Goal: Information Seeking & Learning: Check status

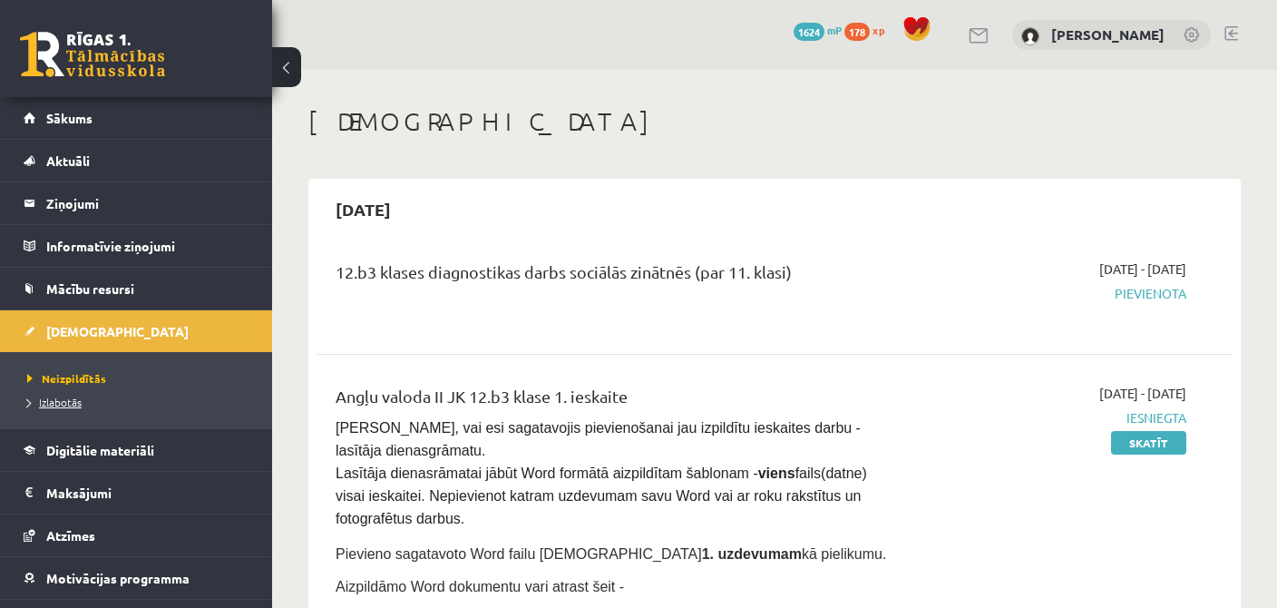
click at [71, 406] on span "Izlabotās" at bounding box center [54, 402] width 54 height 15
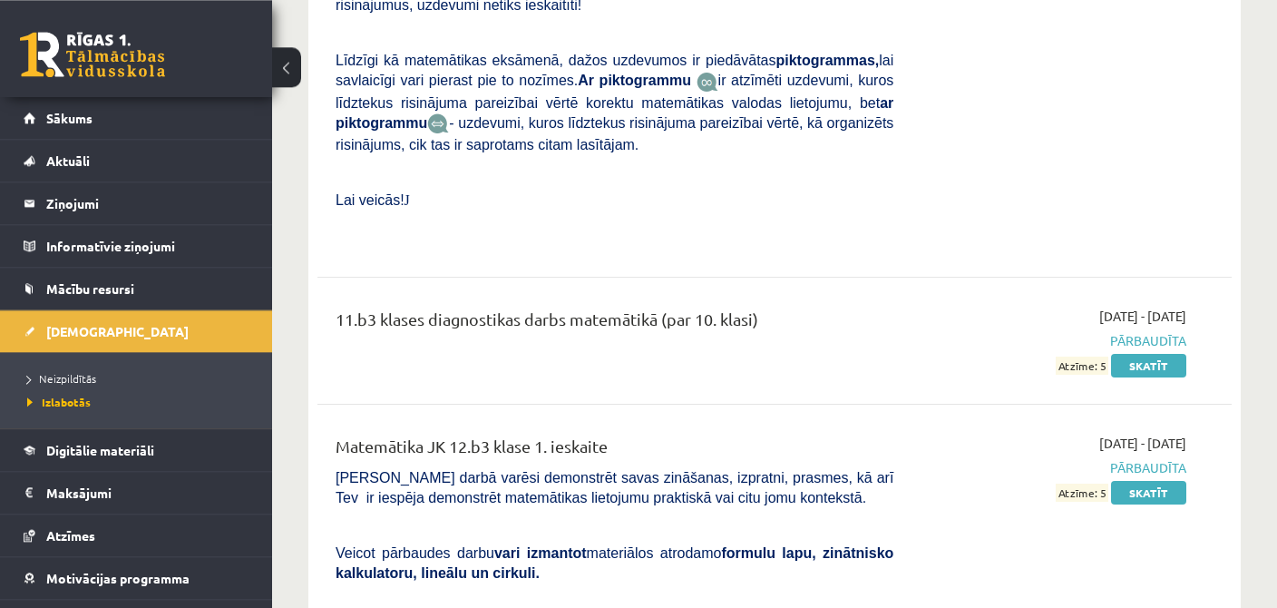
scroll to position [6898, 0]
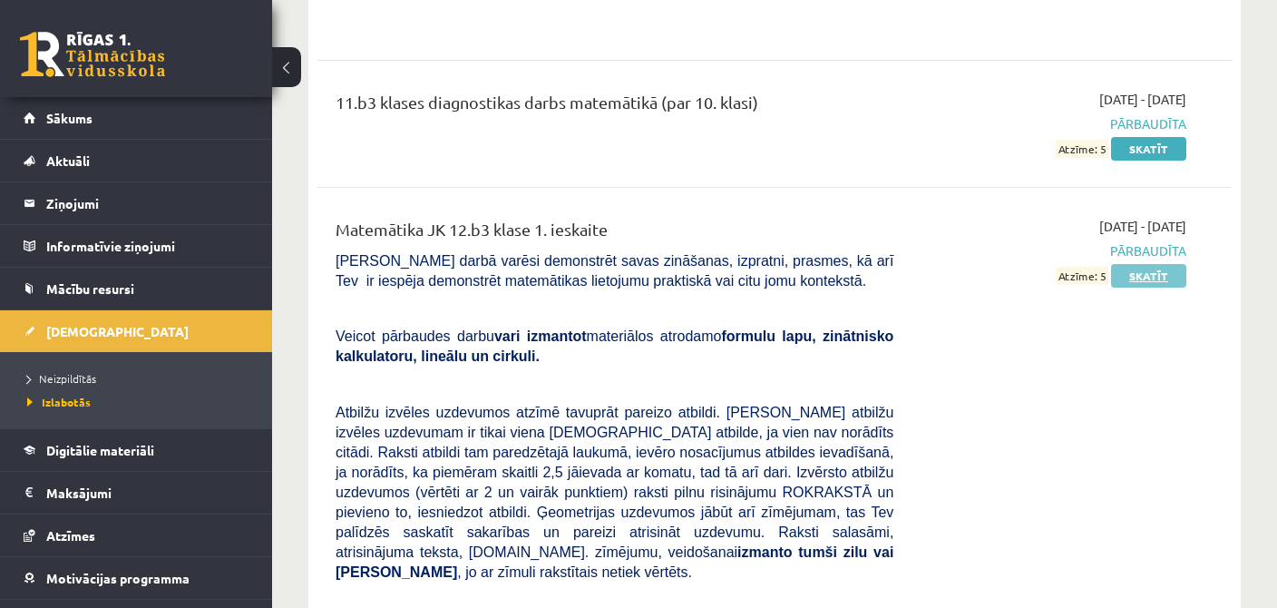
click at [1129, 264] on link "Skatīt" at bounding box center [1148, 276] width 75 height 24
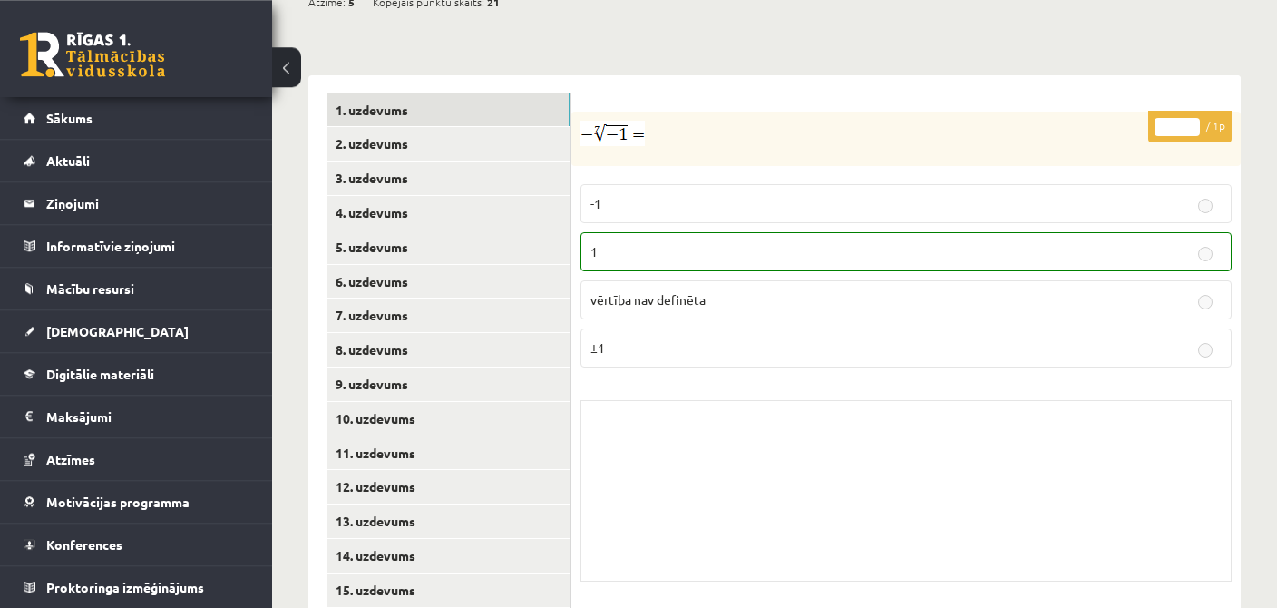
scroll to position [750, 0]
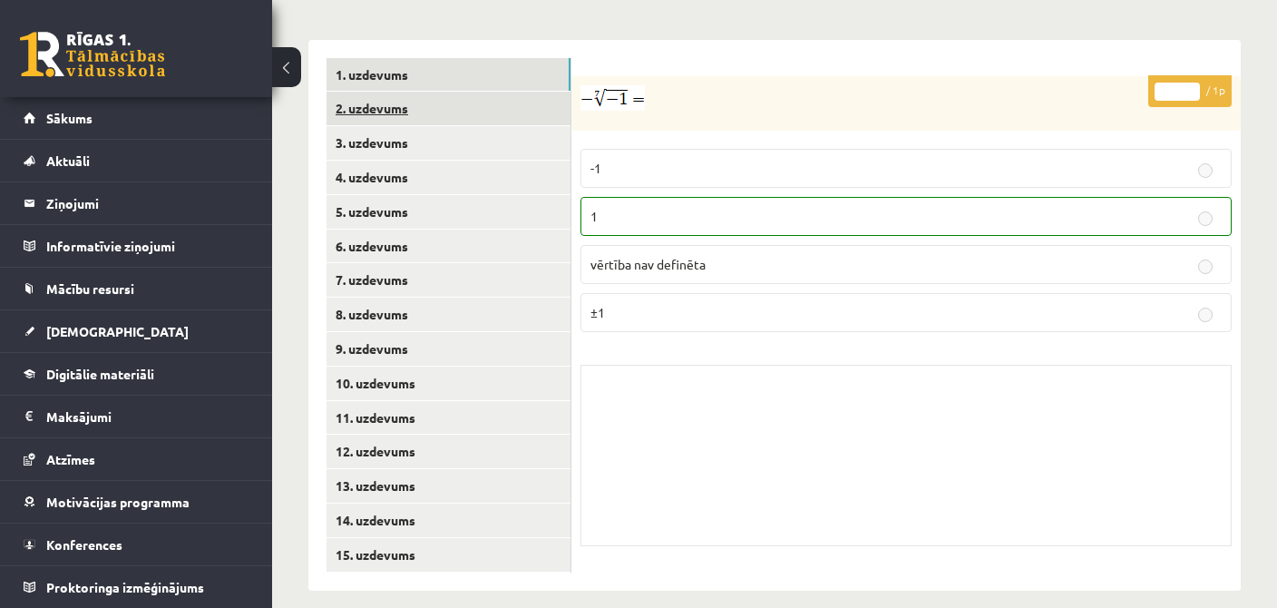
click at [420, 93] on link "2. uzdevums" at bounding box center [449, 109] width 244 height 34
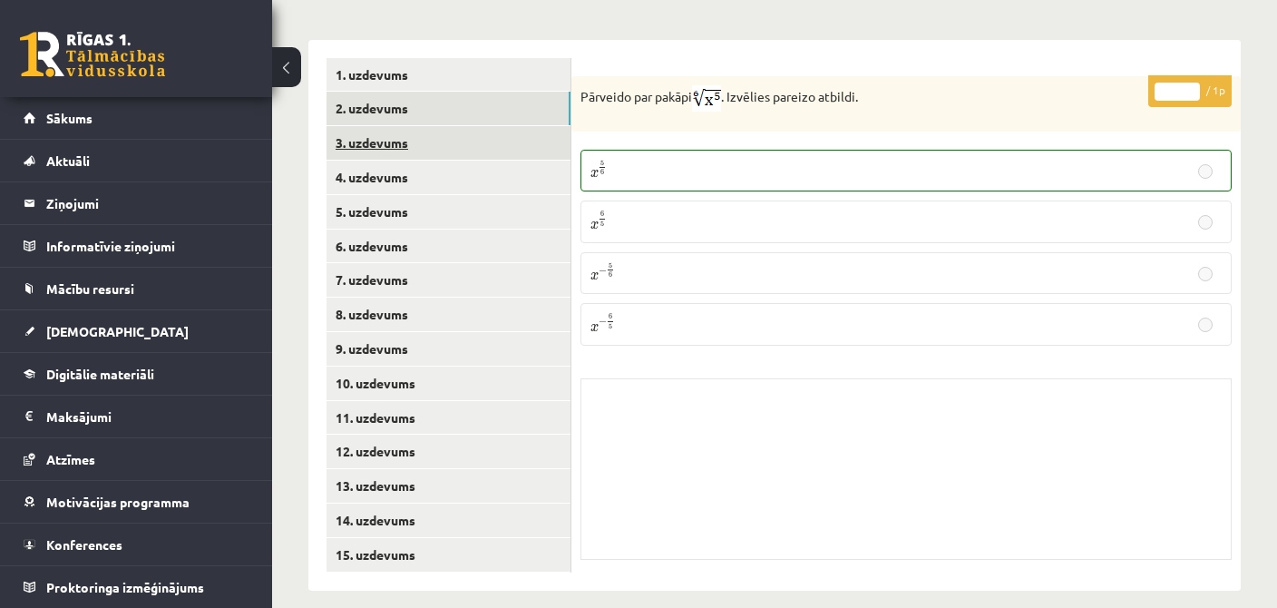
click at [415, 131] on link "3. uzdevums" at bounding box center [449, 143] width 244 height 34
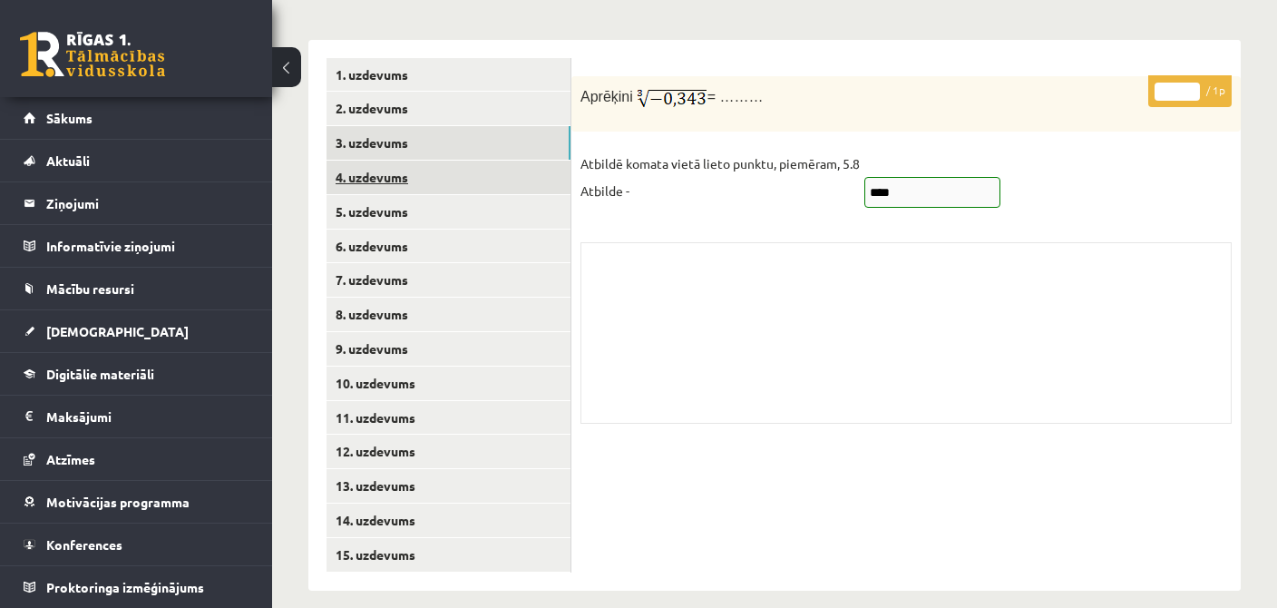
click at [426, 171] on link "4. uzdevums" at bounding box center [449, 178] width 244 height 34
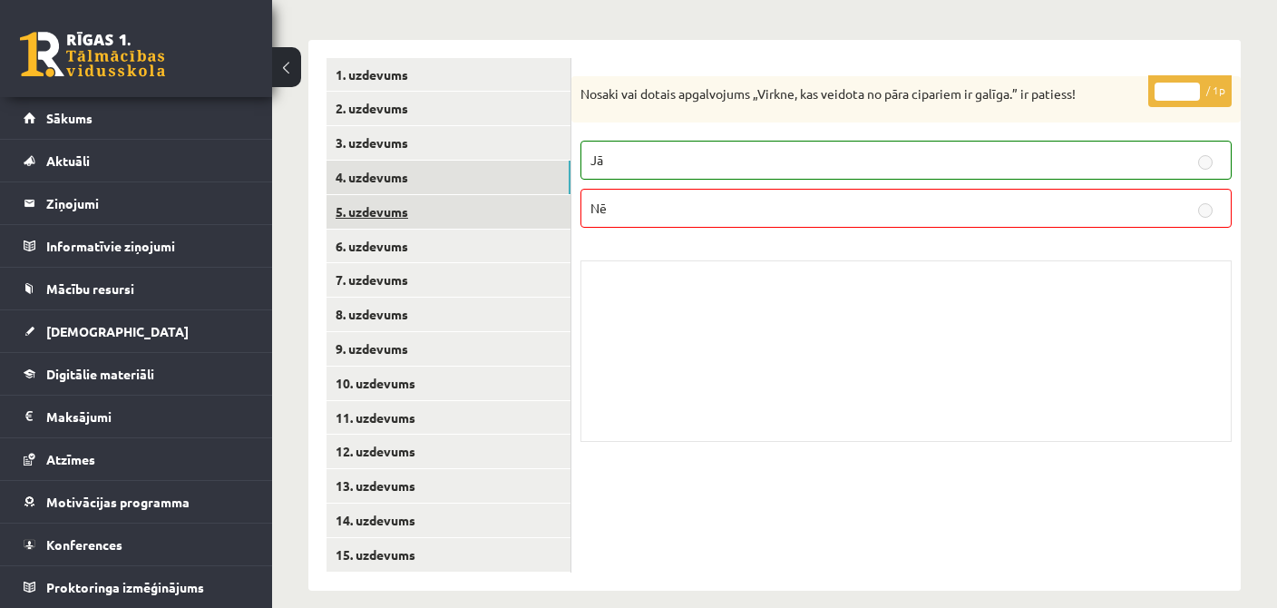
click at [382, 205] on link "5. uzdevums" at bounding box center [449, 212] width 244 height 34
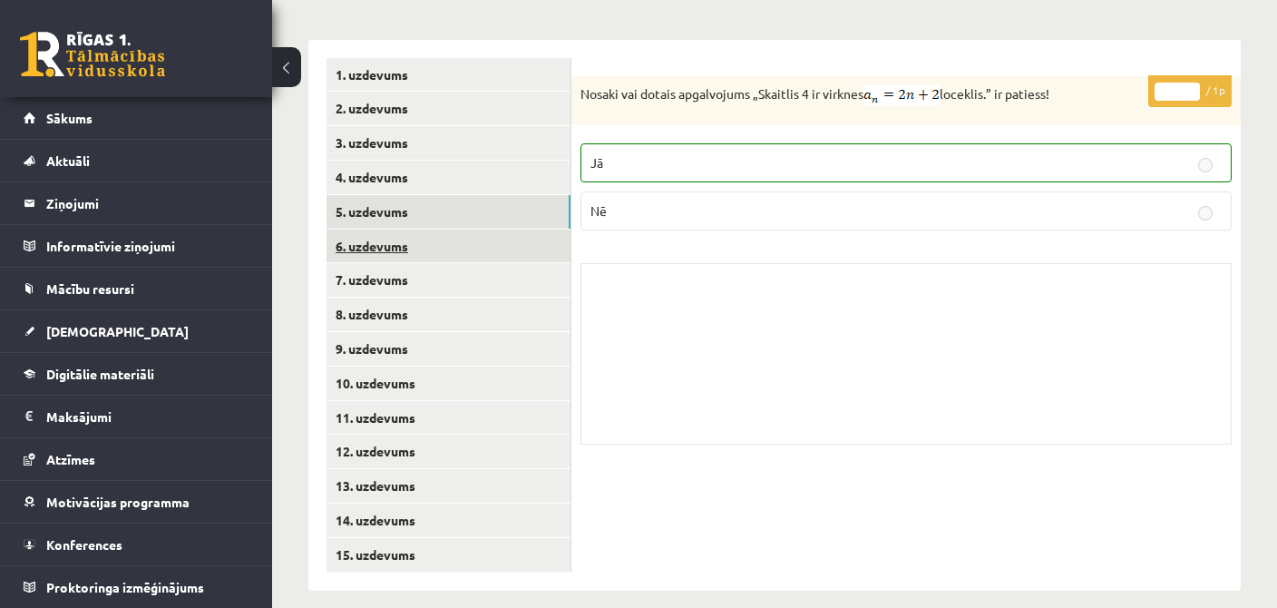
click at [399, 230] on link "6. uzdevums" at bounding box center [449, 247] width 244 height 34
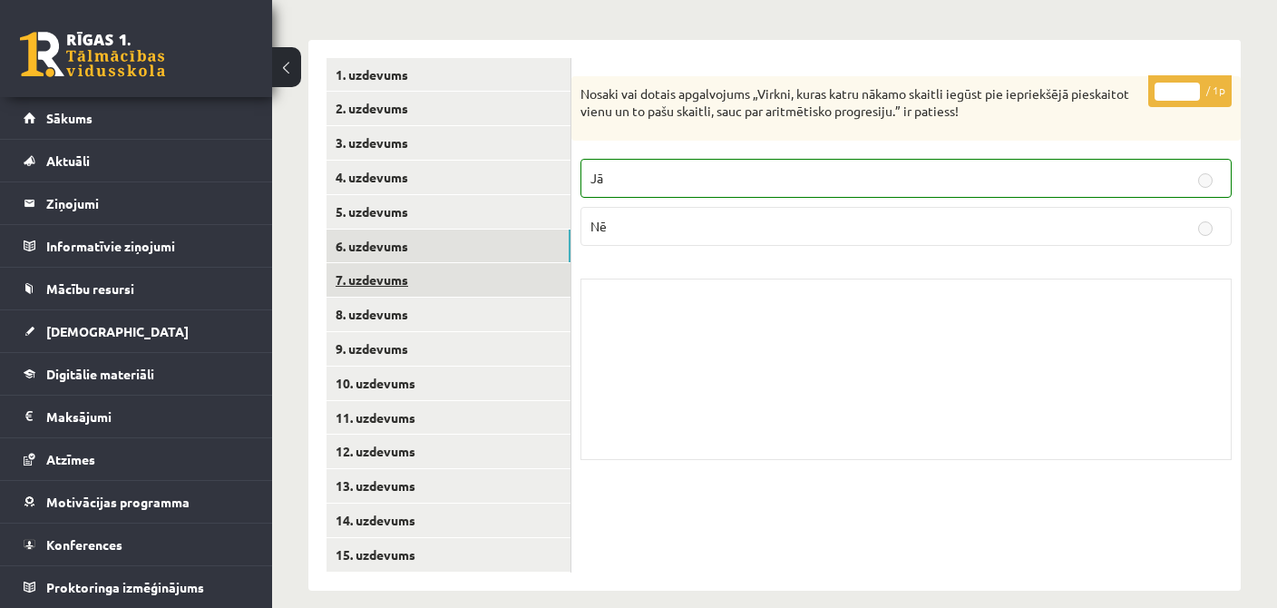
click at [381, 275] on link "7. uzdevums" at bounding box center [449, 280] width 244 height 34
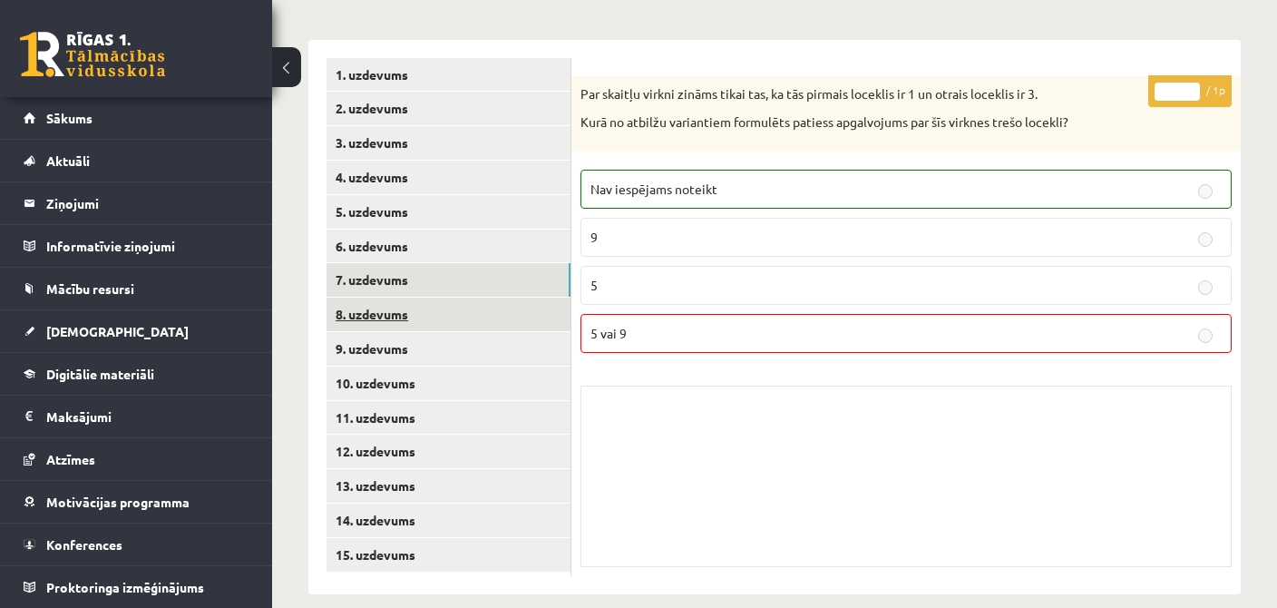
click at [433, 302] on link "8. uzdevums" at bounding box center [449, 315] width 244 height 34
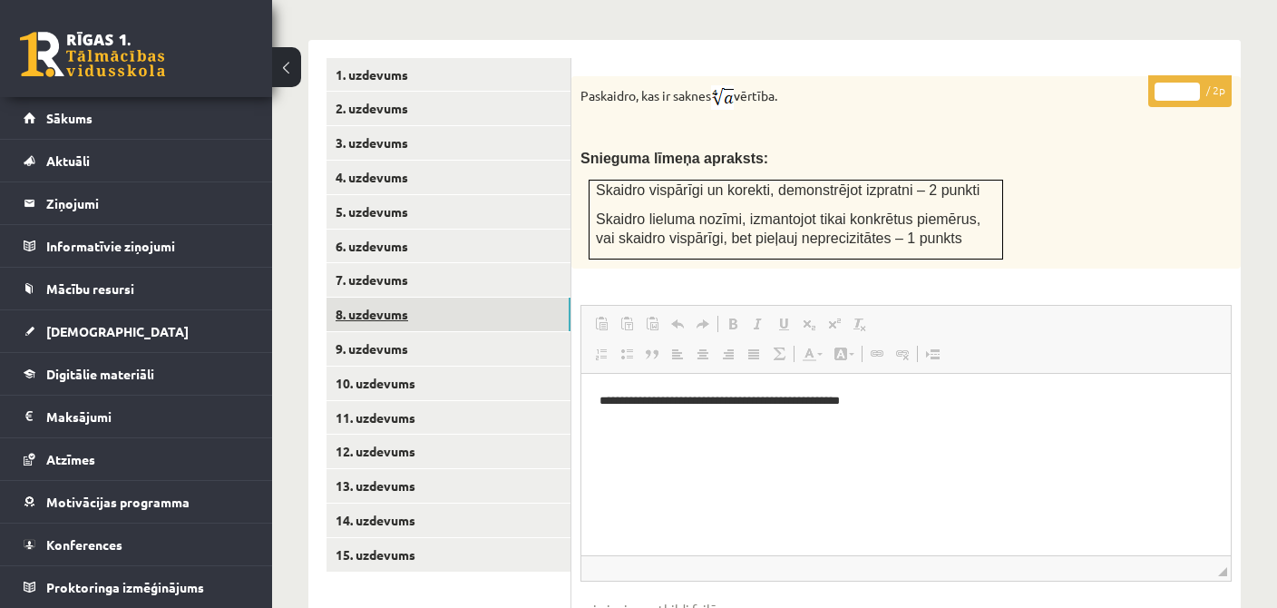
scroll to position [0, 0]
click at [409, 263] on link "7. uzdevums" at bounding box center [449, 280] width 244 height 34
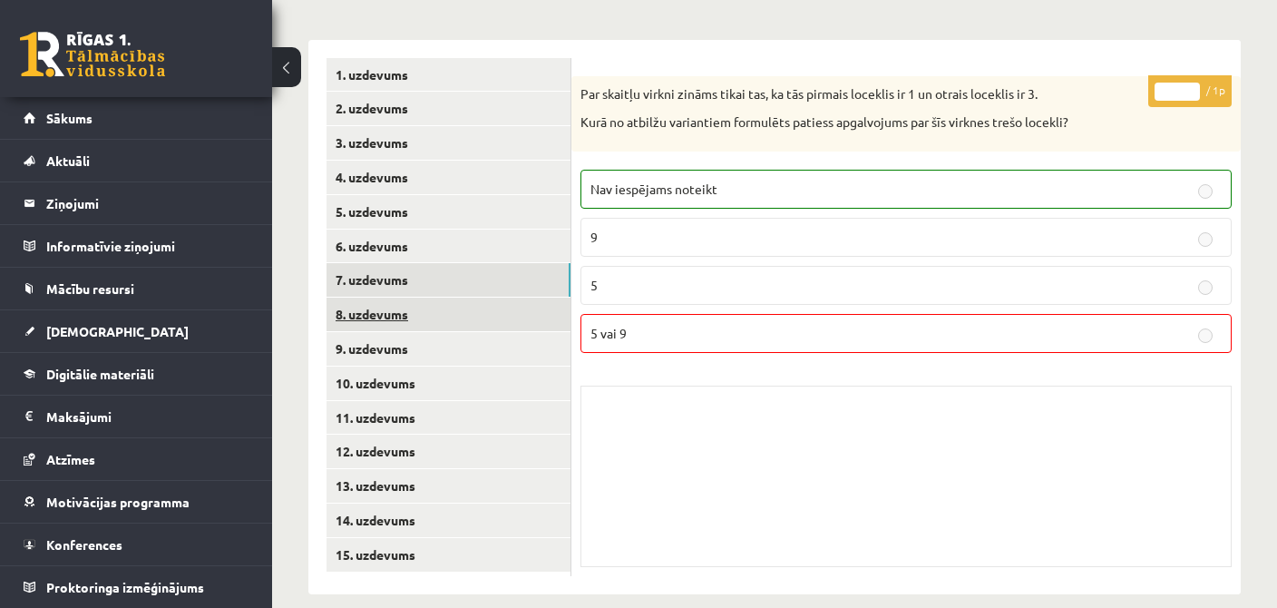
click at [460, 303] on link "8. uzdevums" at bounding box center [449, 315] width 244 height 34
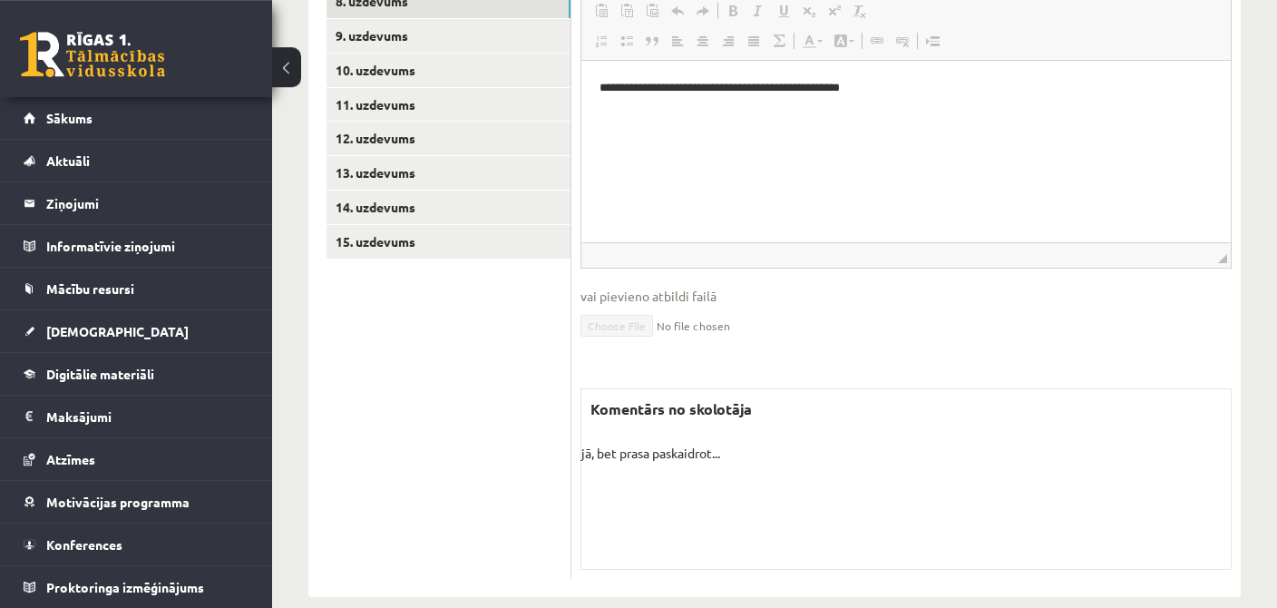
scroll to position [1064, 0]
drag, startPoint x: 588, startPoint y: 375, endPoint x: 747, endPoint y: 442, distance: 172.4
click at [747, 442] on div "Komentārs no skolotāja jā, bet prasa paskaidrot... Skolotāja pielikums" at bounding box center [906, 477] width 651 height 181
click at [802, 473] on p at bounding box center [907, 482] width 650 height 19
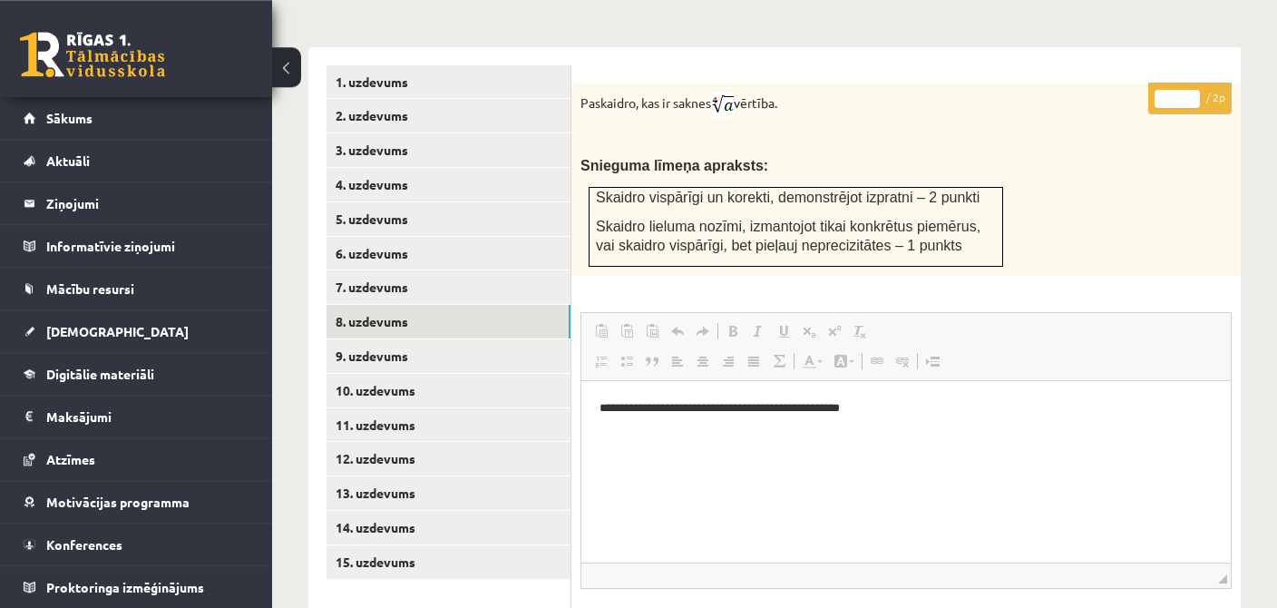
scroll to position [777, 0]
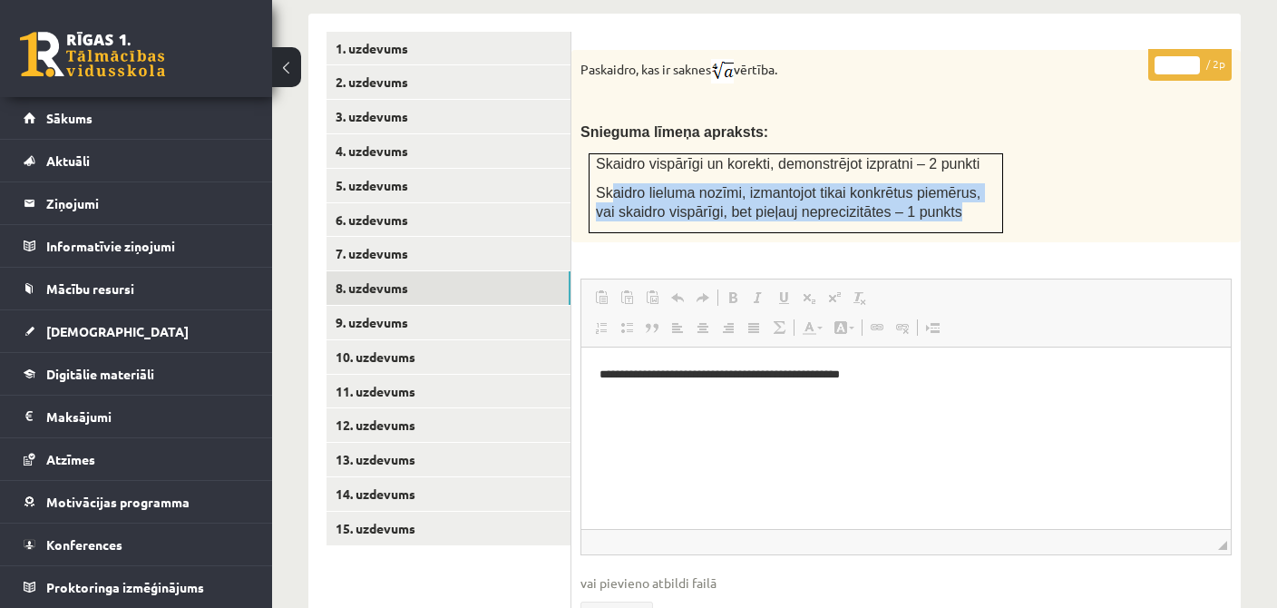
drag, startPoint x: 610, startPoint y: 176, endPoint x: 953, endPoint y: 186, distance: 343.1
click at [953, 186] on p "Skaidro lieluma nozīmi, izmantojot tikai konkrētus piemērus, vai skaidro vispār…" at bounding box center [796, 201] width 400 height 37
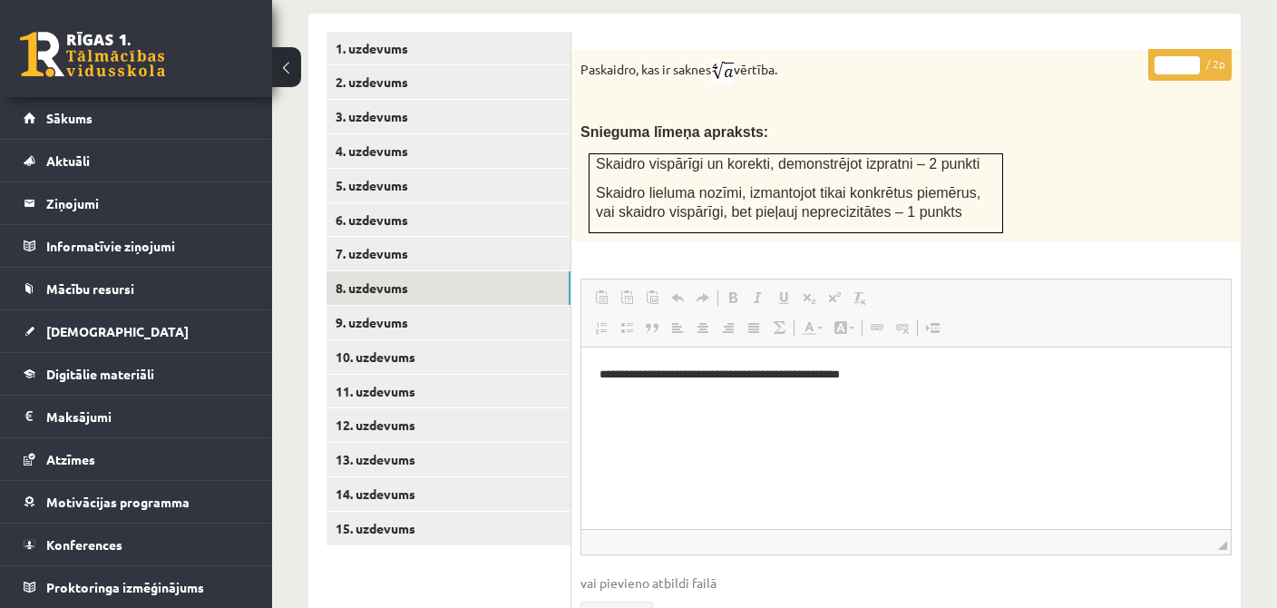
click at [943, 194] on p "Skaidro lieluma nozīmi, izmantojot tikai konkrētus piemērus, vai skaidro vispār…" at bounding box center [796, 201] width 400 height 37
click at [866, 133] on div "Paskaidro, kas ir saknes vērtība. Snieguma līmeņa apraksts: Skaidro vispārīgi u…" at bounding box center [907, 146] width 670 height 192
drag, startPoint x: 795, startPoint y: 149, endPoint x: 760, endPoint y: 142, distance: 35.2
click at [760, 156] on span "Skaidro vispārīgi un korekti, demonstrējot izpratni – 2 punkti" at bounding box center [788, 163] width 384 height 15
click at [713, 156] on span "Skaidro vispārīgi un korekti, demonstrējot izpratni – 2 punkti" at bounding box center [788, 163] width 384 height 15
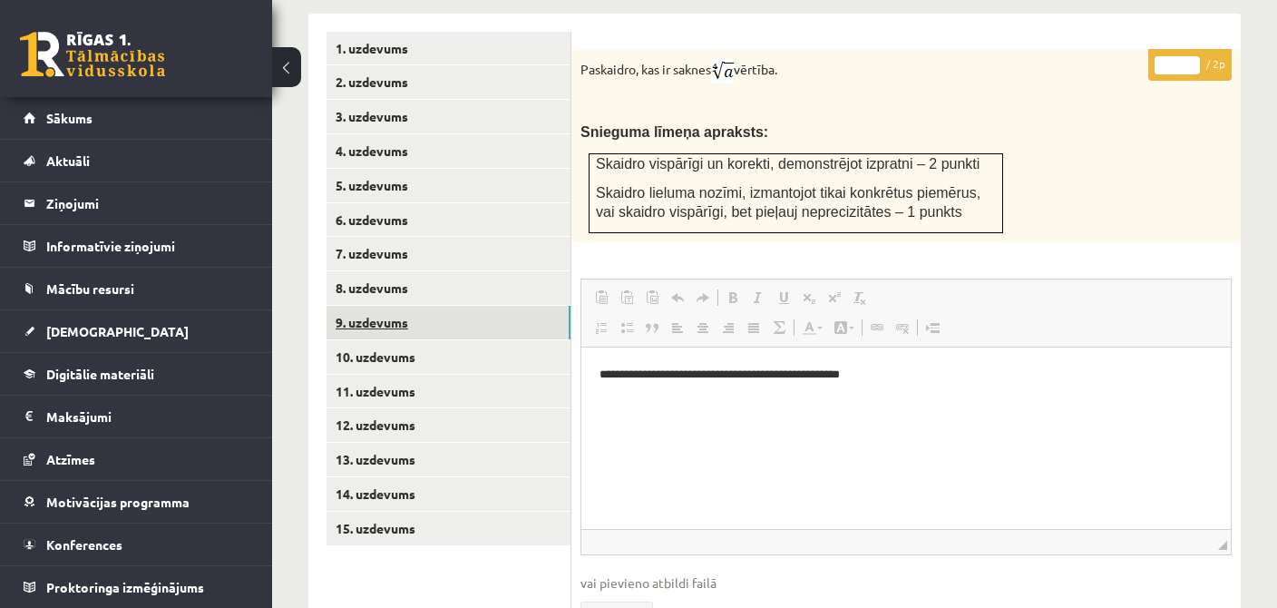
click at [378, 306] on link "9. uzdevums" at bounding box center [449, 323] width 244 height 34
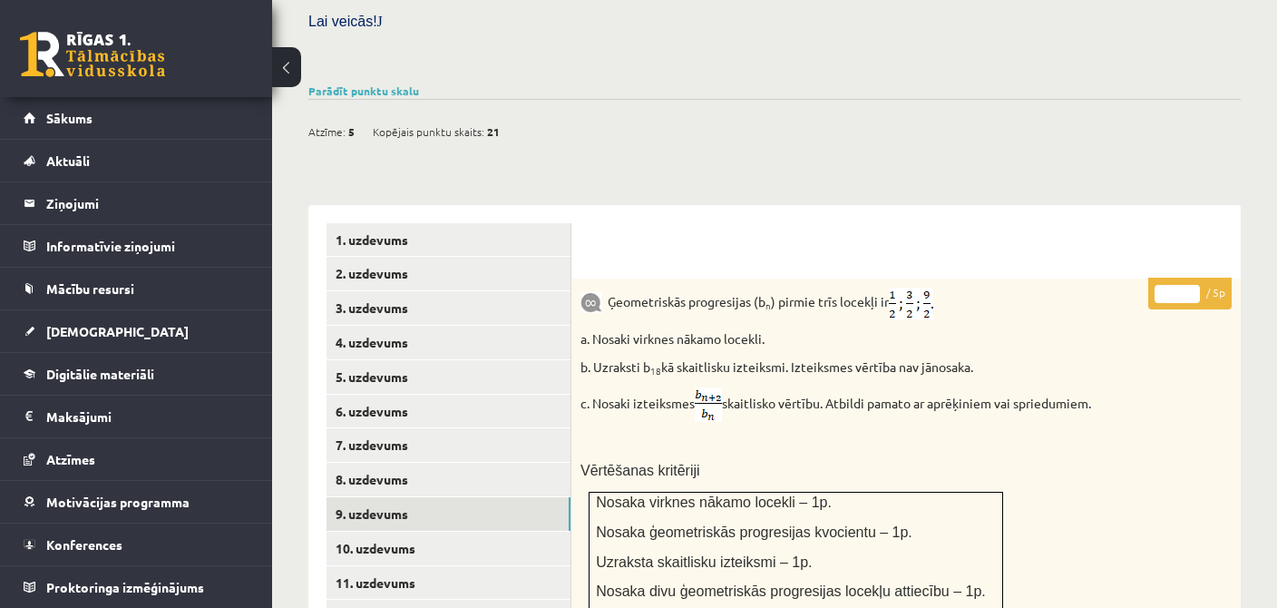
scroll to position [680, 0]
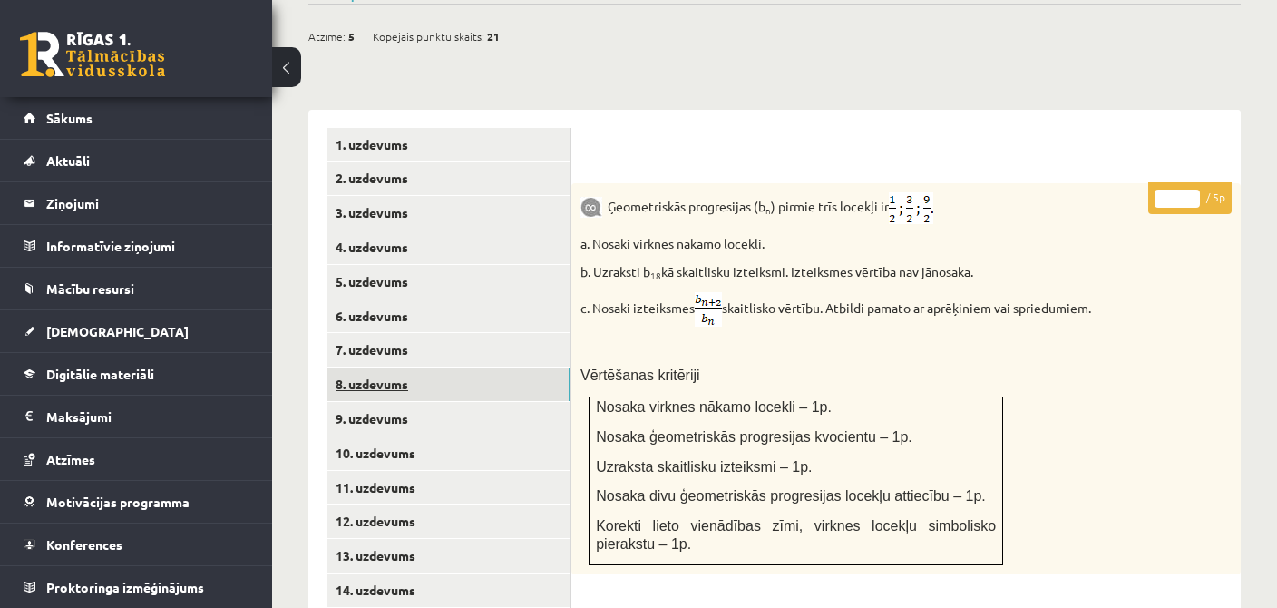
click at [378, 367] on link "8. uzdevums" at bounding box center [449, 384] width 244 height 34
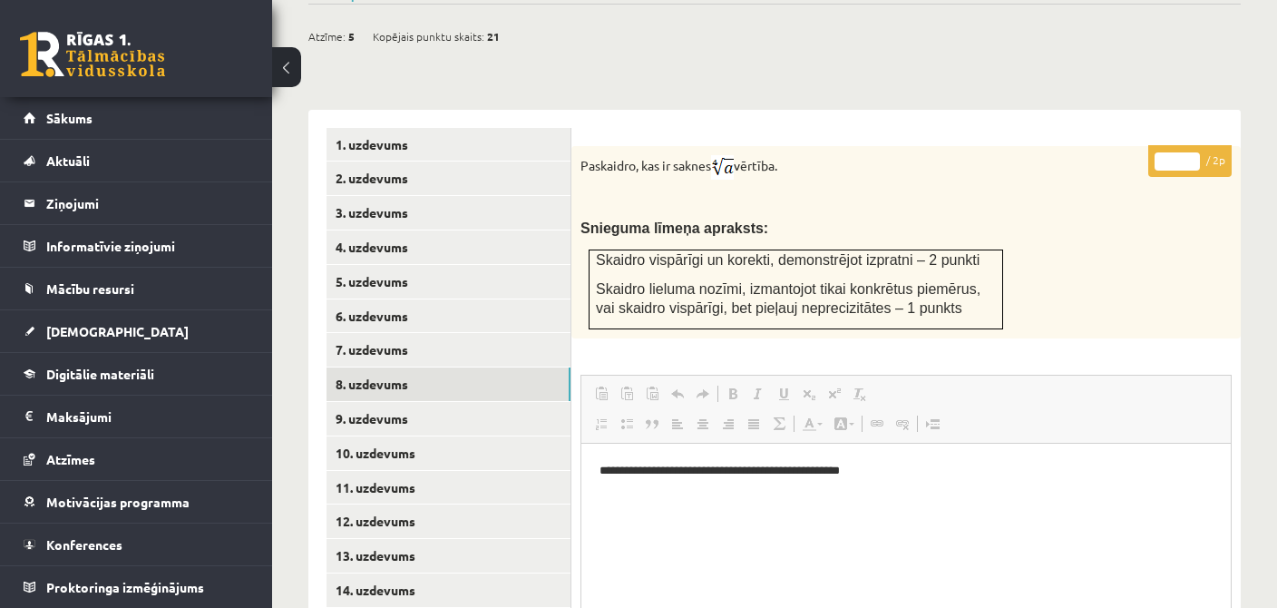
scroll to position [777, 0]
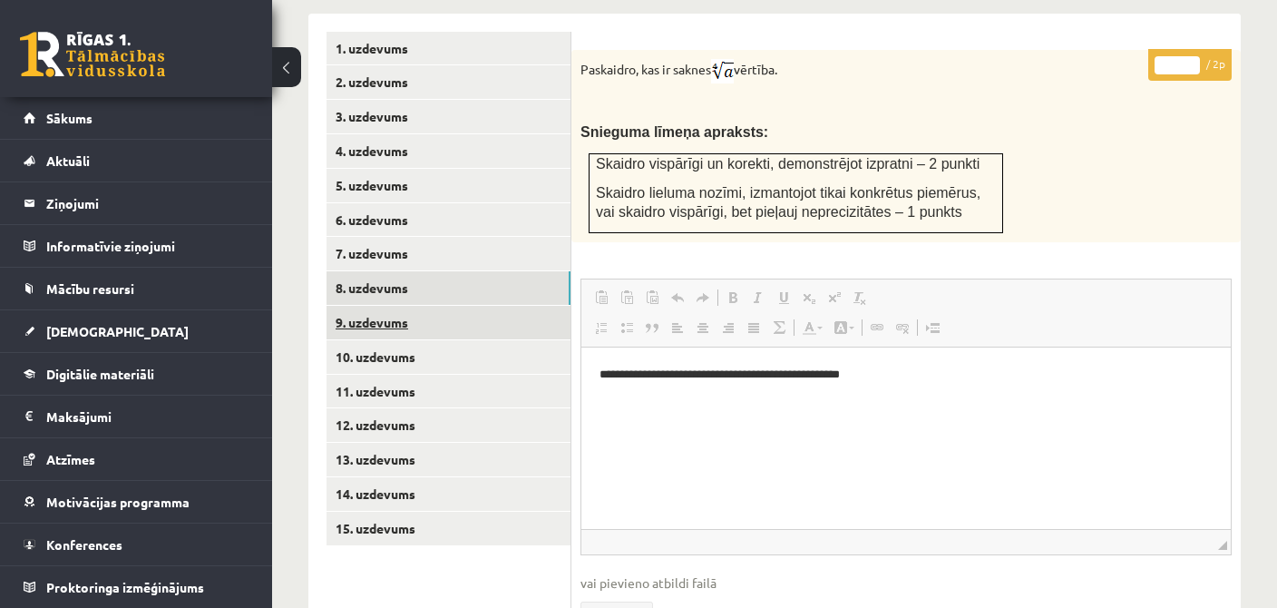
click at [525, 309] on link "9. uzdevums" at bounding box center [449, 323] width 244 height 34
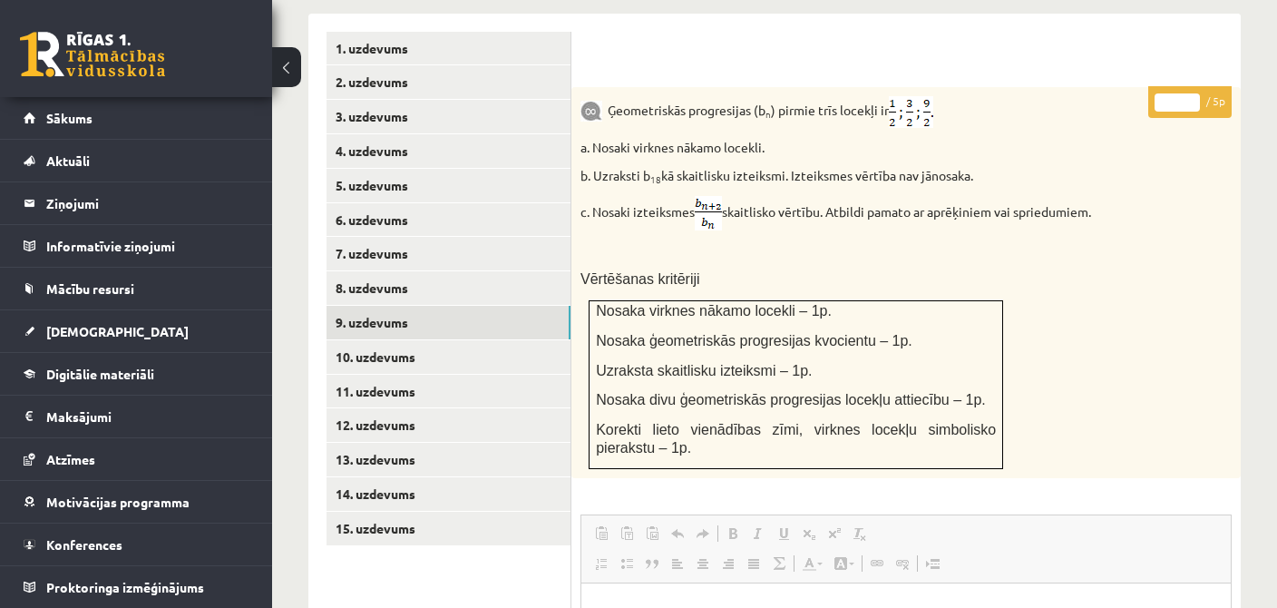
scroll to position [0, 0]
click at [399, 340] on link "10. uzdevums" at bounding box center [449, 357] width 244 height 34
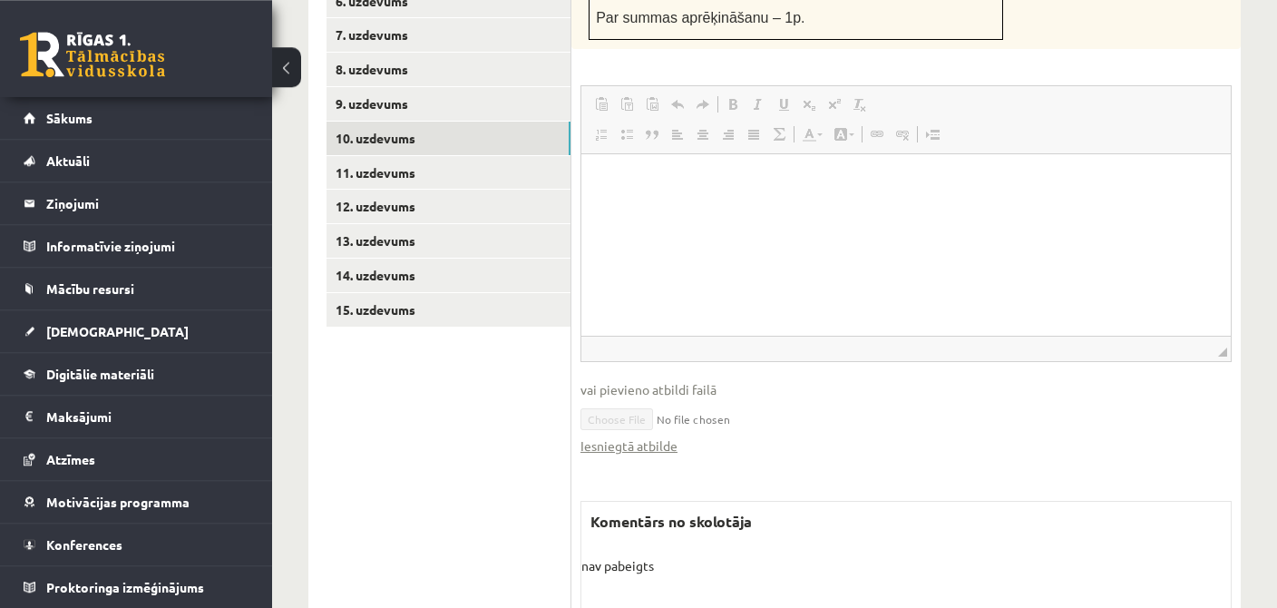
scroll to position [918, 0]
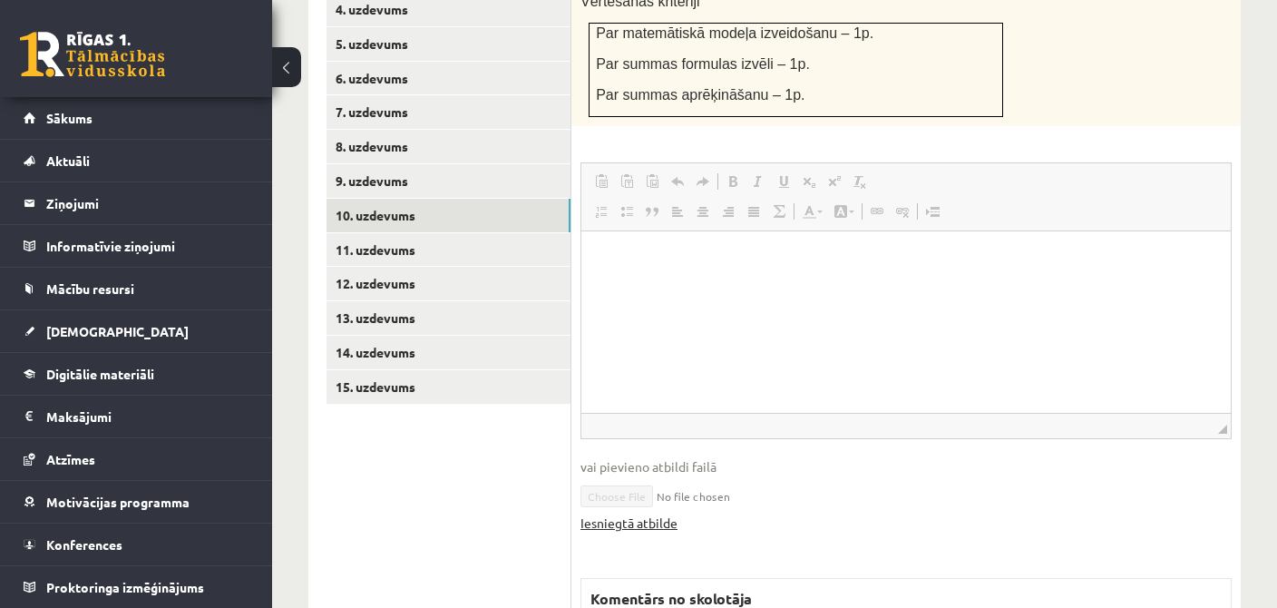
click at [635, 514] on link "Iesniegtā atbilde" at bounding box center [629, 523] width 97 height 19
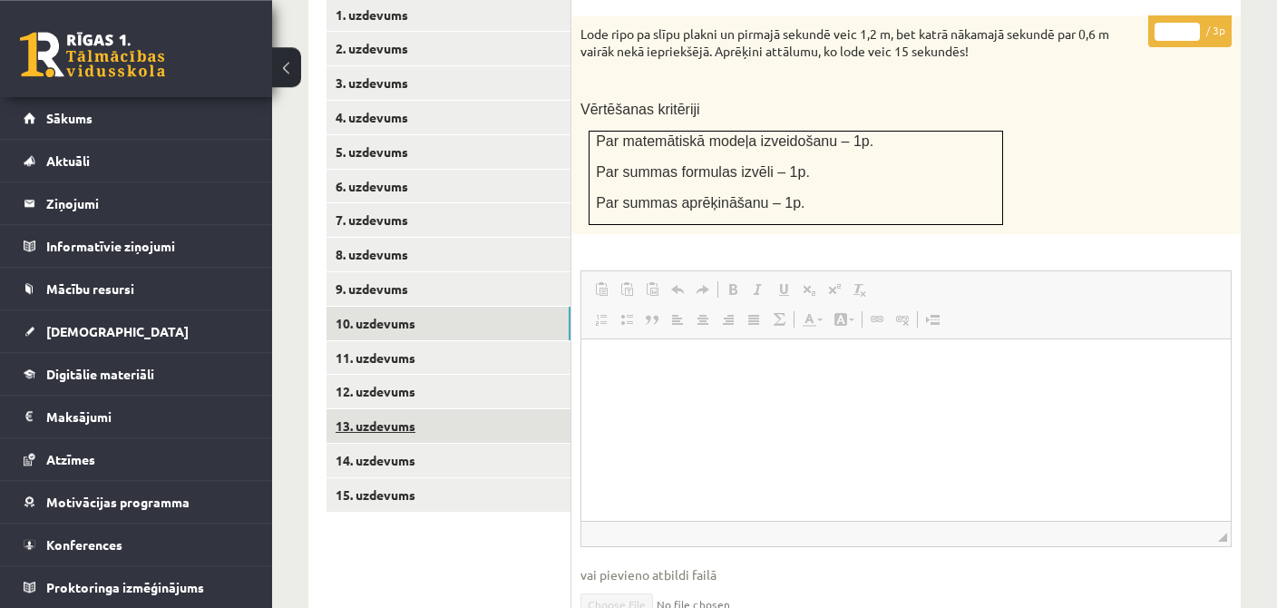
scroll to position [822, 0]
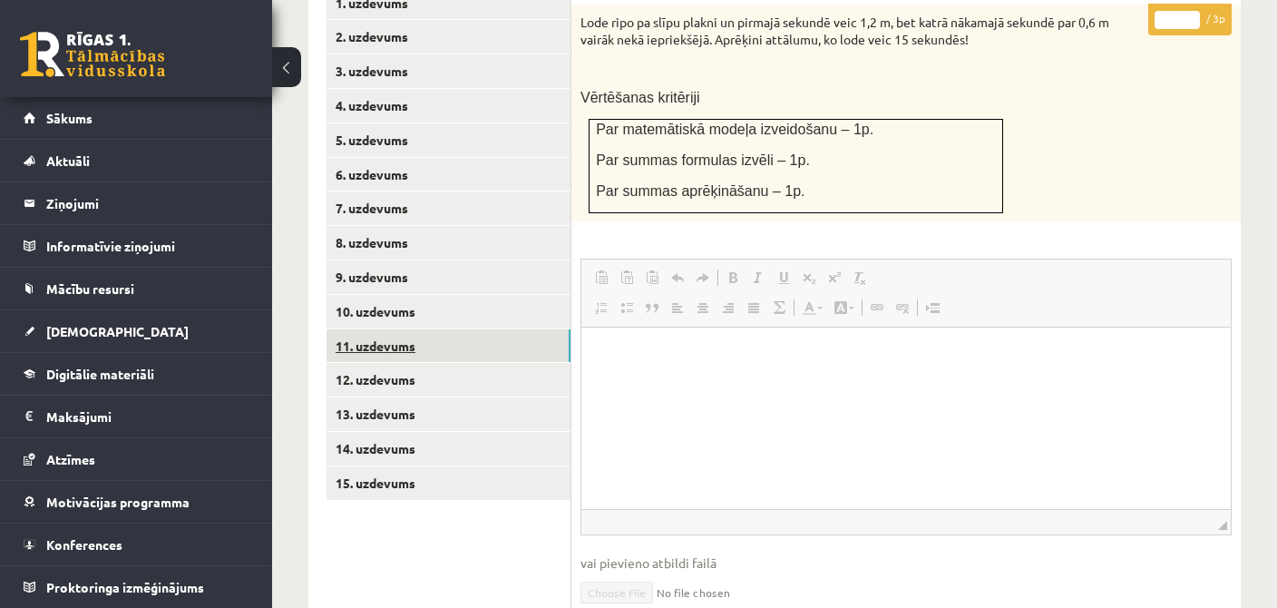
click at [395, 329] on link "11. uzdevums" at bounding box center [449, 346] width 244 height 34
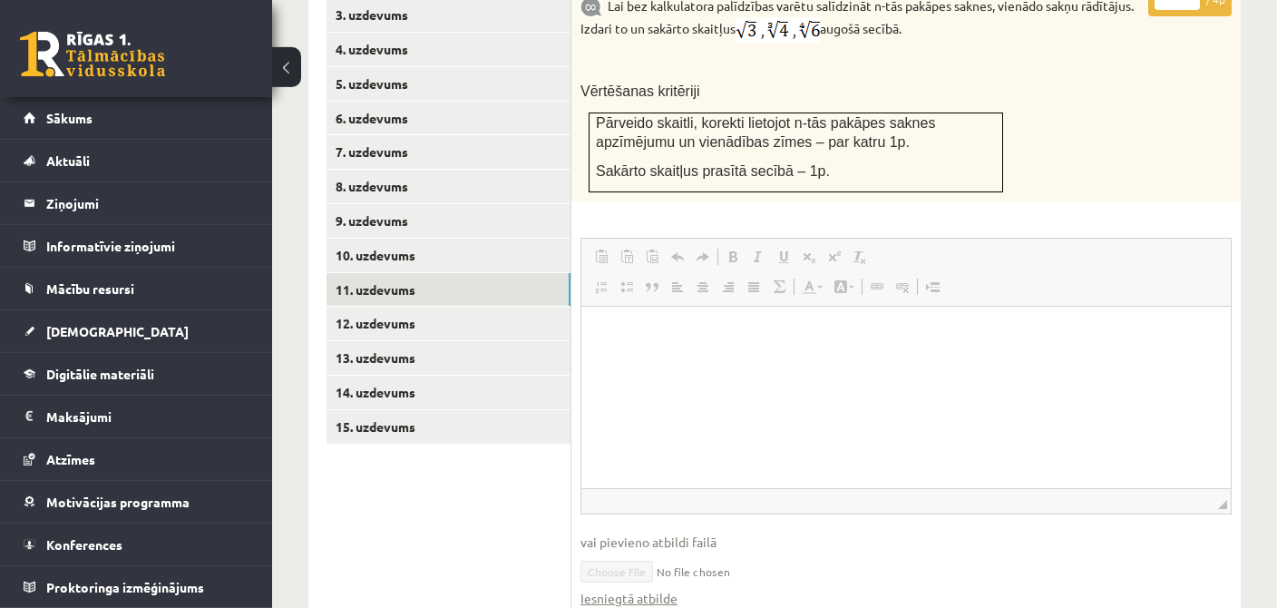
scroll to position [918, 0]
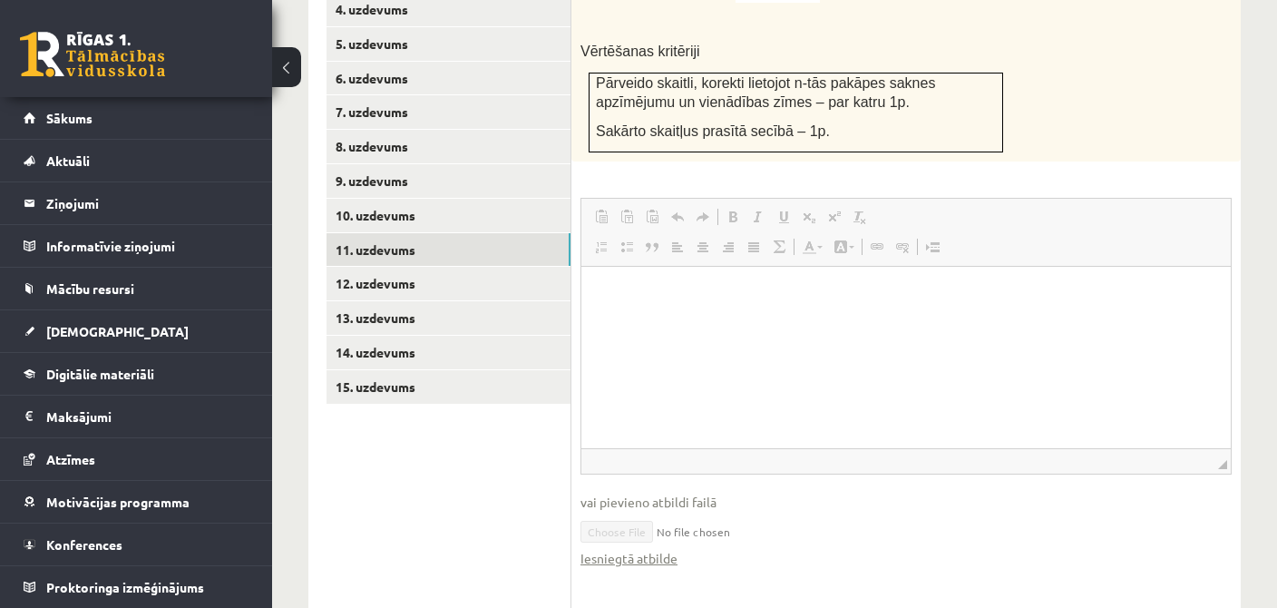
click at [615, 546] on fieldset "Rich Text Editor, wiswyg-editor-user-answer-47024749552120 Панели инструментов …" at bounding box center [906, 392] width 651 height 388
click at [615, 549] on link "Iesniegtā atbilde" at bounding box center [629, 558] width 97 height 19
click at [403, 267] on link "12. uzdevums" at bounding box center [449, 284] width 244 height 34
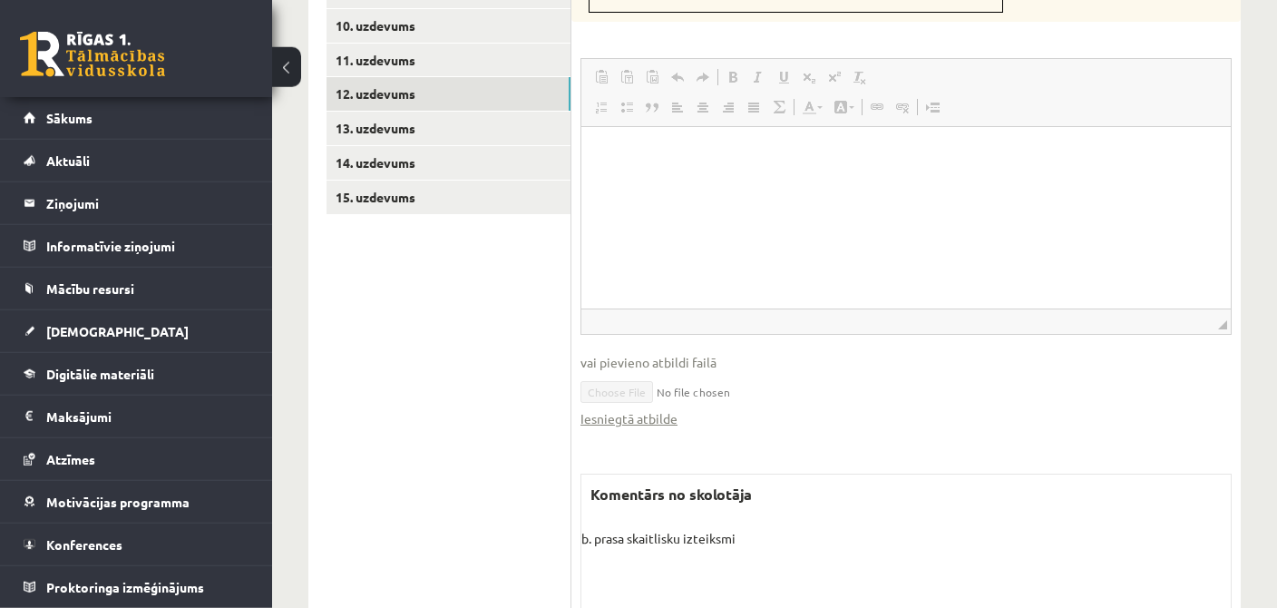
scroll to position [1110, 0]
drag, startPoint x: 592, startPoint y: 514, endPoint x: 670, endPoint y: 507, distance: 77.4
click at [670, 527] on p "b. prasa skaitlisku izteiksmi" at bounding box center [907, 536] width 650 height 19
click at [759, 527] on p "b. prasa skaitlisku izteiksmi" at bounding box center [907, 536] width 650 height 19
click at [625, 407] on link "Iesniegtā atbilde" at bounding box center [629, 416] width 97 height 19
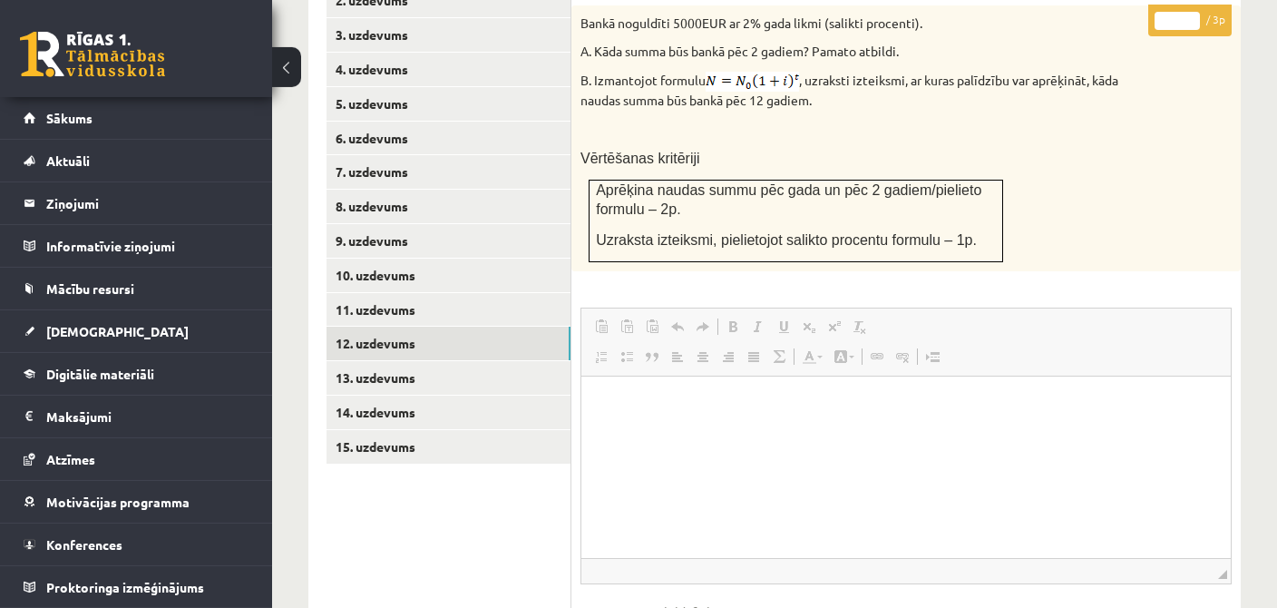
scroll to position [726, 0]
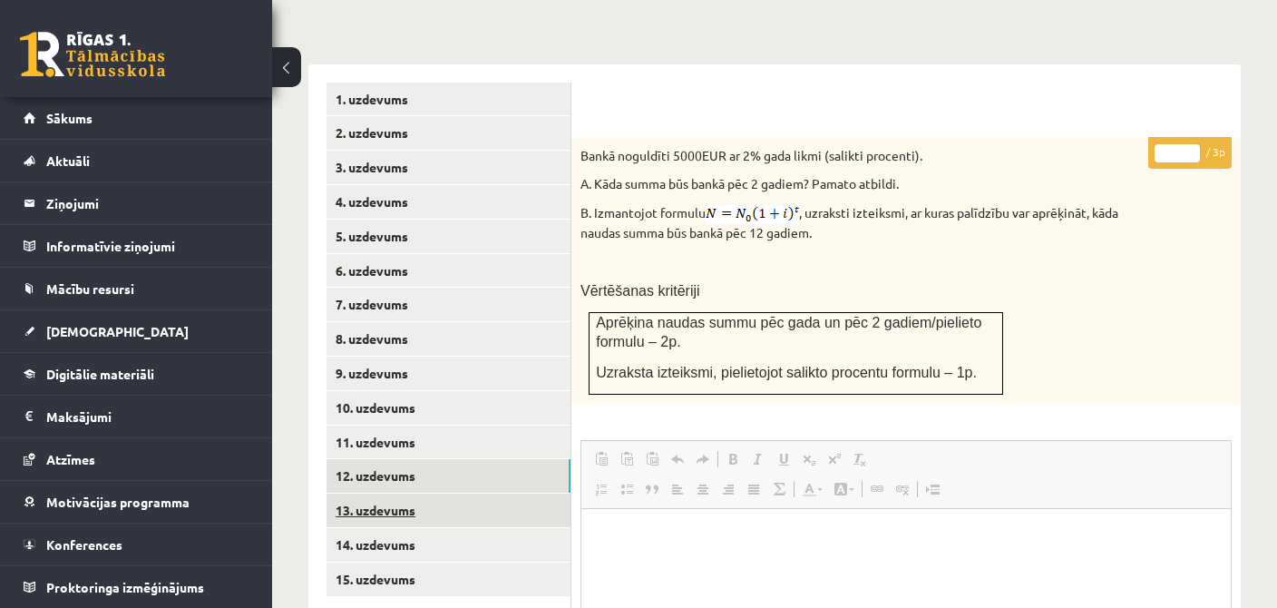
click at [381, 494] on link "13. uzdevums" at bounding box center [449, 511] width 244 height 34
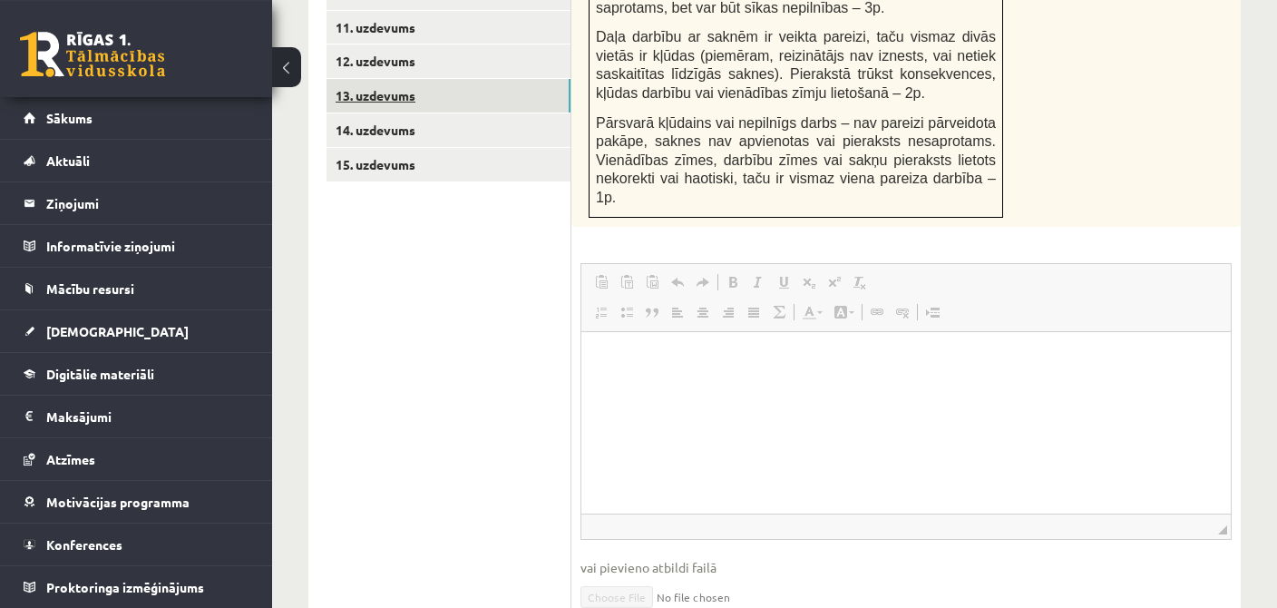
scroll to position [915, 0]
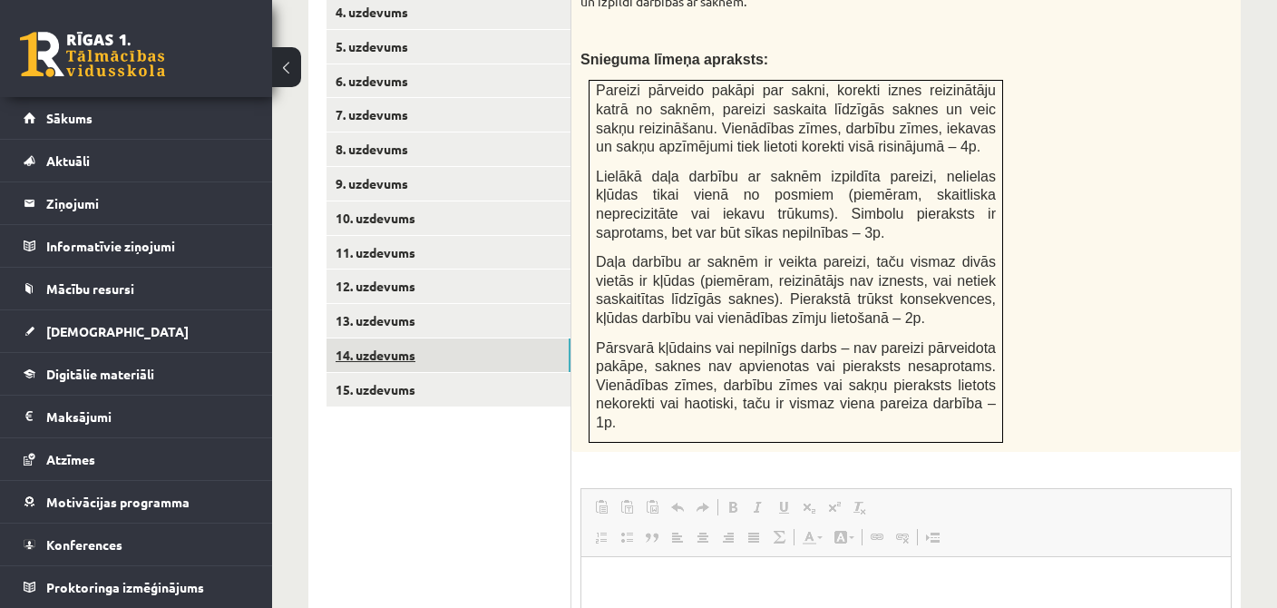
click at [396, 338] on link "14. uzdevums" at bounding box center [449, 355] width 244 height 34
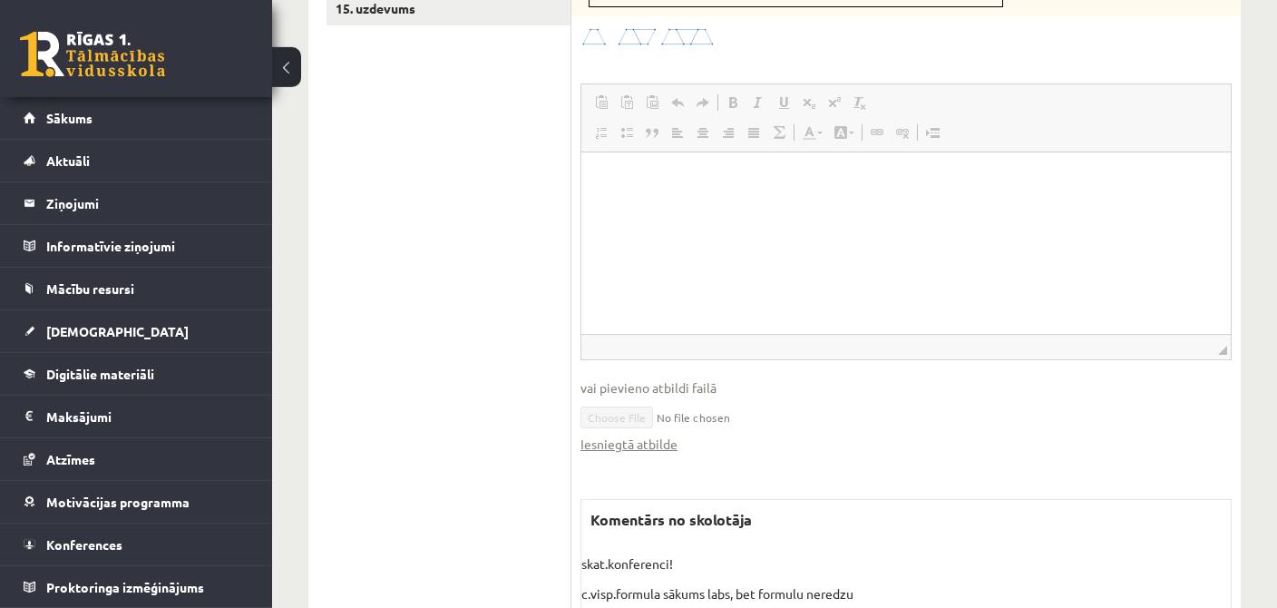
scroll to position [1293, 0]
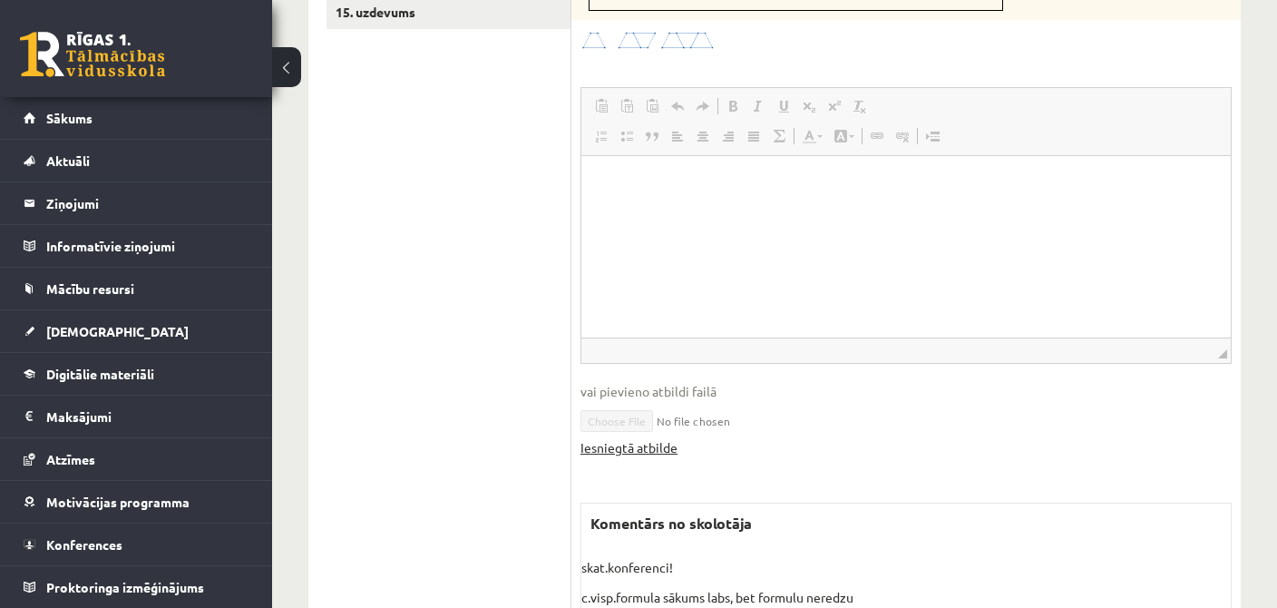
click at [645, 438] on link "Iesniegtā atbilde" at bounding box center [629, 447] width 97 height 19
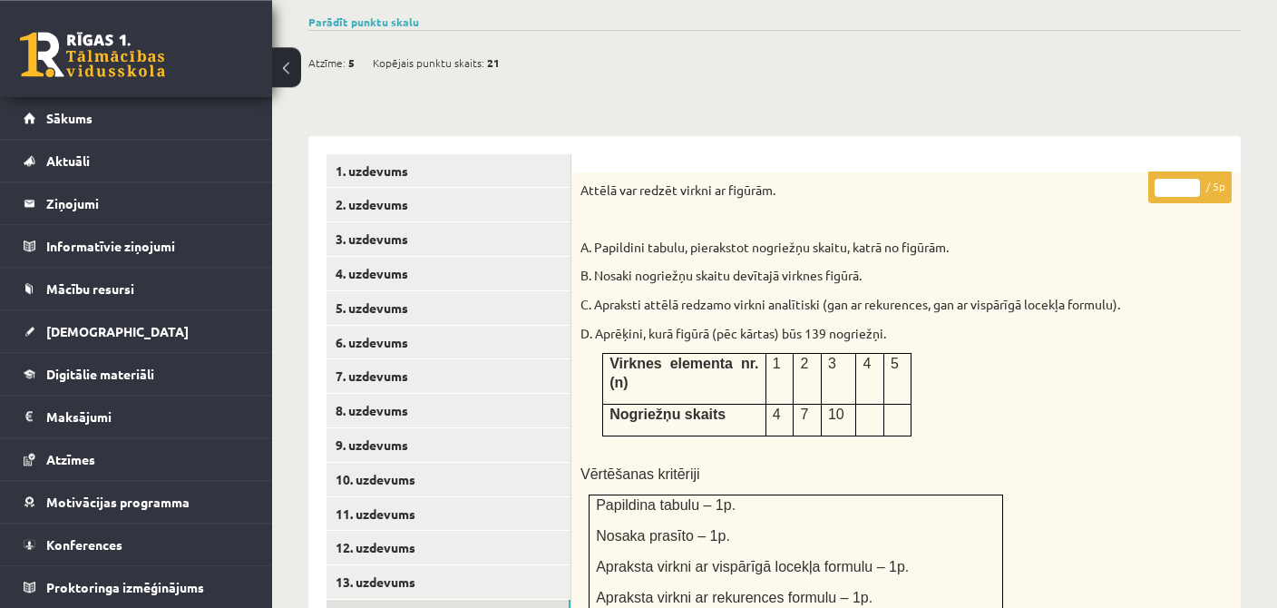
scroll to position [622, 0]
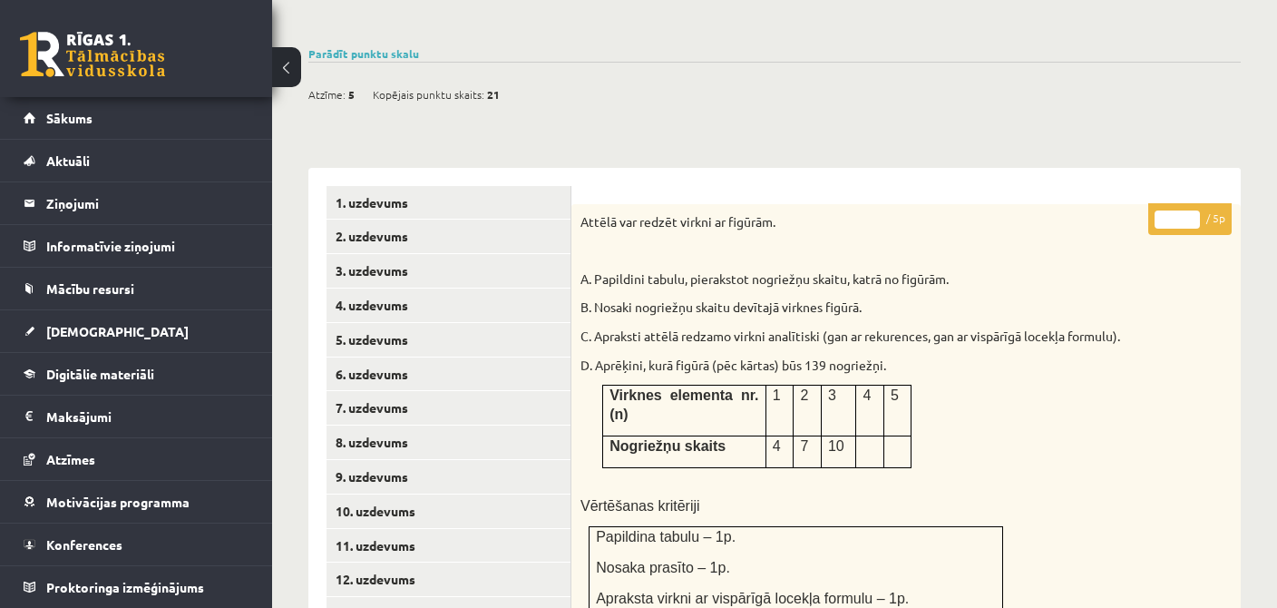
click at [1171, 280] on div "Attēlā var redzēt virkni ar figūrām. A. Papildini tabulu, pierakstot nogriežņu …" at bounding box center [907, 447] width 670 height 487
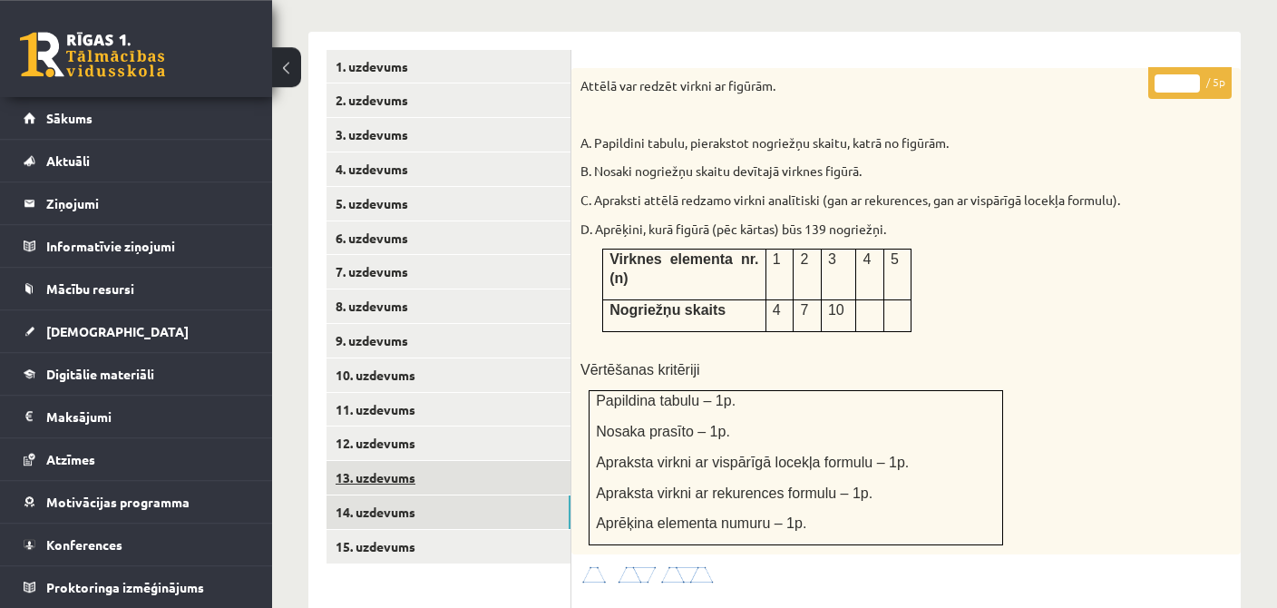
scroll to position [814, 0]
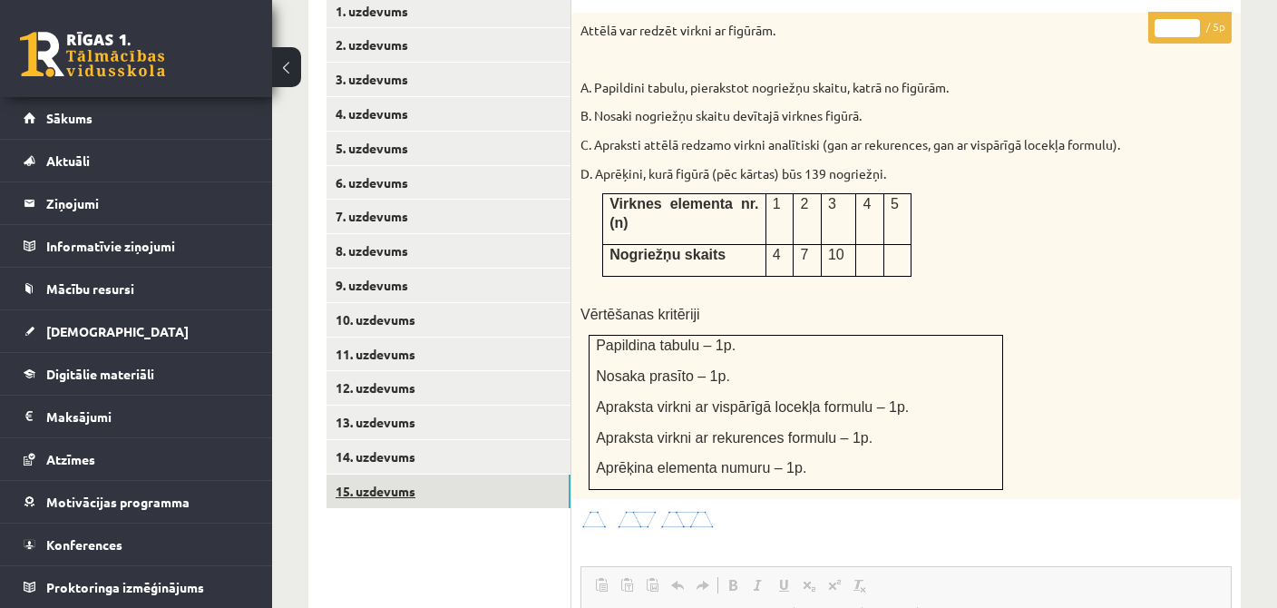
click at [394, 478] on link "15. uzdevums" at bounding box center [449, 492] width 244 height 34
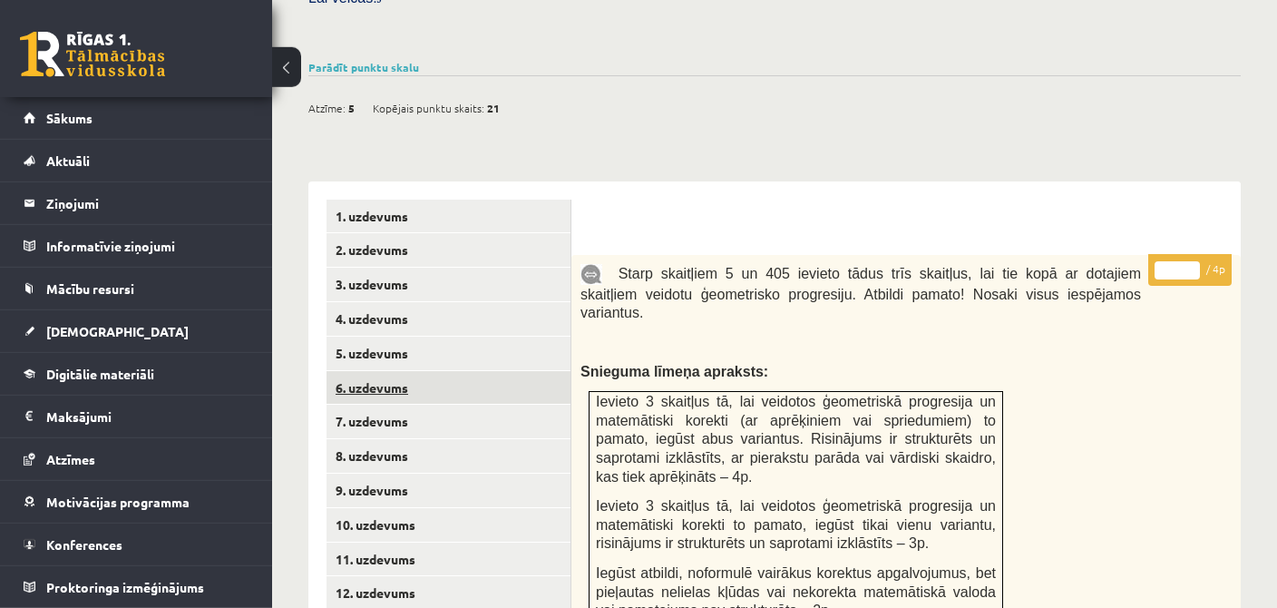
scroll to position [574, 0]
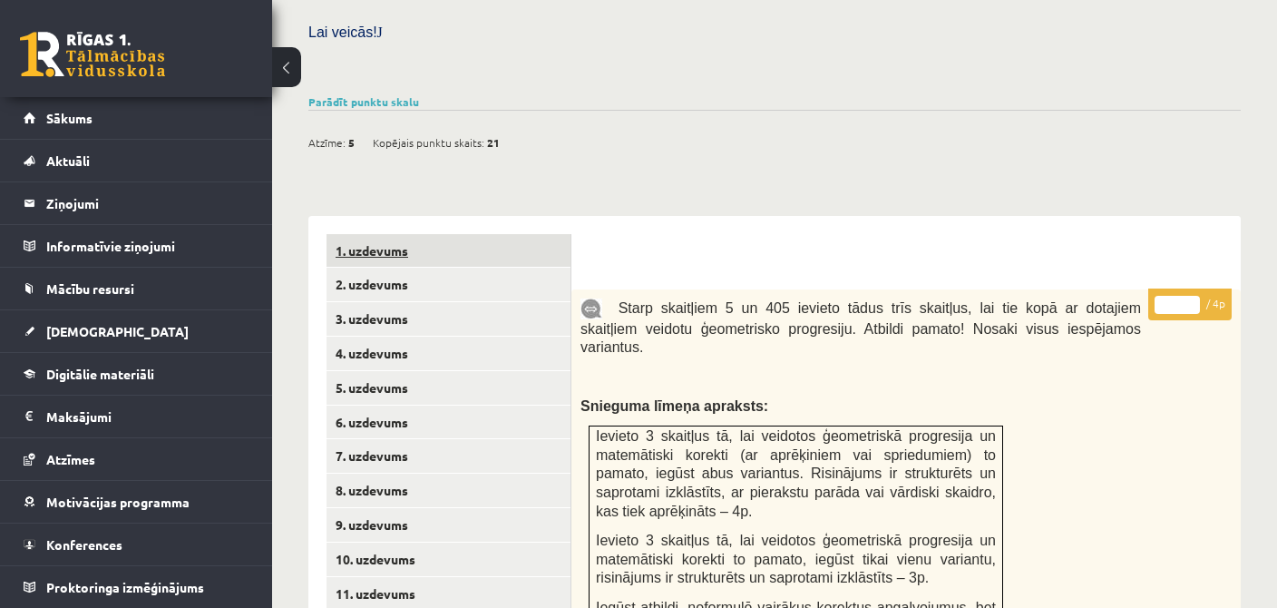
click at [399, 234] on link "1. uzdevums" at bounding box center [449, 251] width 244 height 34
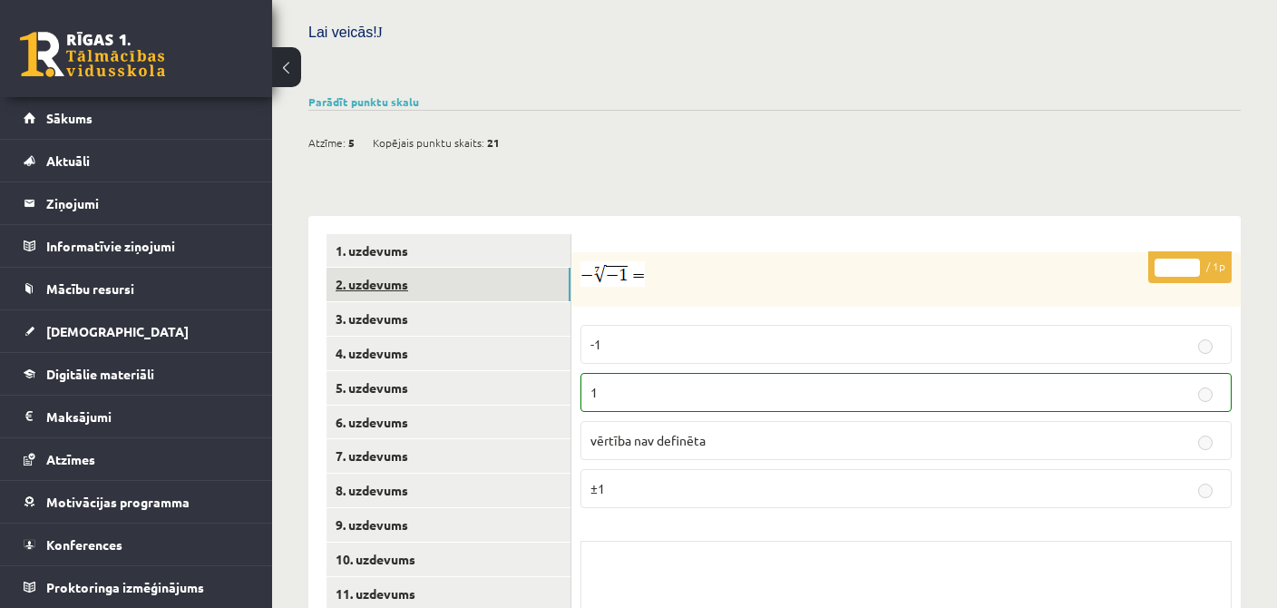
click at [404, 268] on link "2. uzdevums" at bounding box center [449, 285] width 244 height 34
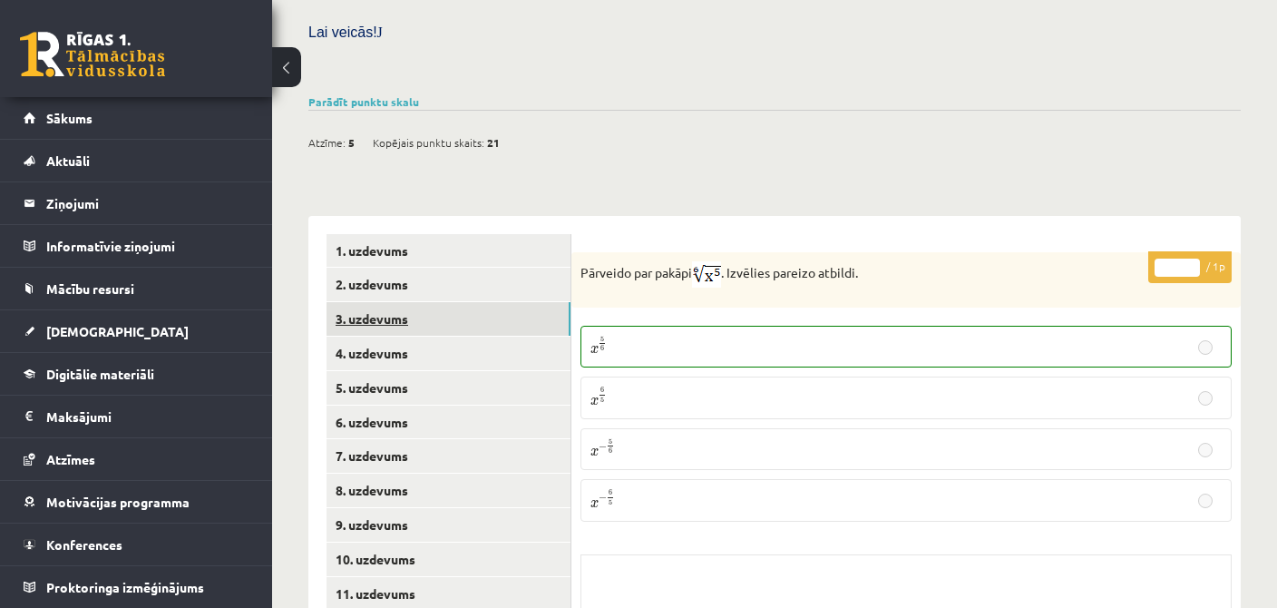
click at [422, 305] on link "3. uzdevums" at bounding box center [449, 319] width 244 height 34
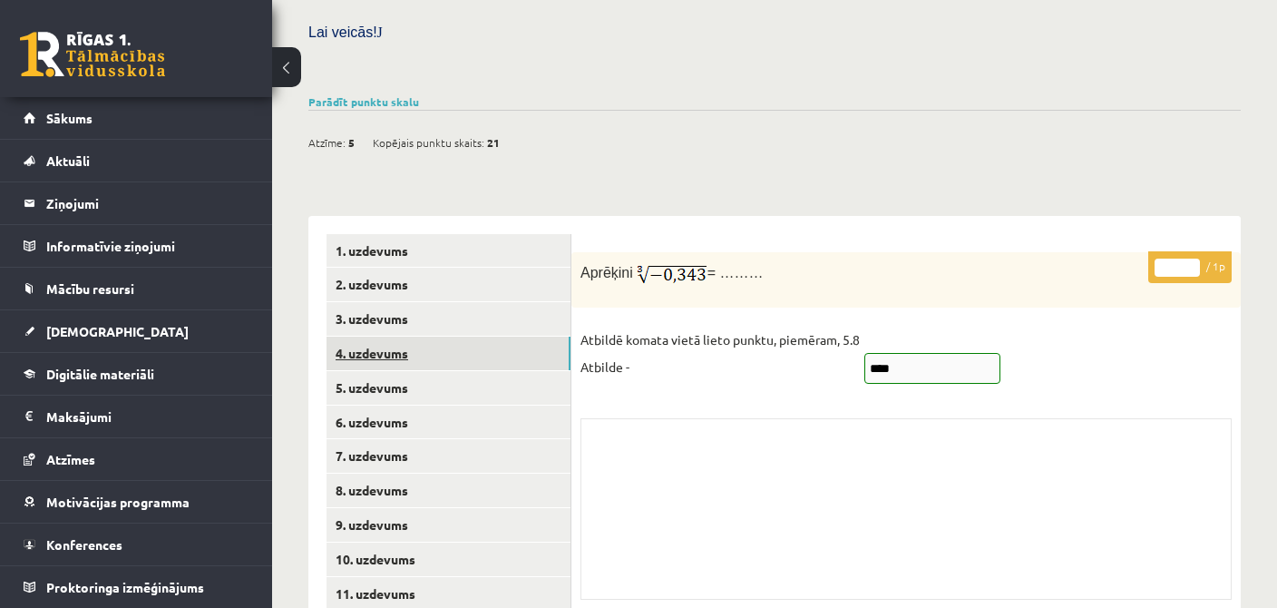
click at [433, 340] on link "4. uzdevums" at bounding box center [449, 354] width 244 height 34
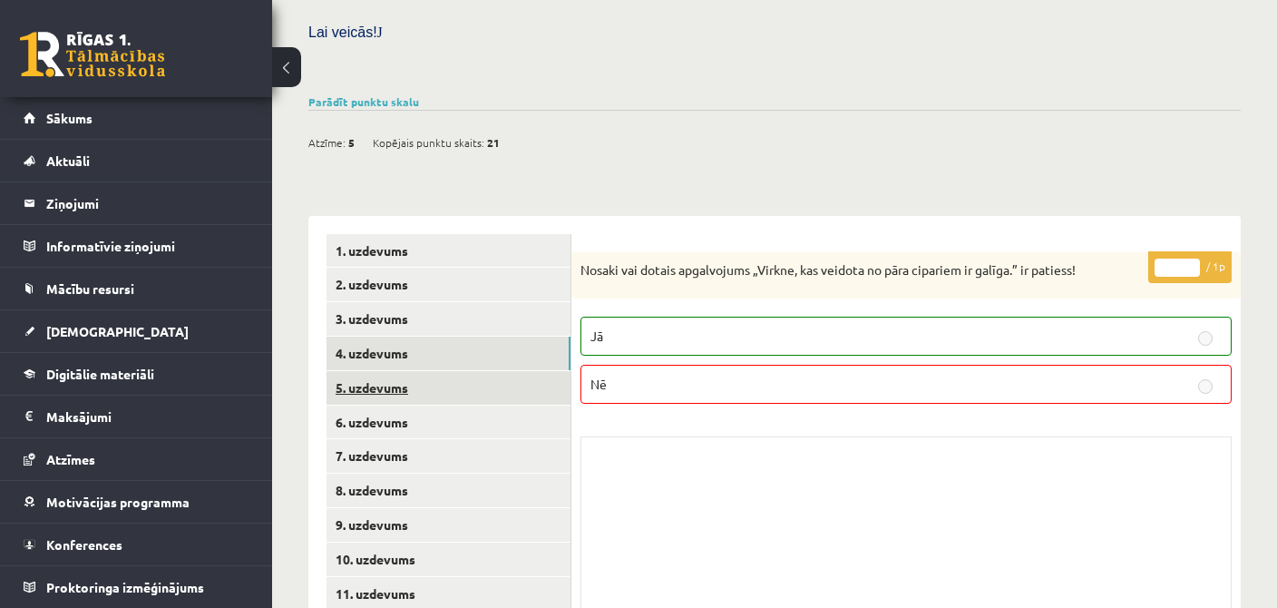
click at [442, 376] on link "5. uzdevums" at bounding box center [449, 388] width 244 height 34
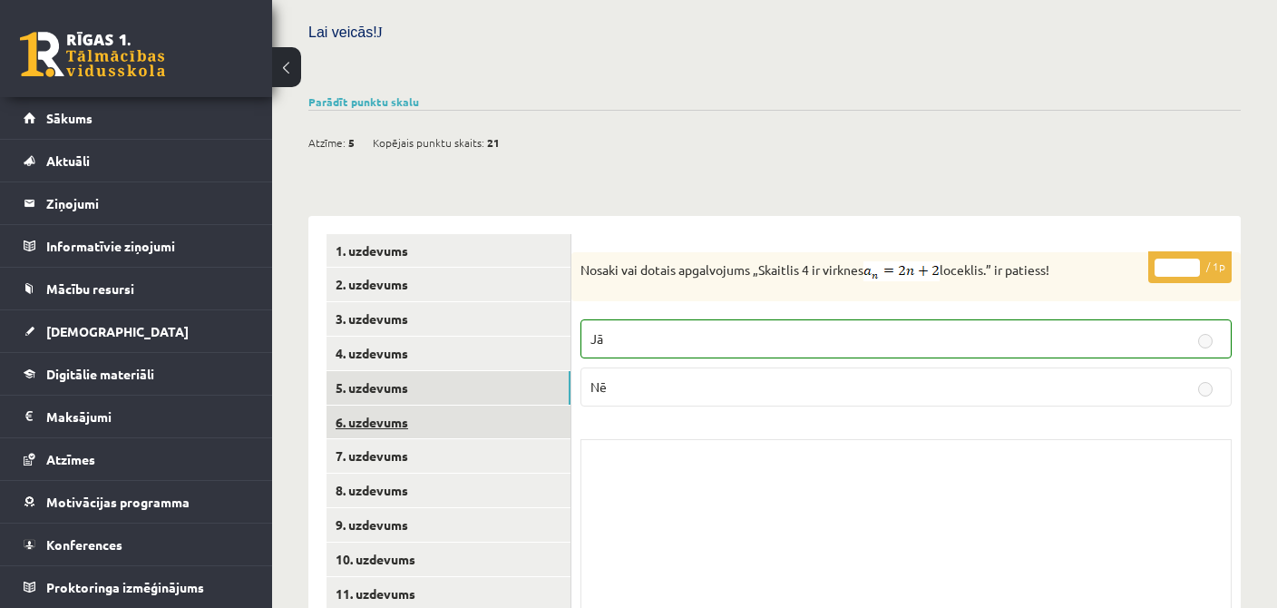
click at [443, 406] on link "6. uzdevums" at bounding box center [449, 423] width 244 height 34
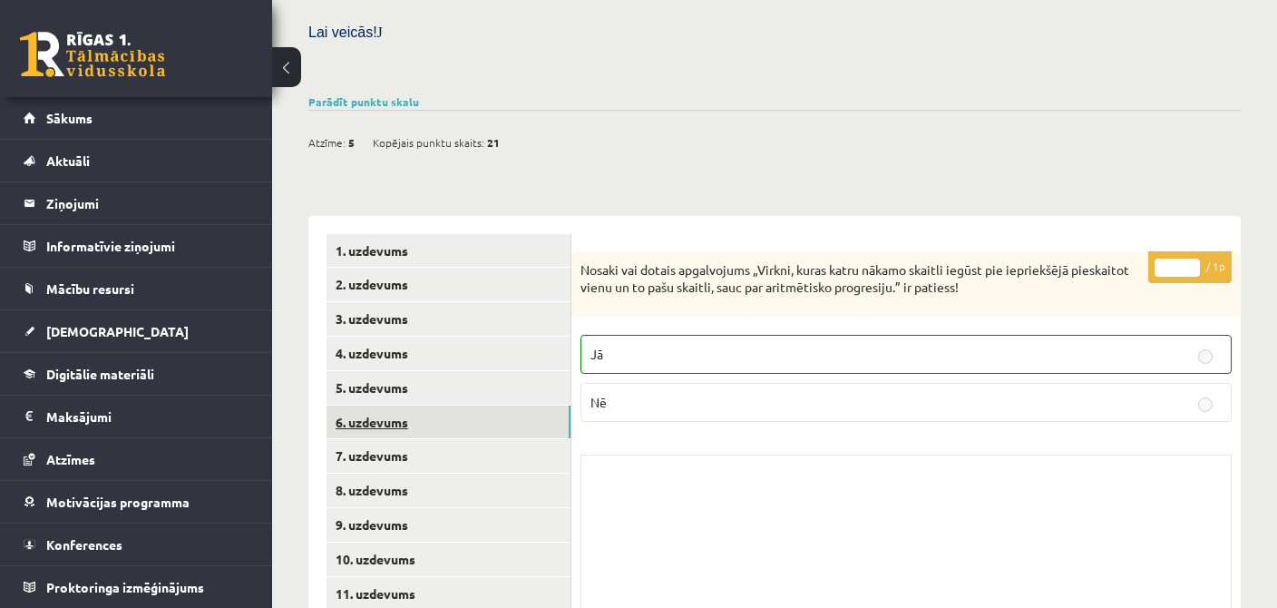
scroll to position [670, 0]
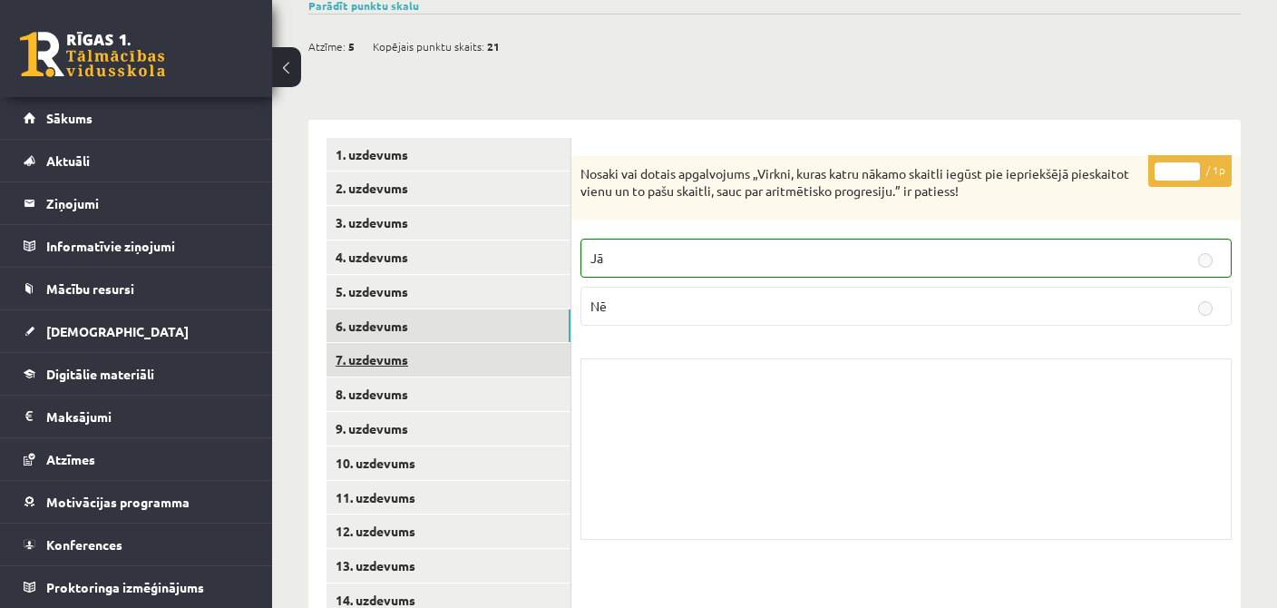
click at [420, 347] on link "7. uzdevums" at bounding box center [449, 360] width 244 height 34
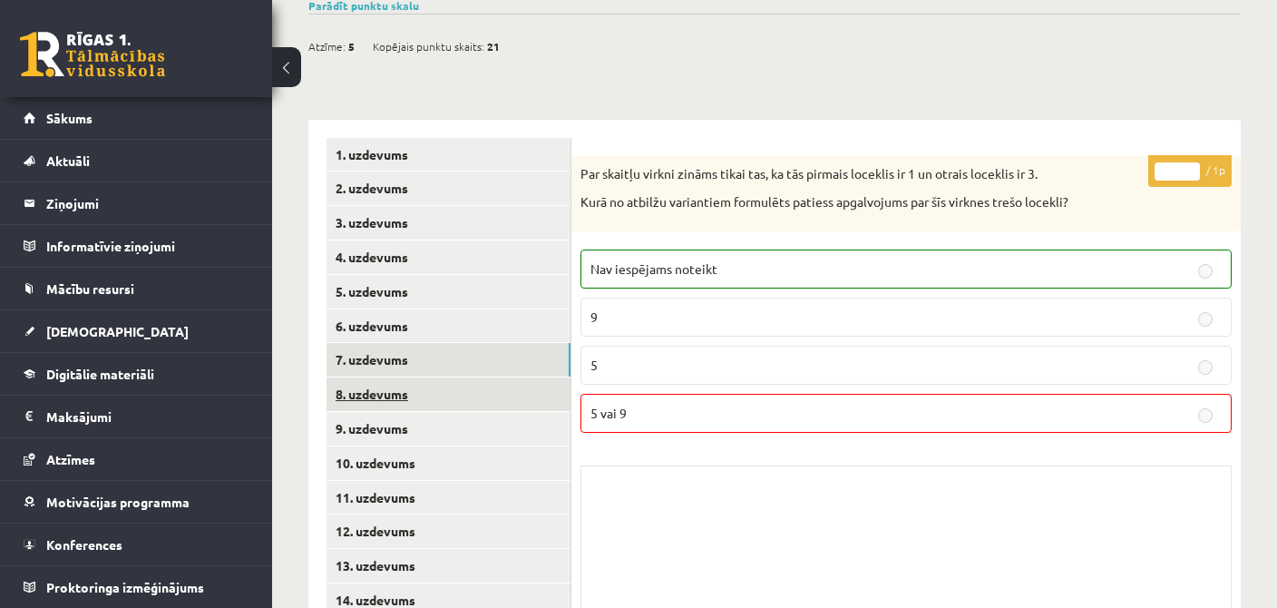
click at [356, 377] on link "8. uzdevums" at bounding box center [449, 394] width 244 height 34
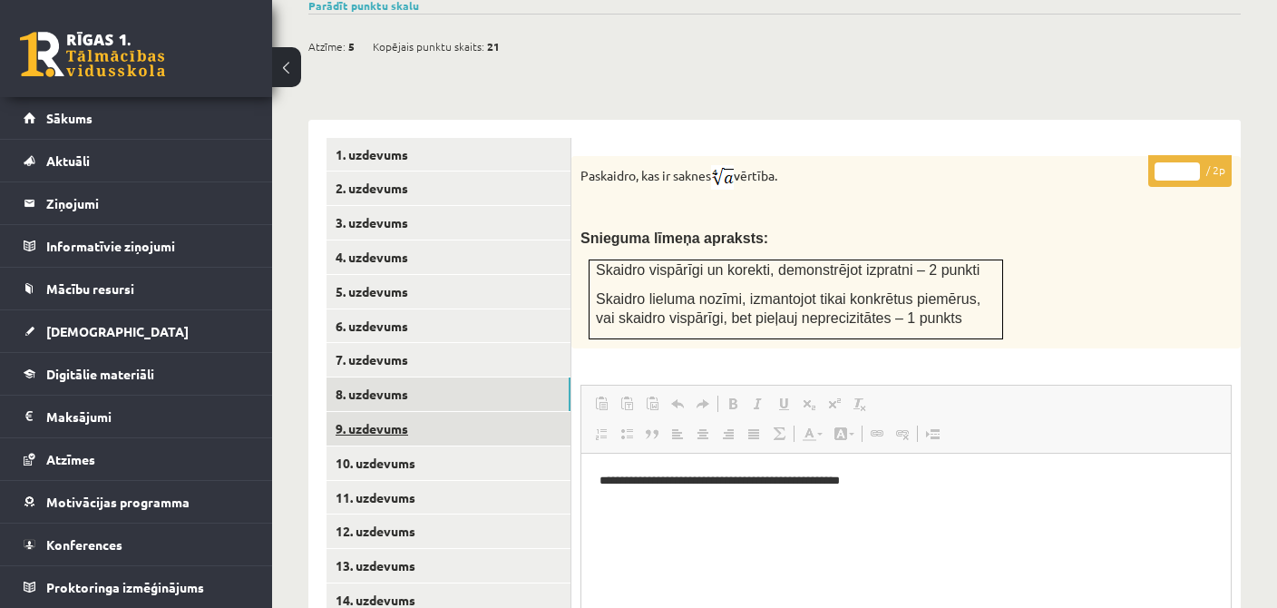
scroll to position [0, 0]
click at [383, 423] on link "9. uzdevums" at bounding box center [449, 429] width 244 height 34
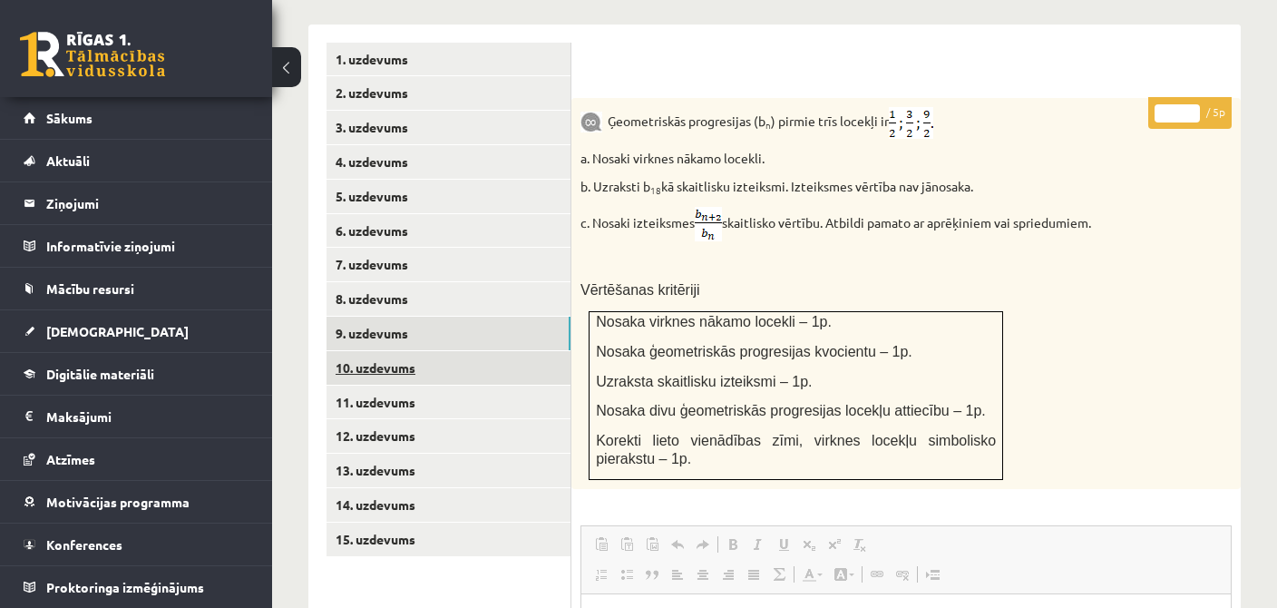
click at [382, 353] on link "10. uzdevums" at bounding box center [449, 368] width 244 height 34
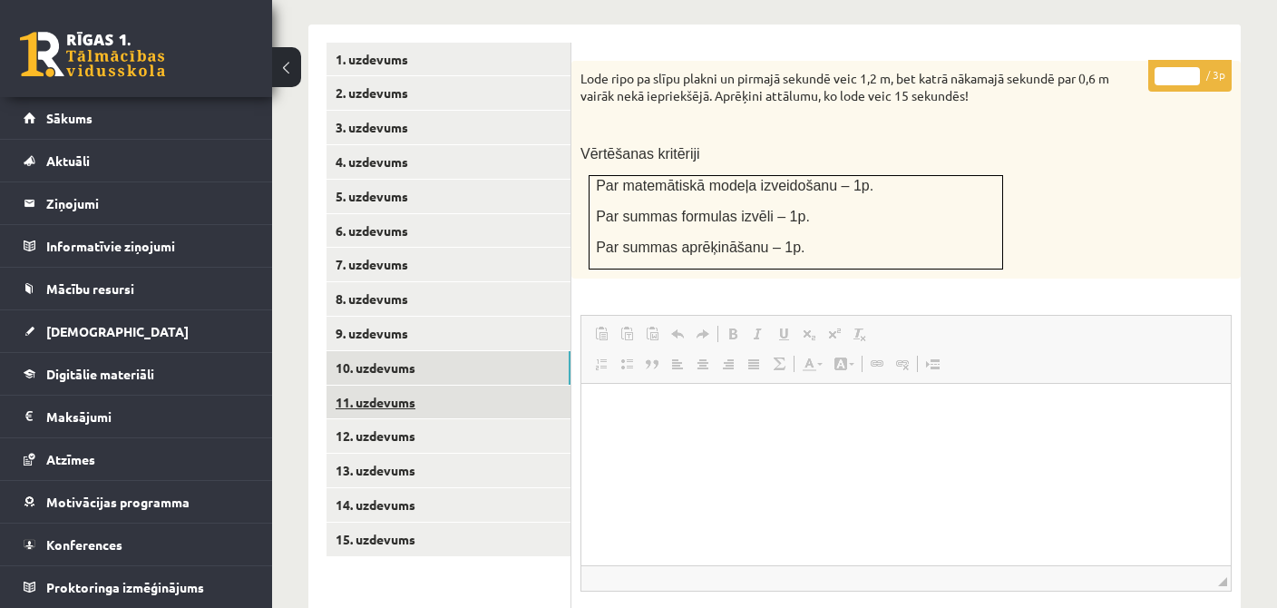
click at [400, 391] on link "11. uzdevums" at bounding box center [449, 403] width 244 height 34
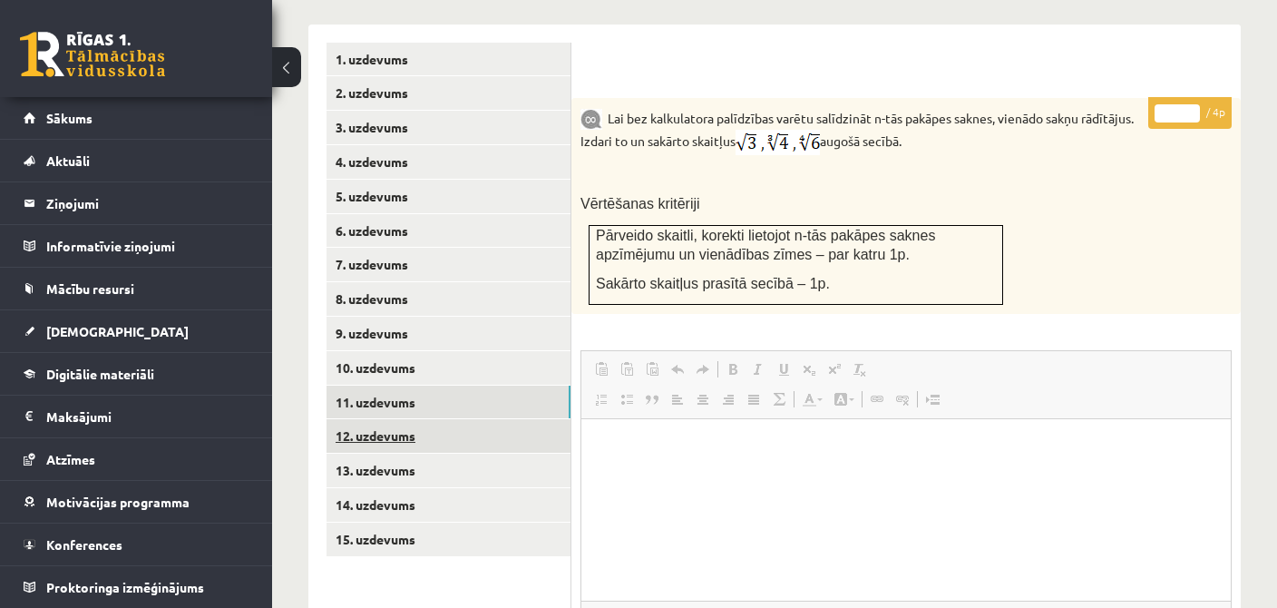
click at [408, 422] on link "12. uzdevums" at bounding box center [449, 436] width 244 height 34
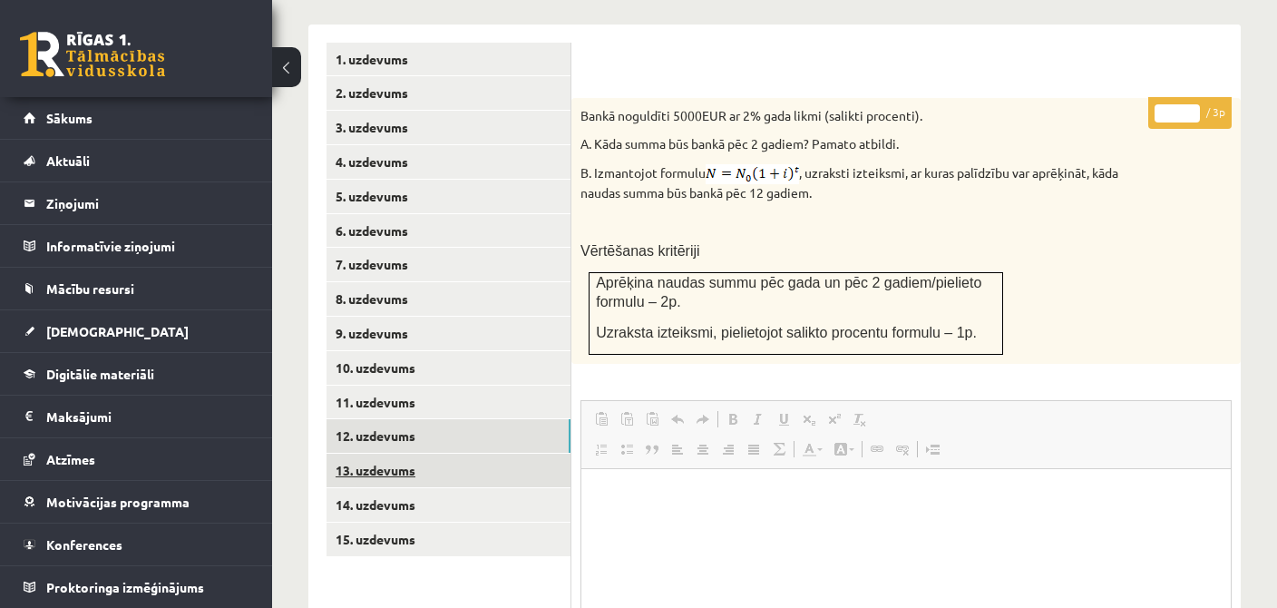
click at [419, 461] on link "13. uzdevums" at bounding box center [449, 471] width 244 height 34
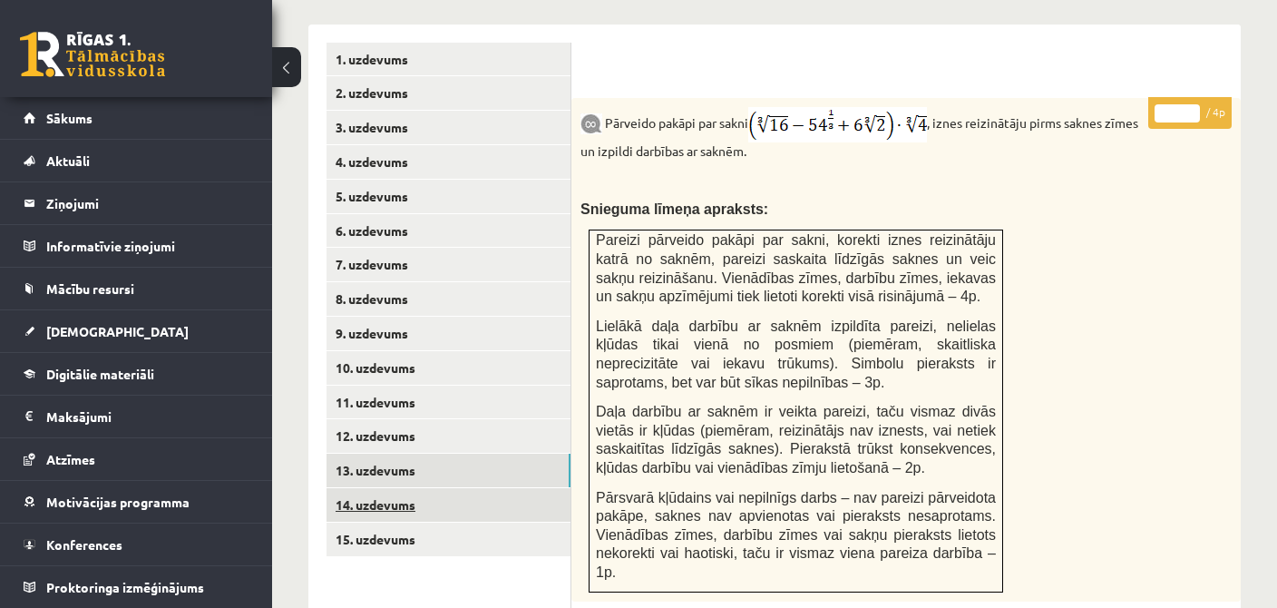
click at [418, 488] on link "14. uzdevums" at bounding box center [449, 505] width 244 height 34
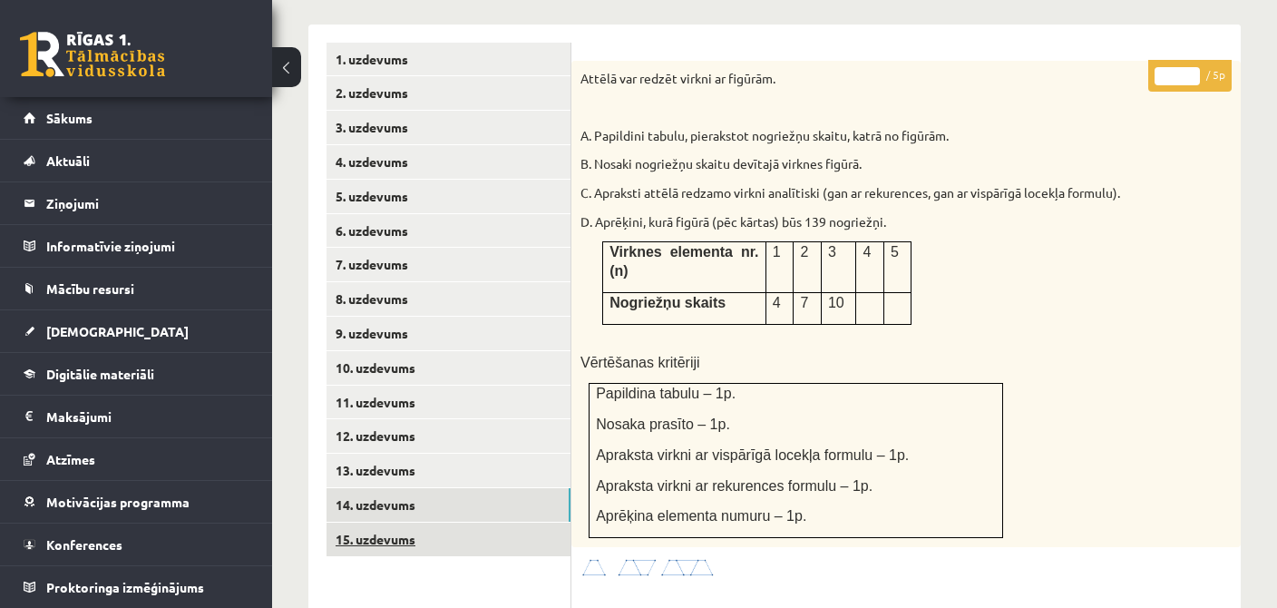
click at [356, 523] on link "15. uzdevums" at bounding box center [449, 540] width 244 height 34
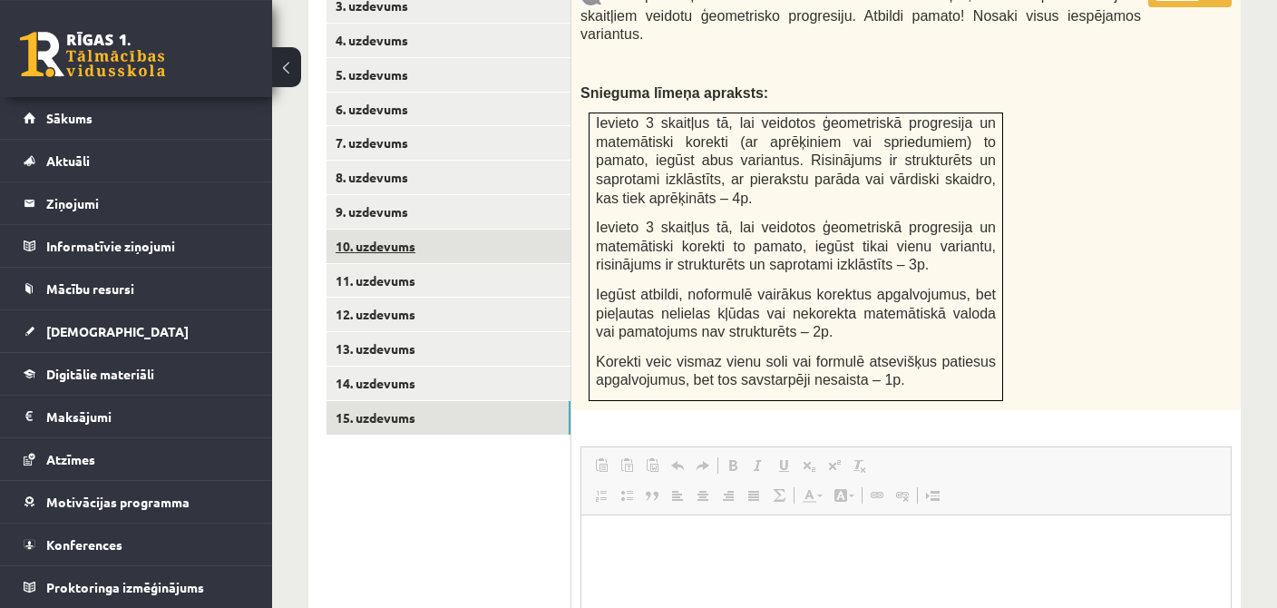
scroll to position [766, 0]
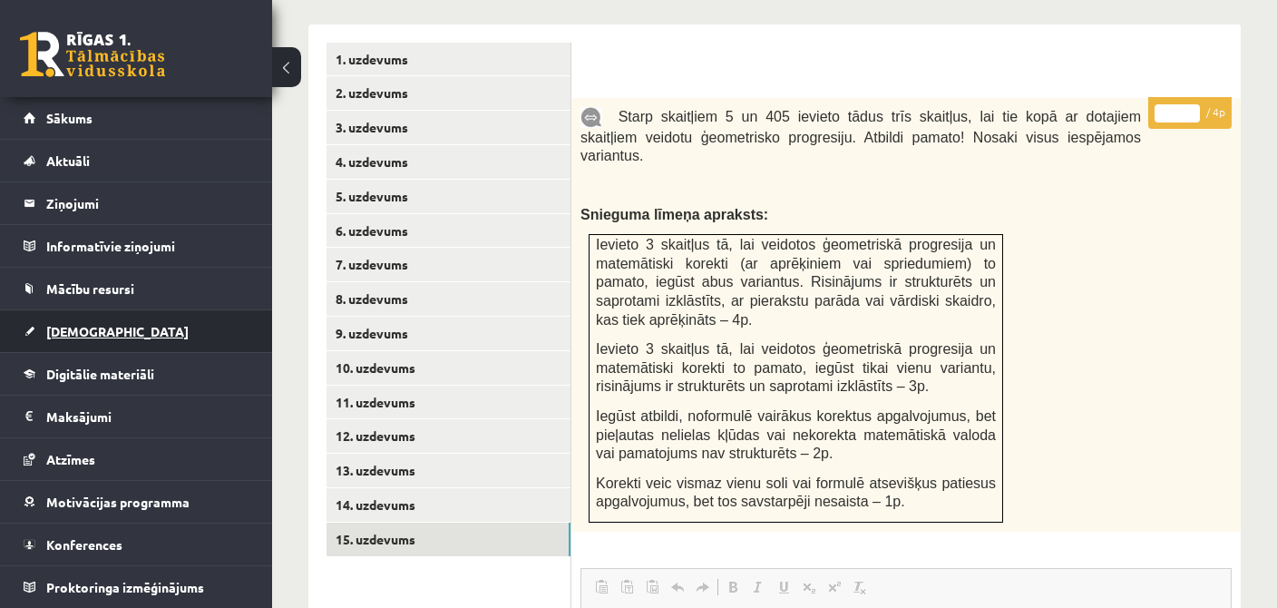
click at [125, 330] on link "[DEMOGRAPHIC_DATA]" at bounding box center [137, 331] width 226 height 42
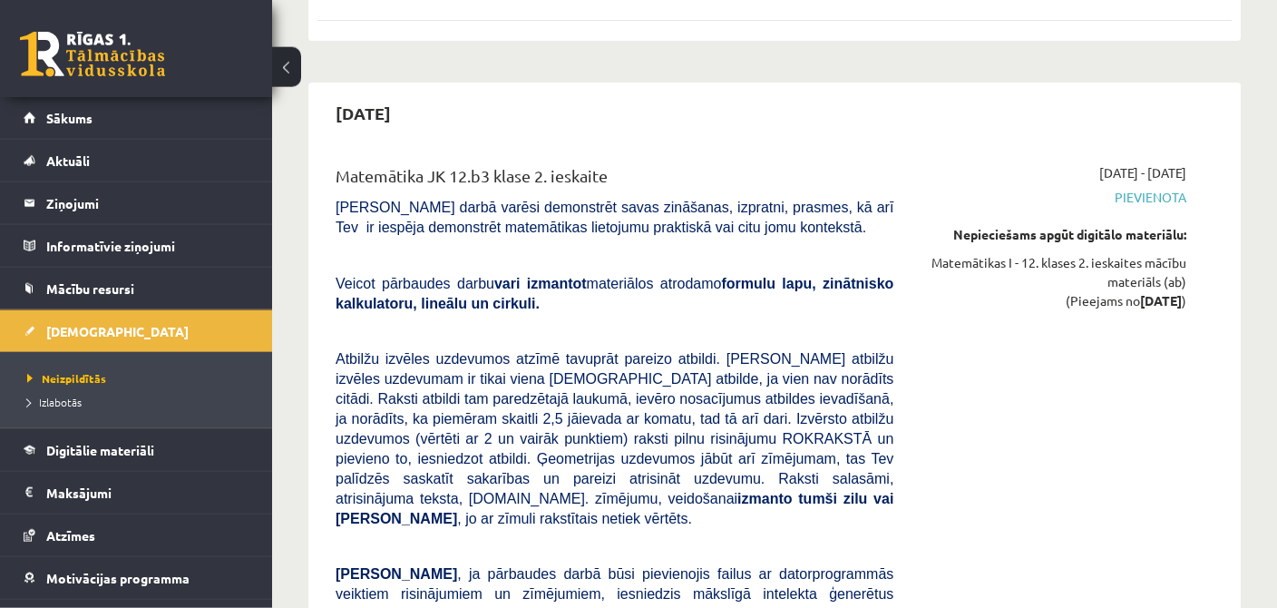
scroll to position [2874, 0]
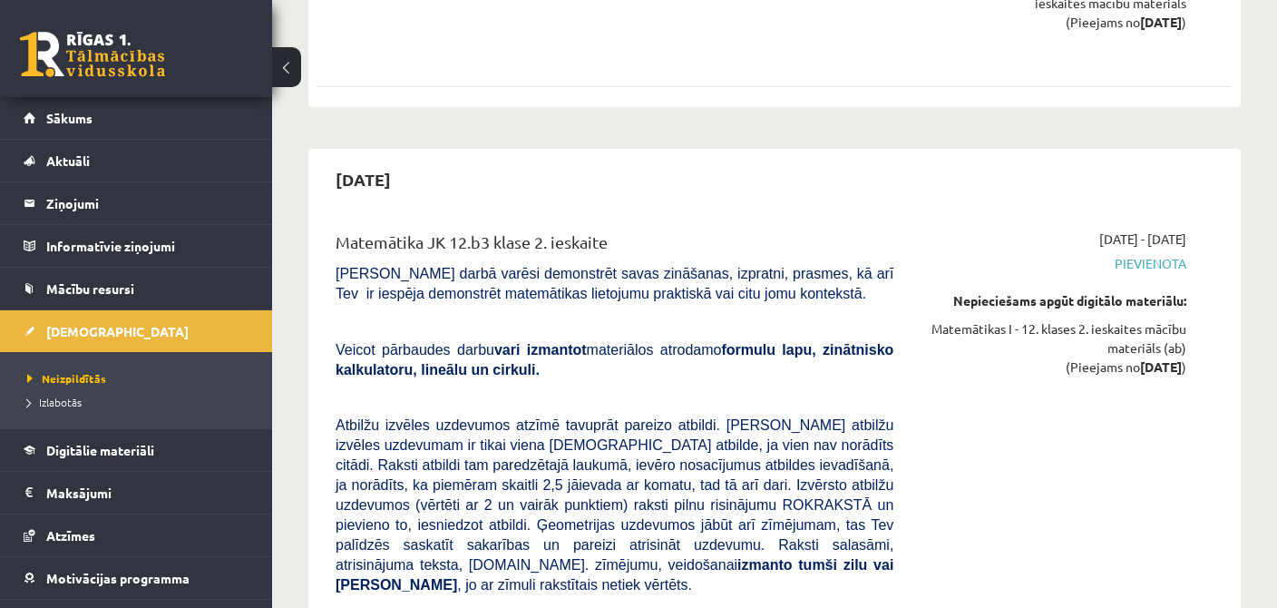
drag, startPoint x: 445, startPoint y: 171, endPoint x: 414, endPoint y: 183, distance: 33.4
click at [440, 171] on div "2025-11-15" at bounding box center [775, 179] width 915 height 43
drag, startPoint x: 387, startPoint y: 180, endPoint x: 475, endPoint y: 181, distance: 88.0
click at [475, 181] on div "2025-11-15" at bounding box center [775, 179] width 915 height 43
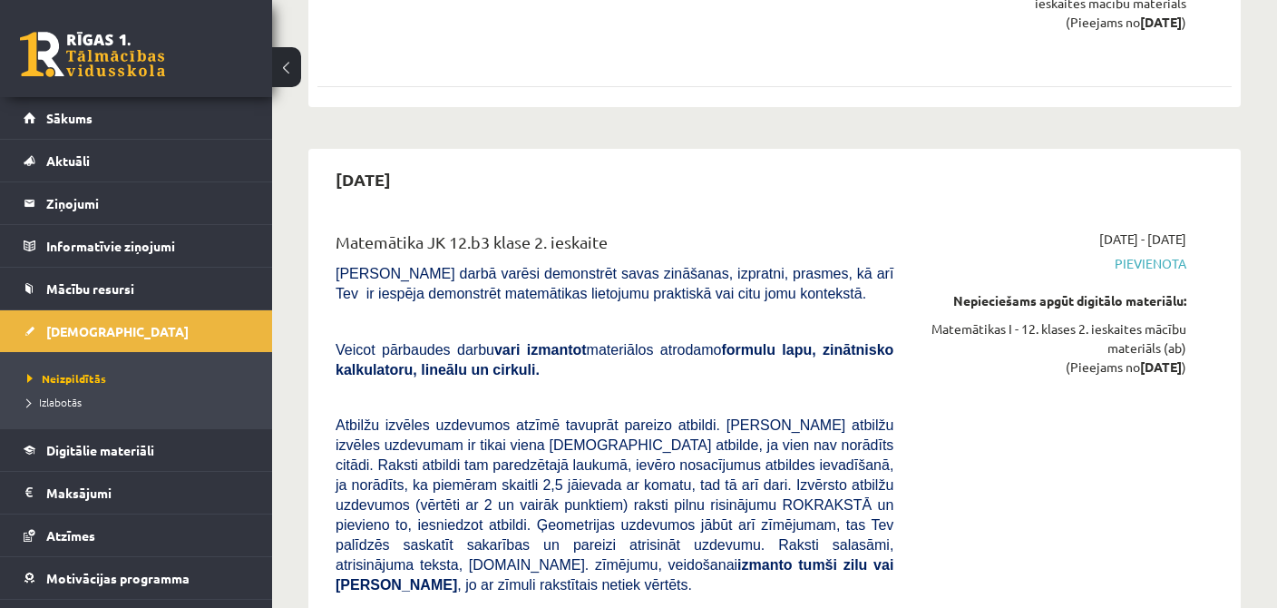
drag, startPoint x: 1162, startPoint y: 361, endPoint x: 1181, endPoint y: 356, distance: 19.8
click at [1181, 358] on strong "2025-11-01" at bounding box center [1161, 366] width 42 height 16
click at [1163, 358] on strong "2025-11-01" at bounding box center [1161, 366] width 42 height 16
drag, startPoint x: 1159, startPoint y: 361, endPoint x: 1190, endPoint y: 356, distance: 32.2
click at [1190, 356] on div "2025-11-01 - 2025-11-15 Pievienota Nepieciešams apgūt digitālo materiālu: Matem…" at bounding box center [1053, 576] width 293 height 693
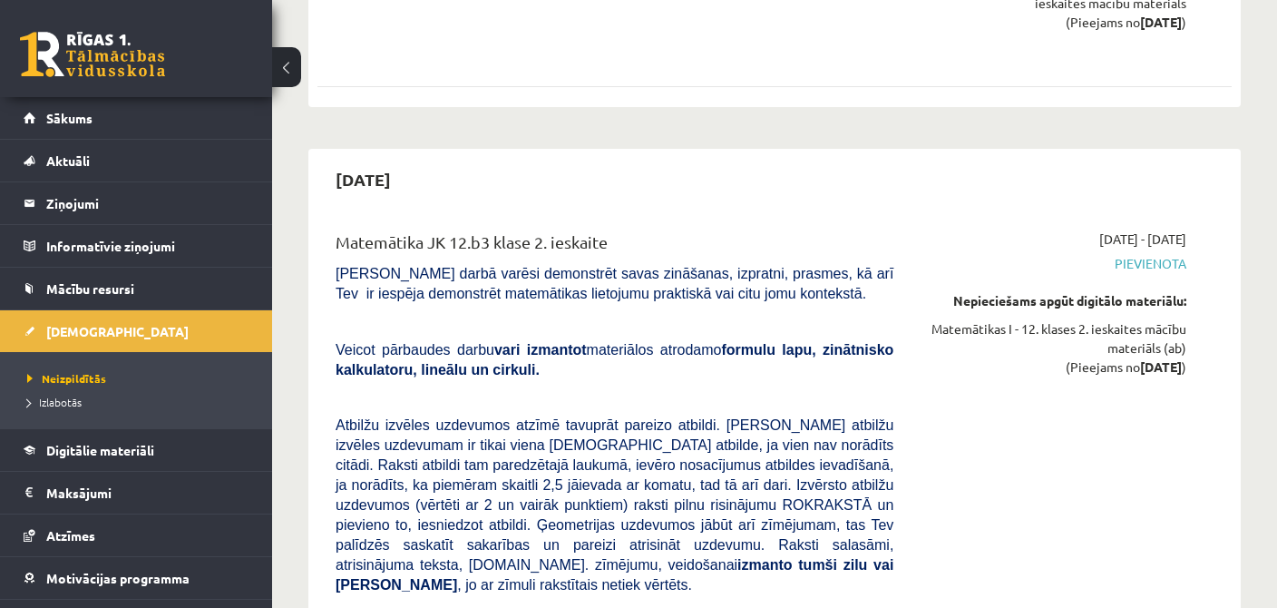
click at [1189, 356] on div "2025-11-01 - 2025-11-15 Pievienota Nepieciešams apgūt digitālo materiālu: Matem…" at bounding box center [1053, 576] width 293 height 693
click at [1129, 416] on div "2025-11-01 - 2025-11-15 Pievienota Nepieciešams apgūt digitālo materiālu: Matem…" at bounding box center [1053, 576] width 293 height 693
click at [82, 281] on span "Mācību resursi" at bounding box center [90, 288] width 88 height 16
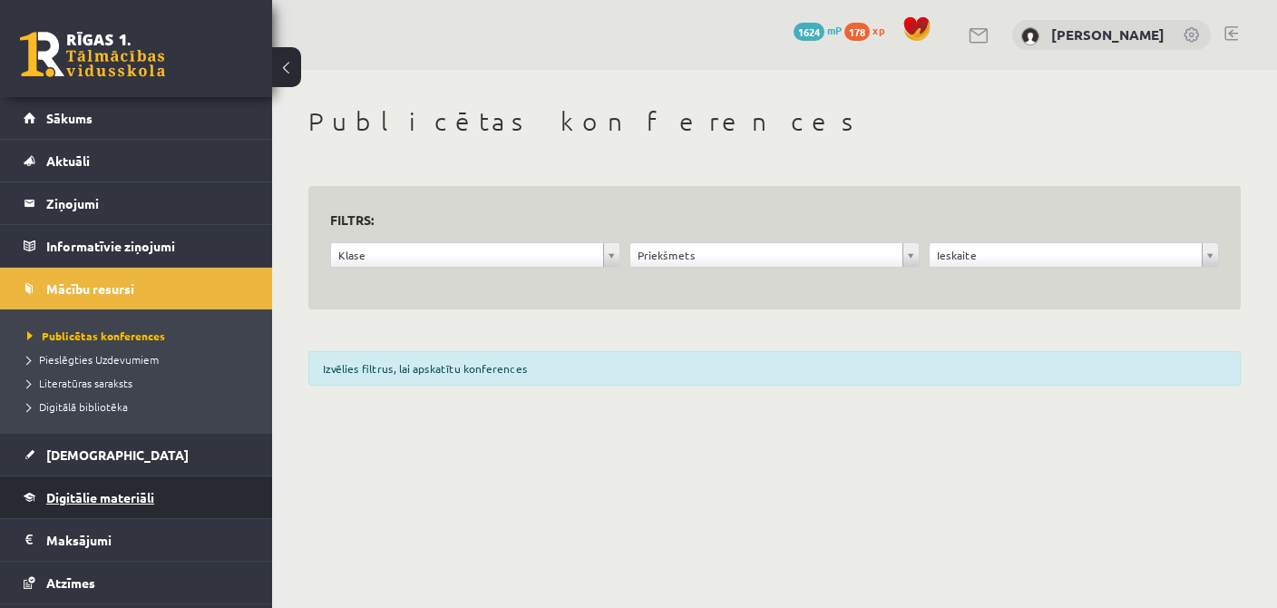
click at [100, 499] on span "Digitālie materiāli" at bounding box center [100, 497] width 108 height 16
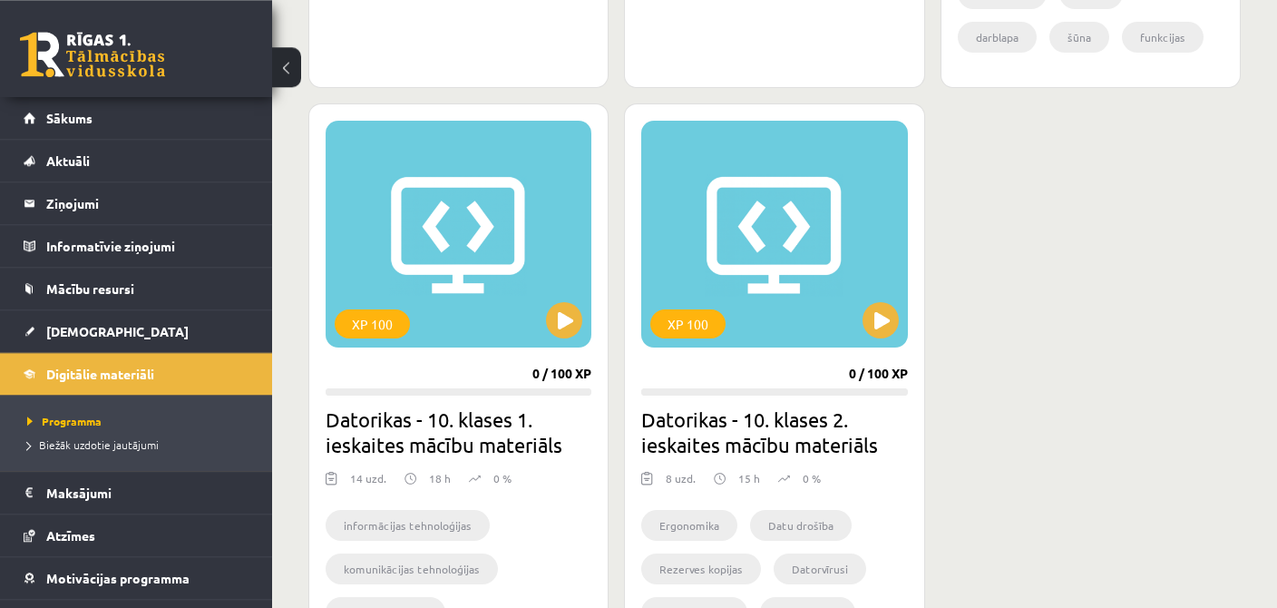
scroll to position [1437, 0]
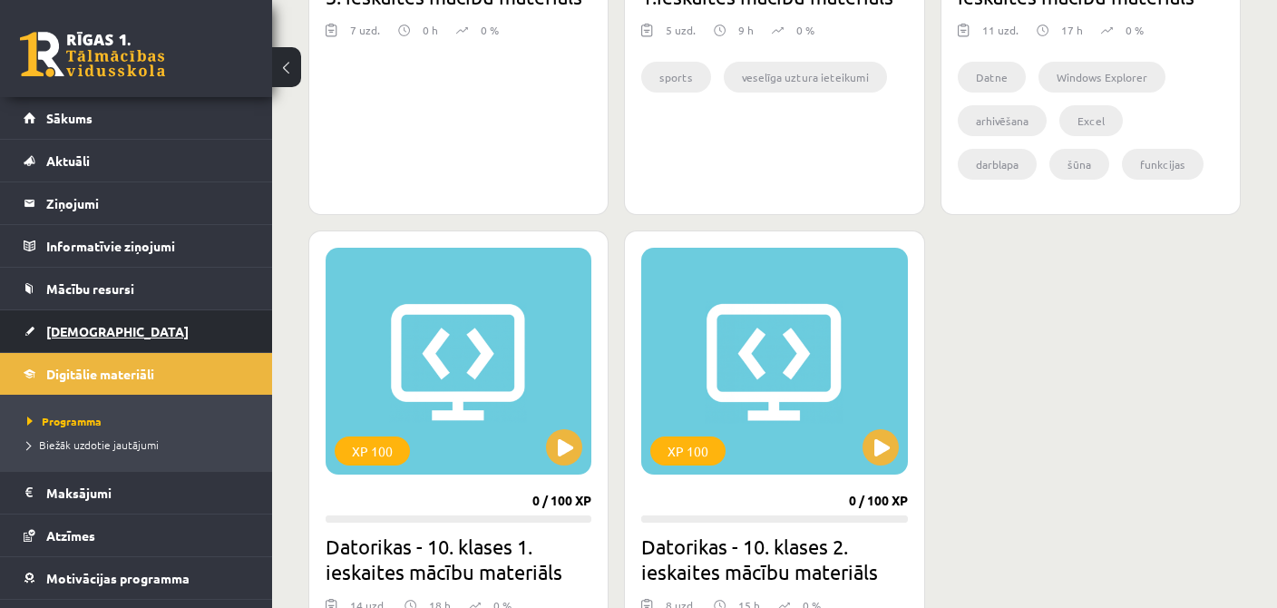
click at [148, 331] on link "[DEMOGRAPHIC_DATA]" at bounding box center [137, 331] width 226 height 42
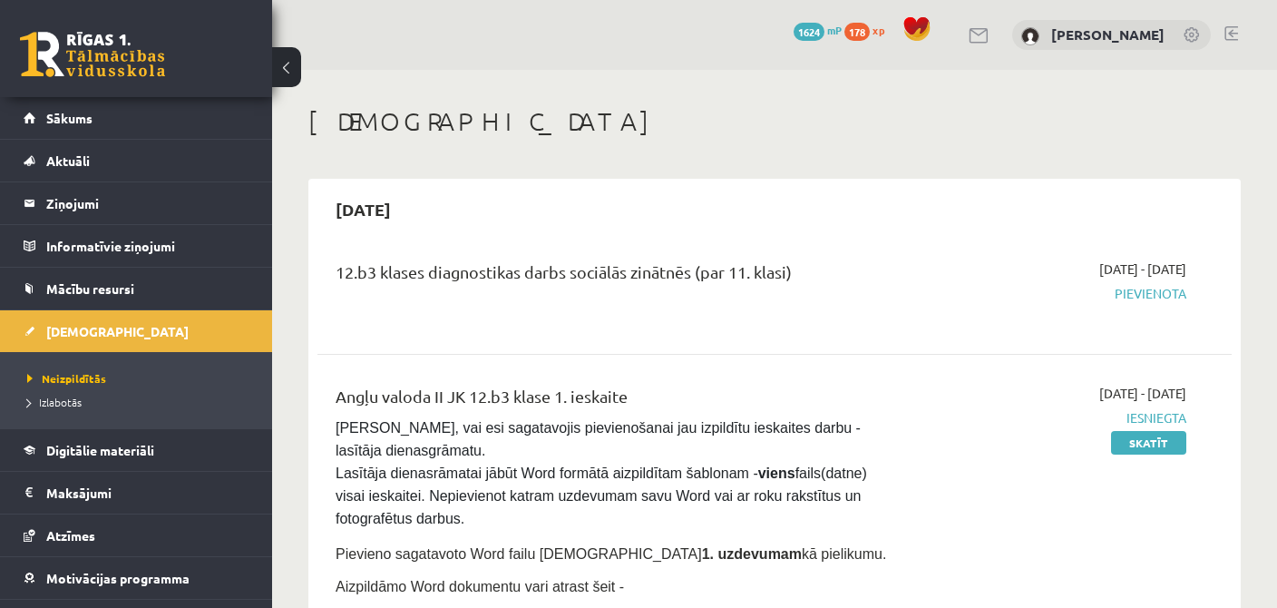
click at [61, 95] on div "0 Dāvanas 1624 mP 178 xp" at bounding box center [136, 48] width 272 height 97
click at [65, 106] on link "Sākums" at bounding box center [137, 118] width 226 height 42
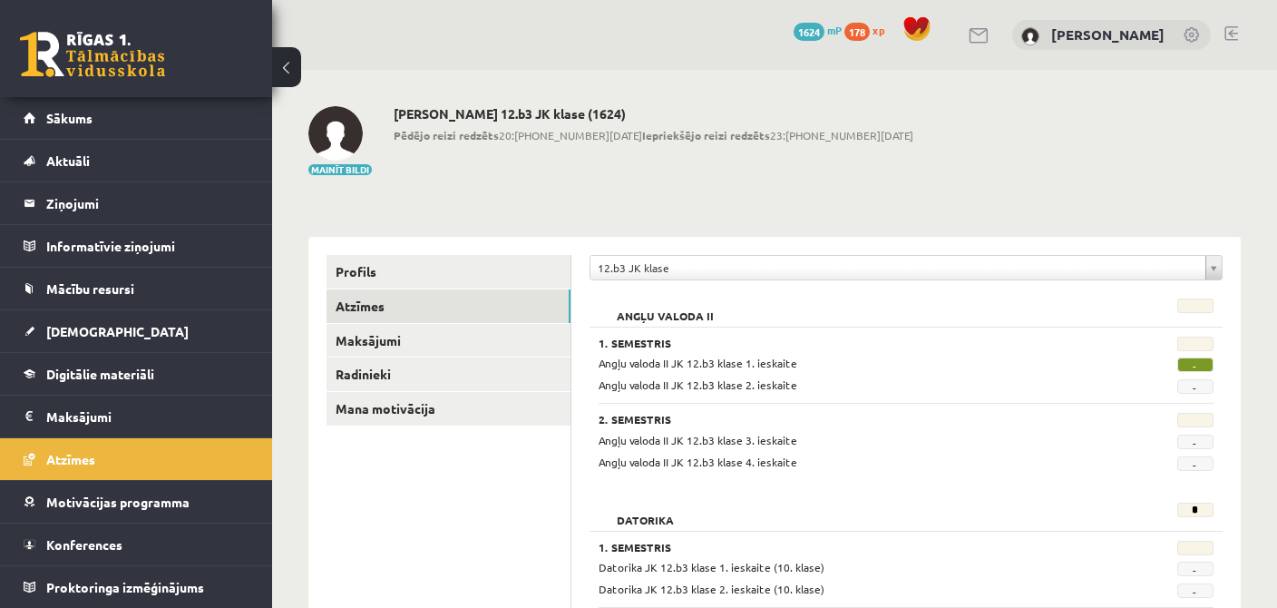
click at [869, 279] on body "10 Dāvanas 1624 mP 178 xp Maija Solovjova Sākums Aktuāli Kā mācīties eSKOLĀ Kon…" at bounding box center [638, 304] width 1277 height 608
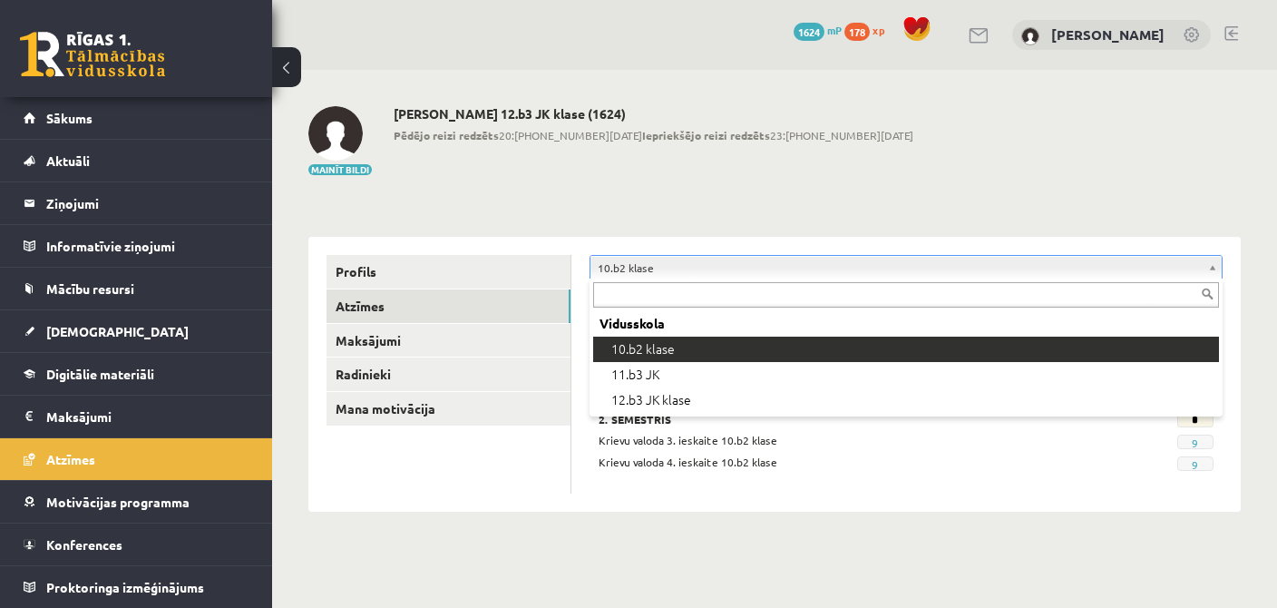
click at [659, 263] on body "eSkola - [DOMAIN_NAME] 0 Dāvanas 1624 mP 178 xp [PERSON_NAME] Sākums Aktuāli Kā…" at bounding box center [638, 304] width 1277 height 608
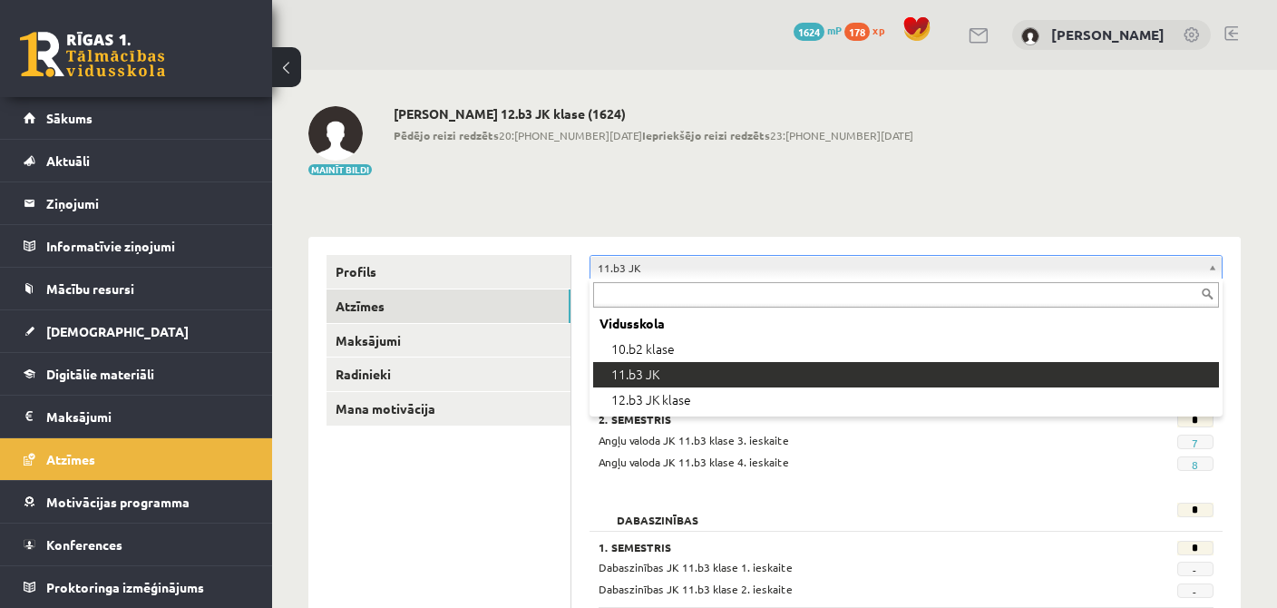
click at [944, 263] on body "eSkola - [DOMAIN_NAME] 0 Dāvanas 1624 mP 178 xp [PERSON_NAME] Sākums Aktuāli Kā…" at bounding box center [638, 304] width 1277 height 608
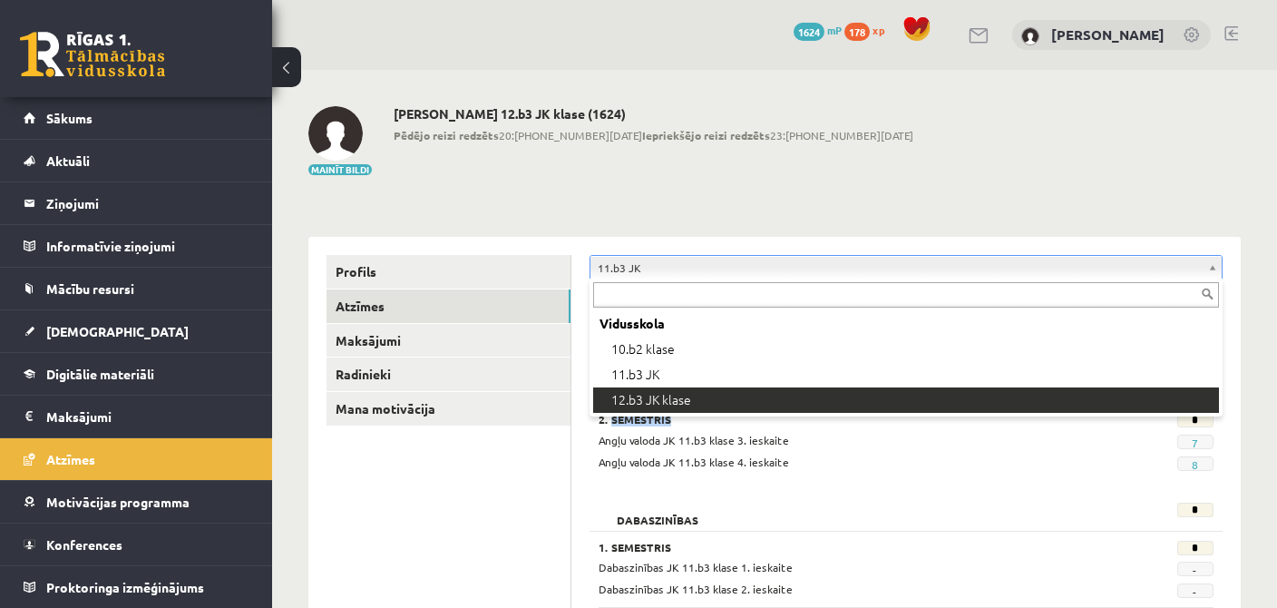
click at [698, 403] on div "2. Semestris * Angļu valoda JK 11.b3 klase 3. ieskaite 7 Angļu valoda JK 11.b3 …" at bounding box center [906, 436] width 615 height 67
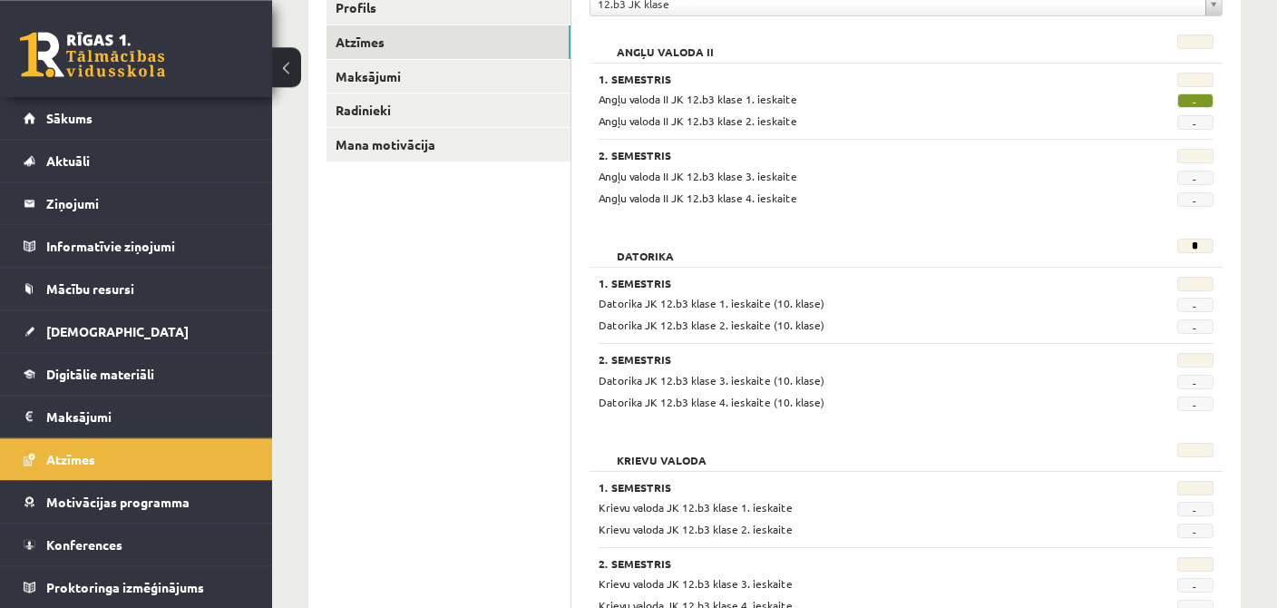
scroll to position [383, 0]
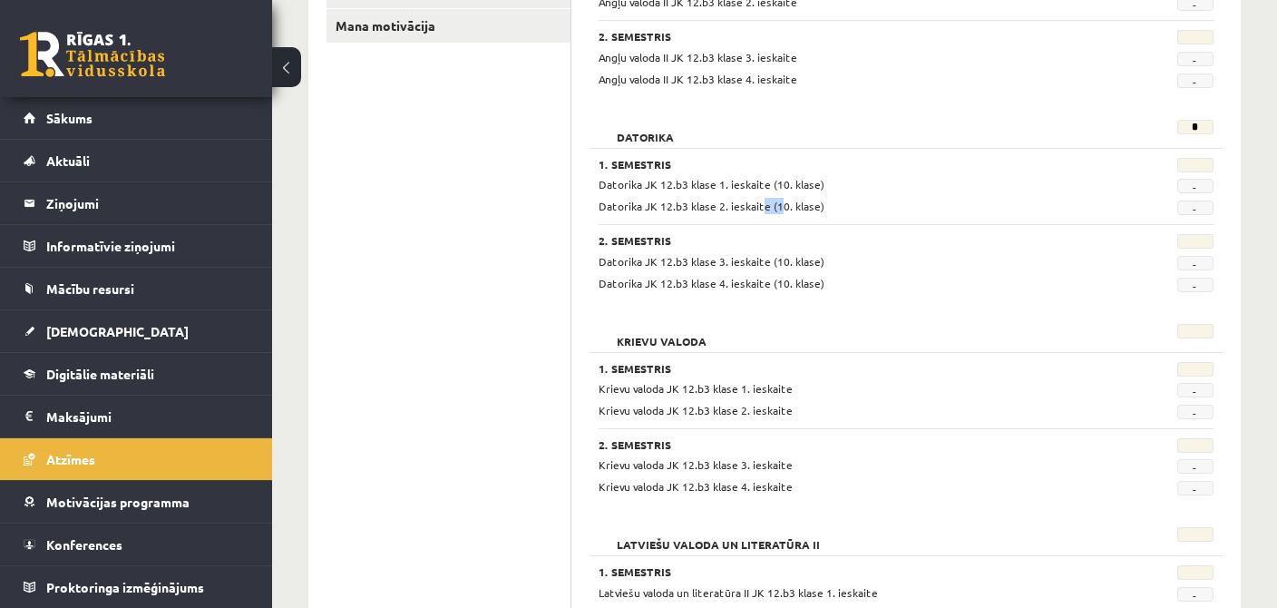
drag, startPoint x: 773, startPoint y: 210, endPoint x: 717, endPoint y: 195, distance: 58.3
click at [759, 202] on span "Datorika JK 12.b3 klase 2. ieskaite (10. klase)" at bounding box center [712, 206] width 226 height 15
drag, startPoint x: 633, startPoint y: 189, endPoint x: 1109, endPoint y: 152, distance: 476.9
click at [881, 279] on div "1. Semestris Datorika JK 12.b3 klase 1. ieskaite (10. klase) - Datorika JK 12.b…" at bounding box center [906, 220] width 633 height 144
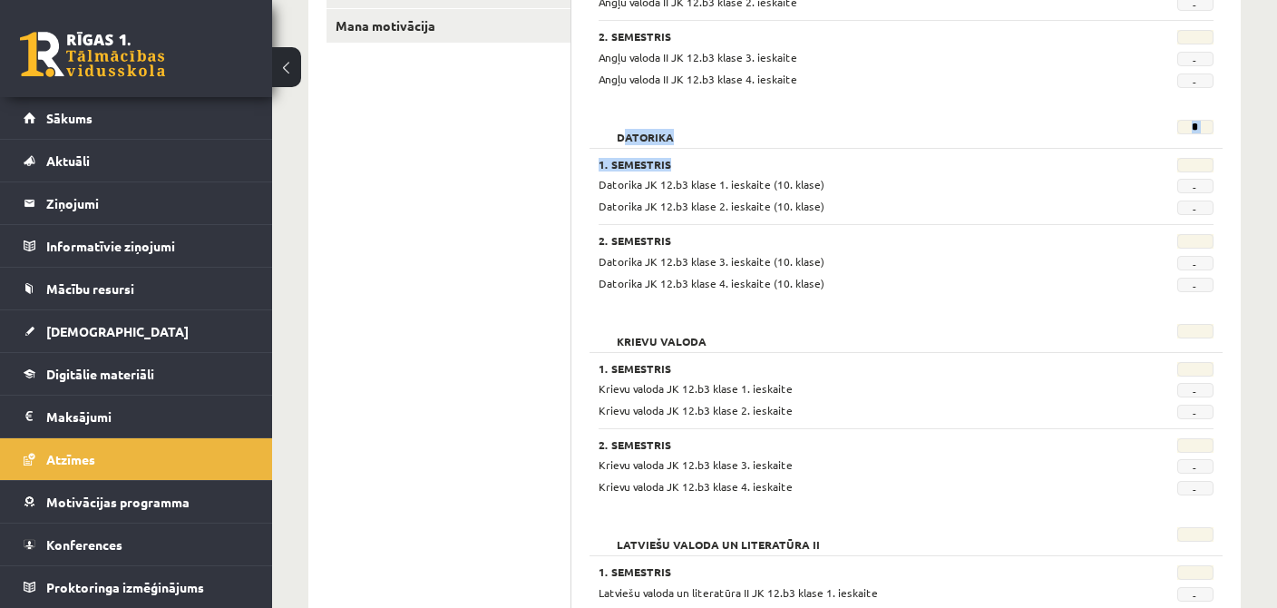
drag, startPoint x: 635, startPoint y: 126, endPoint x: 1121, endPoint y: 168, distance: 487.2
click at [1077, 145] on div "Datorika *" at bounding box center [906, 132] width 615 height 25
click at [994, 132] on div "Datorika" at bounding box center [852, 132] width 535 height 25
click at [1203, 114] on div "Datorika * 1. Semestris Datorika JK 12.b3 klase 1. ieskaite (10. klase) - Dator…" at bounding box center [906, 208] width 633 height 195
click at [1189, 122] on div "Datorika * 1. Semestris Datorika JK 12.b3 klase 1. ieskaite (10. klase) - Dator…" at bounding box center [906, 208] width 633 height 195
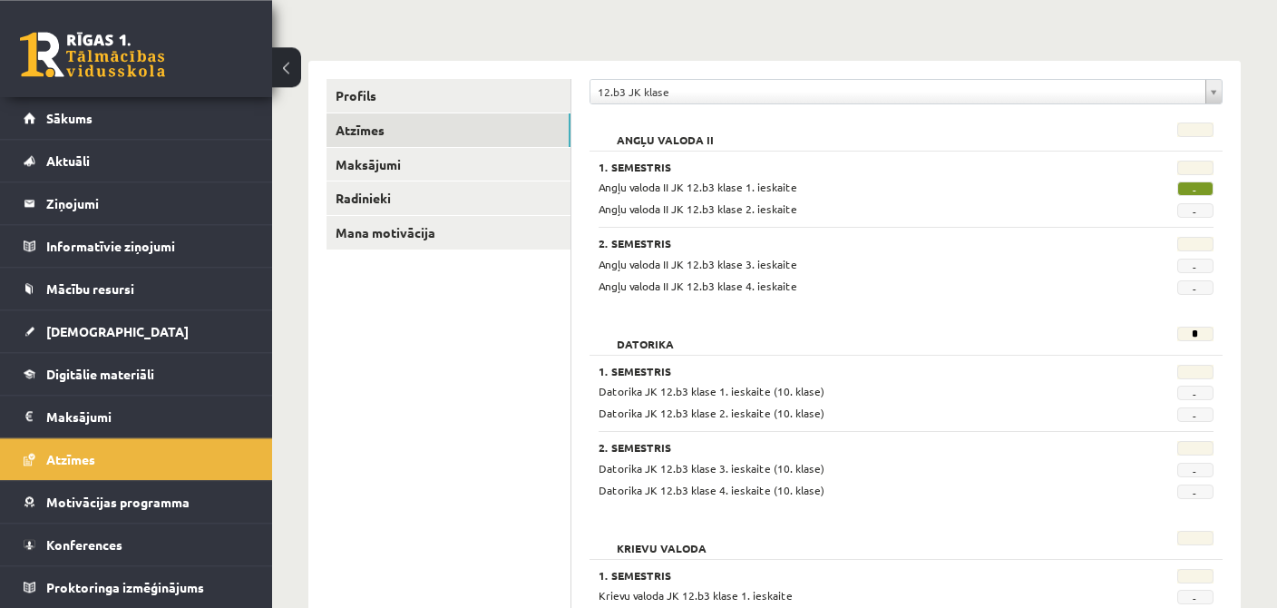
scroll to position [287, 0]
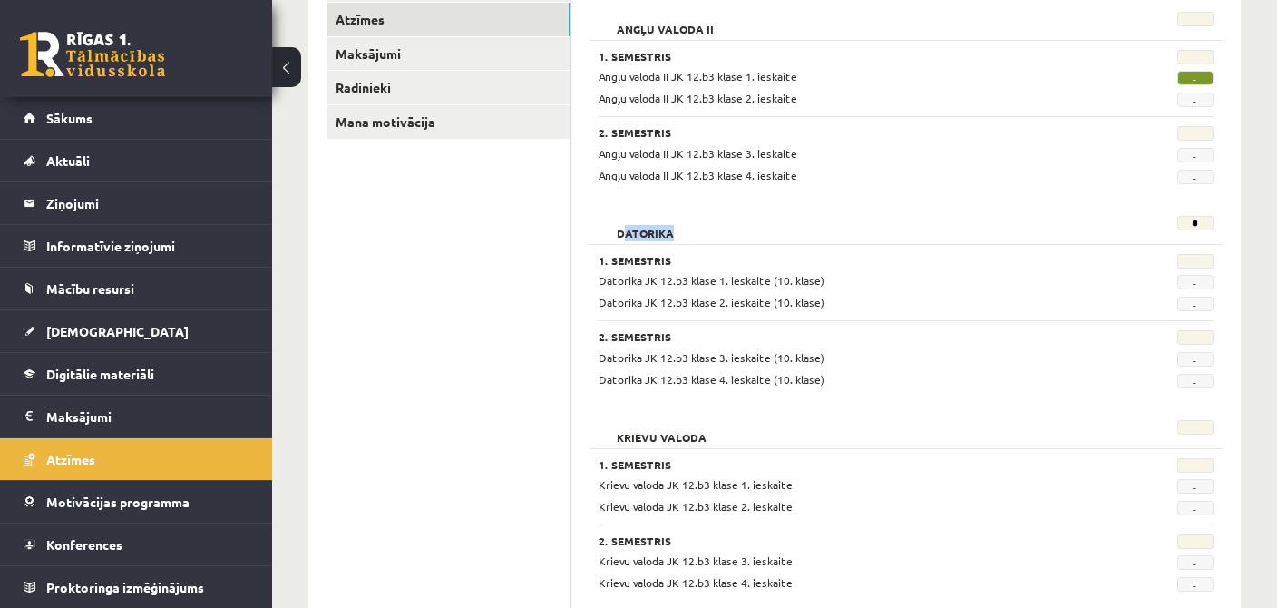
drag, startPoint x: 624, startPoint y: 214, endPoint x: 1126, endPoint y: 203, distance: 501.9
click at [1085, 229] on div "Datorika" at bounding box center [852, 228] width 535 height 25
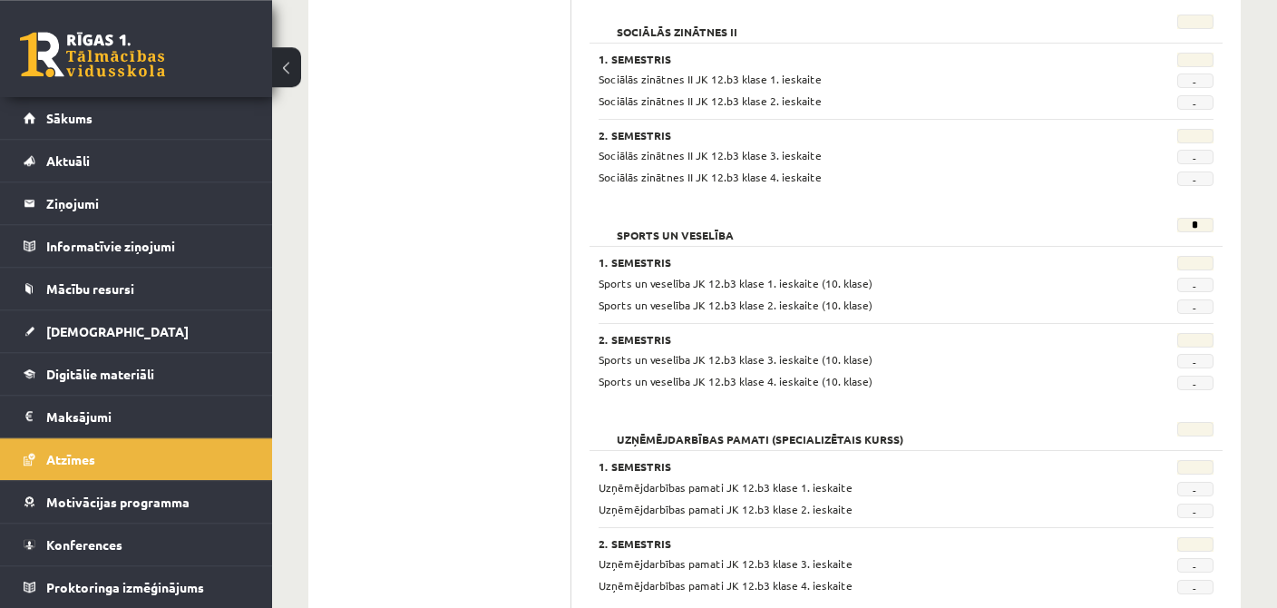
scroll to position [1566, 0]
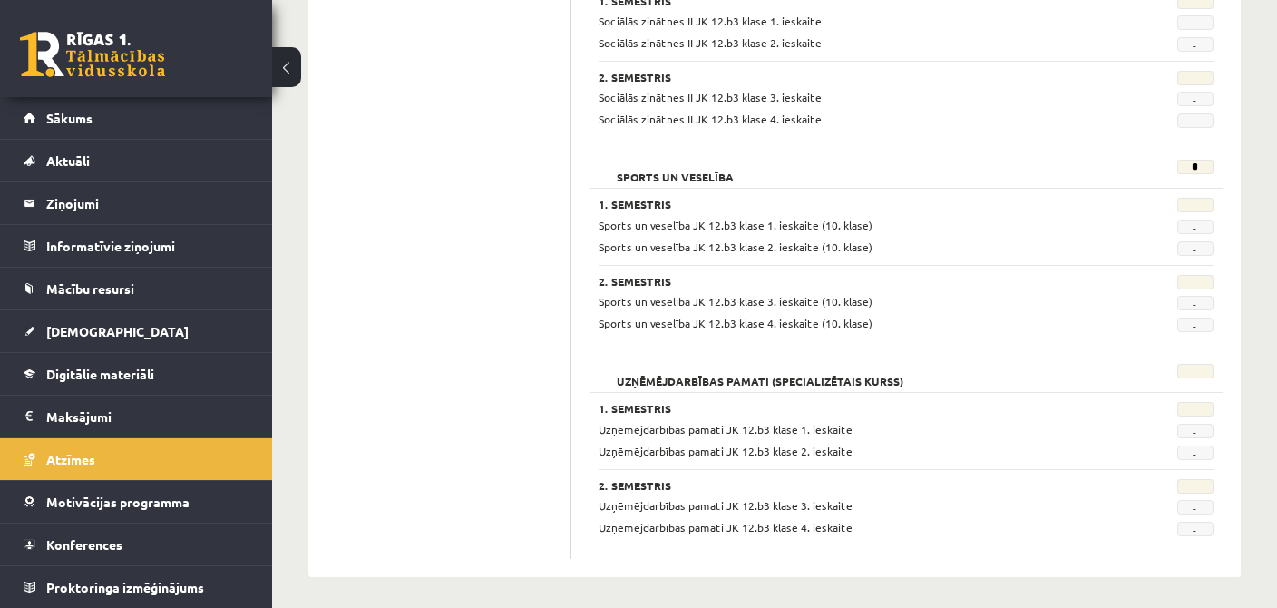
drag, startPoint x: 675, startPoint y: 184, endPoint x: 915, endPoint y: 220, distance: 242.3
click at [948, 227] on div "1. Semestris Sports un veselība JK 12.b3 klase 1. ieskaite (10. klase) - Sports…" at bounding box center [906, 260] width 633 height 144
click at [812, 181] on div "Sports un veselība" at bounding box center [852, 172] width 535 height 25
drag, startPoint x: 626, startPoint y: 167, endPoint x: 859, endPoint y: 172, distance: 233.2
click at [827, 177] on div "Sports un veselība" at bounding box center [852, 172] width 535 height 25
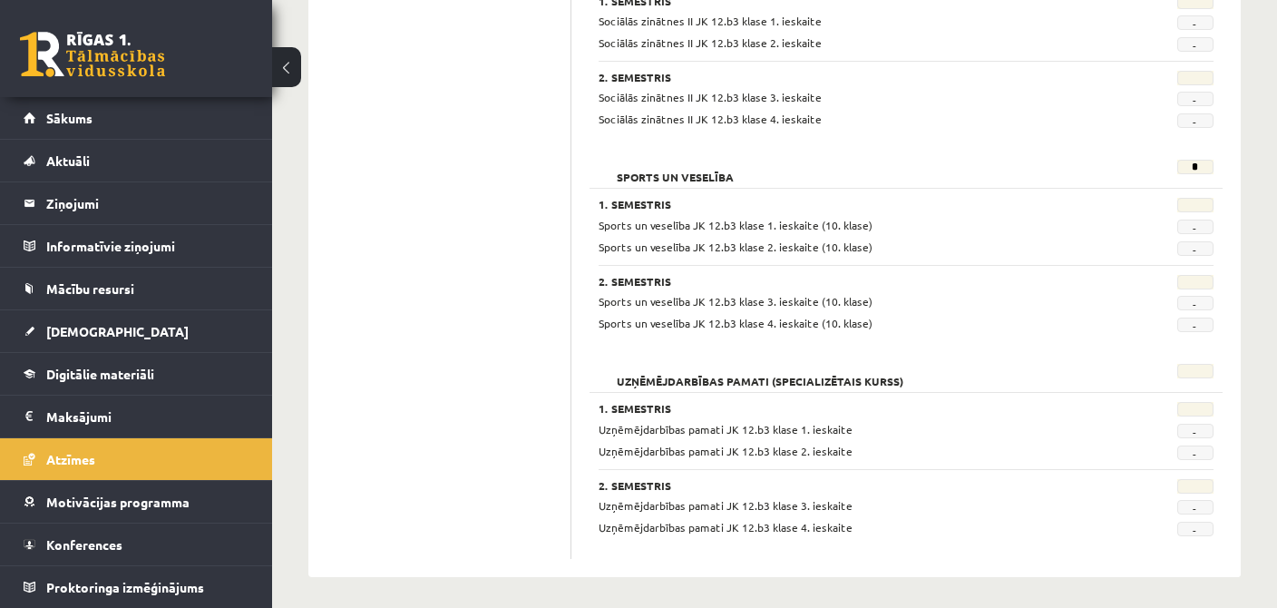
click at [1189, 161] on div "*" at bounding box center [1174, 172] width 107 height 25
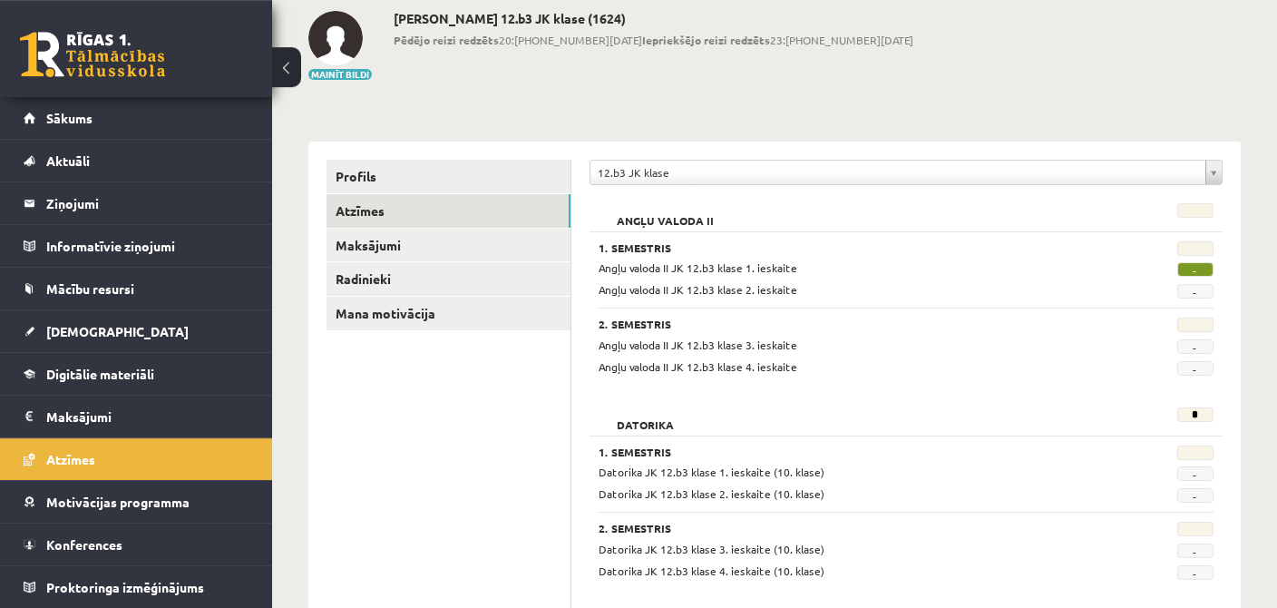
scroll to position [129, 0]
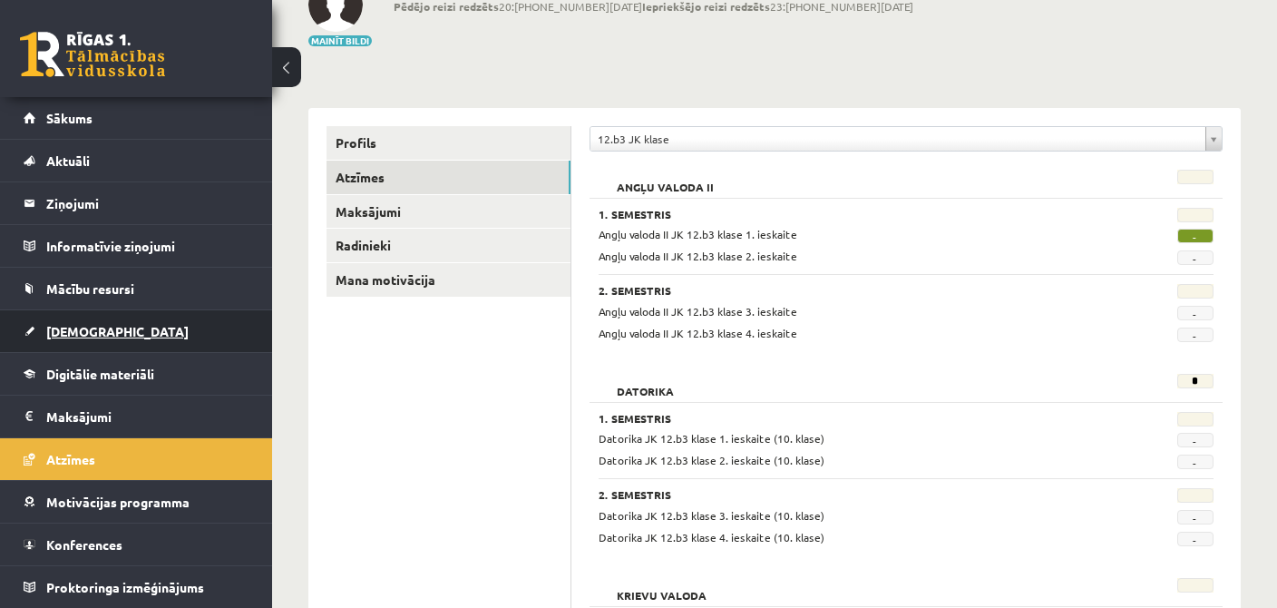
click at [103, 346] on link "[DEMOGRAPHIC_DATA]" at bounding box center [137, 331] width 226 height 42
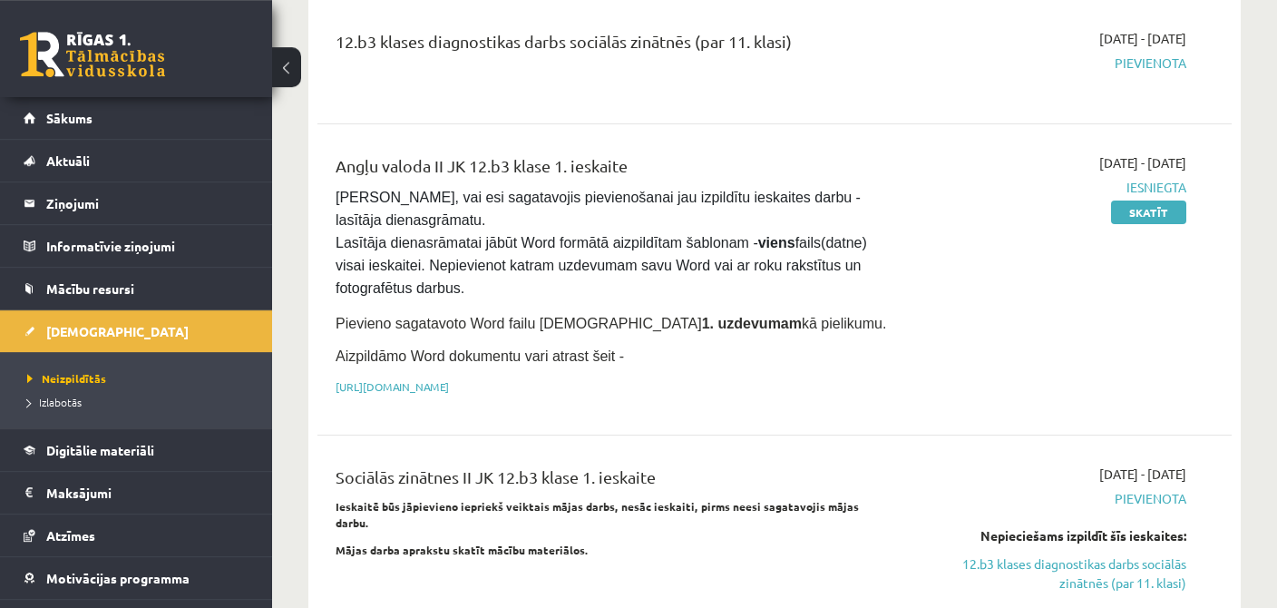
scroll to position [287, 0]
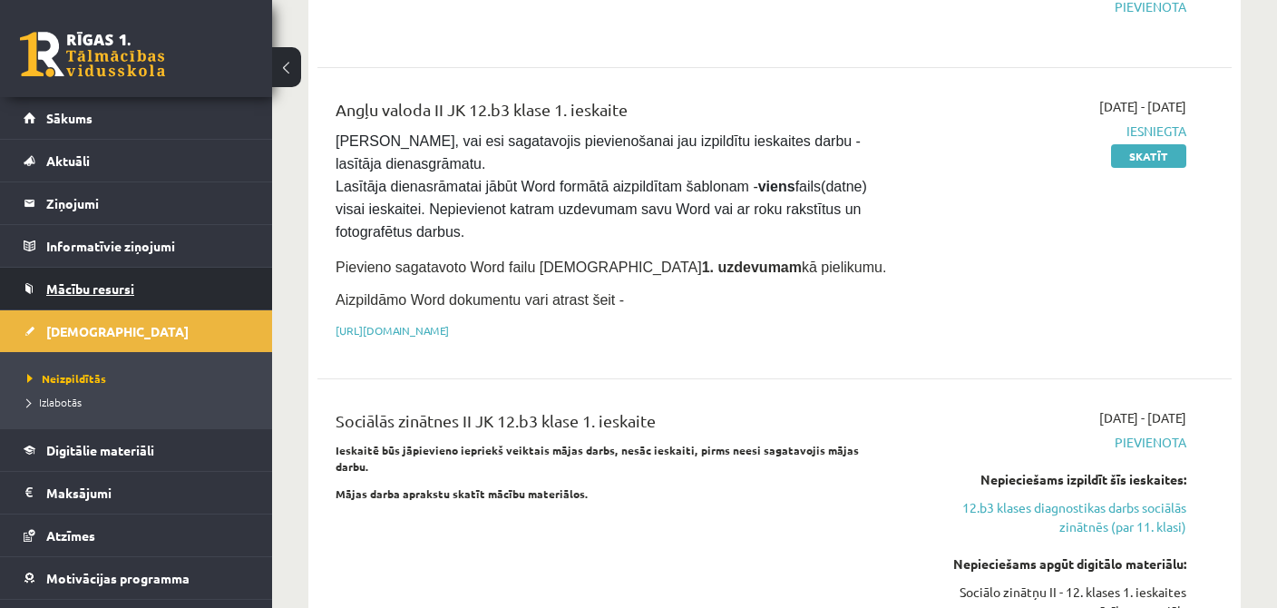
click at [103, 270] on link "Mācību resursi" at bounding box center [137, 289] width 226 height 42
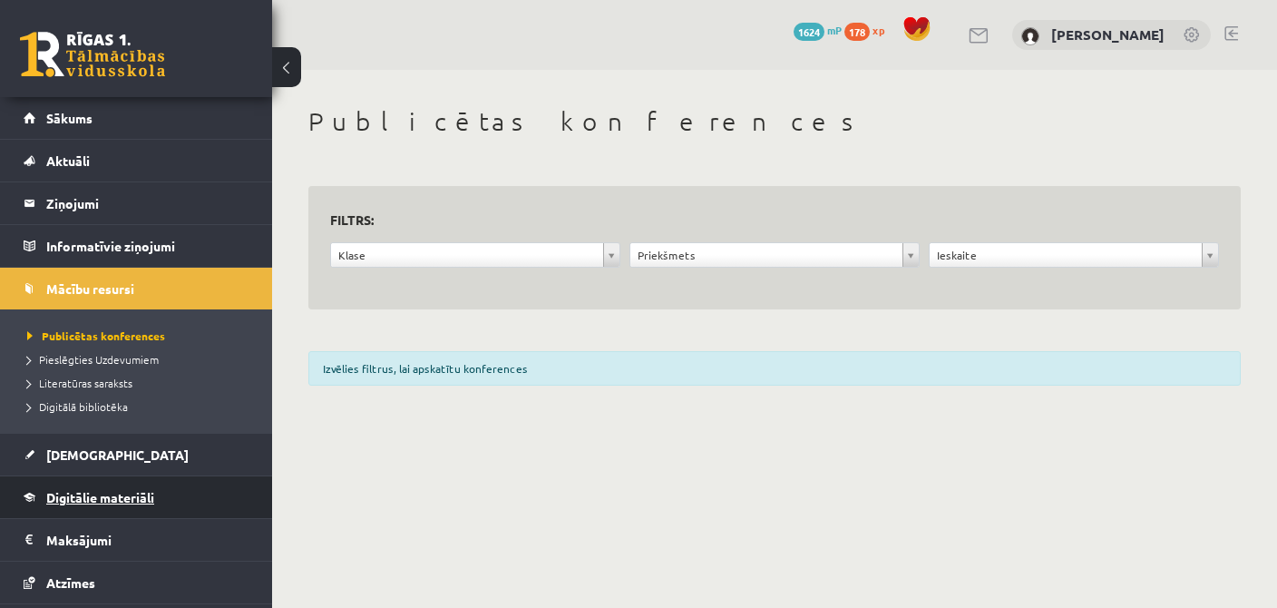
click at [99, 476] on link "Digitālie materiāli" at bounding box center [137, 497] width 226 height 42
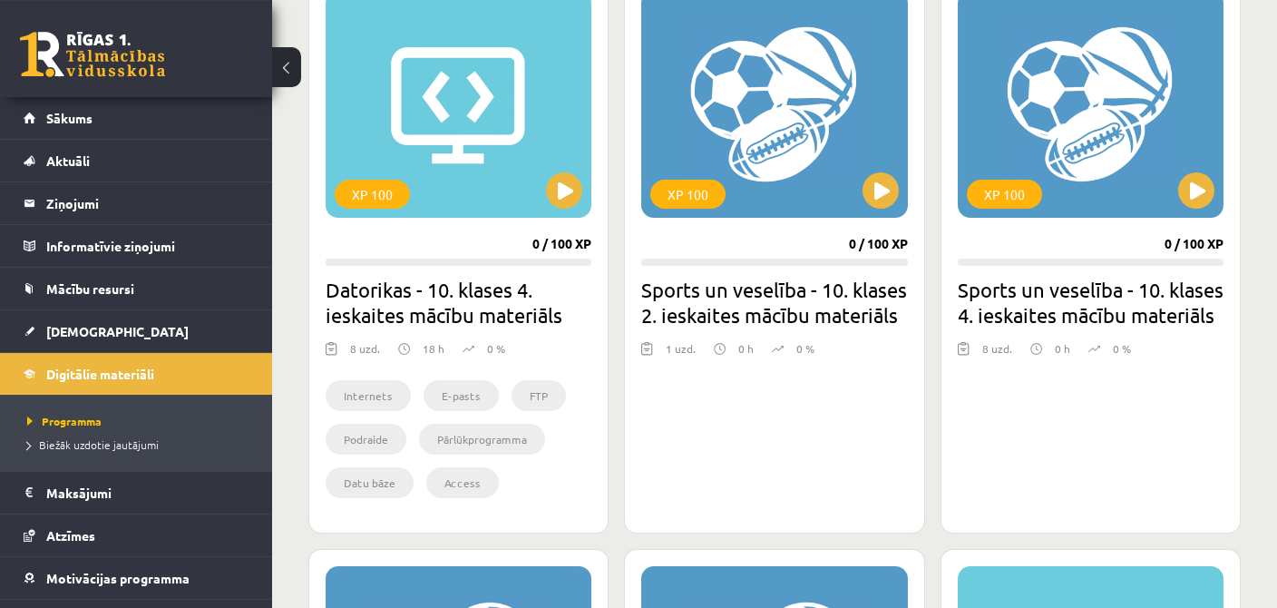
scroll to position [574, 0]
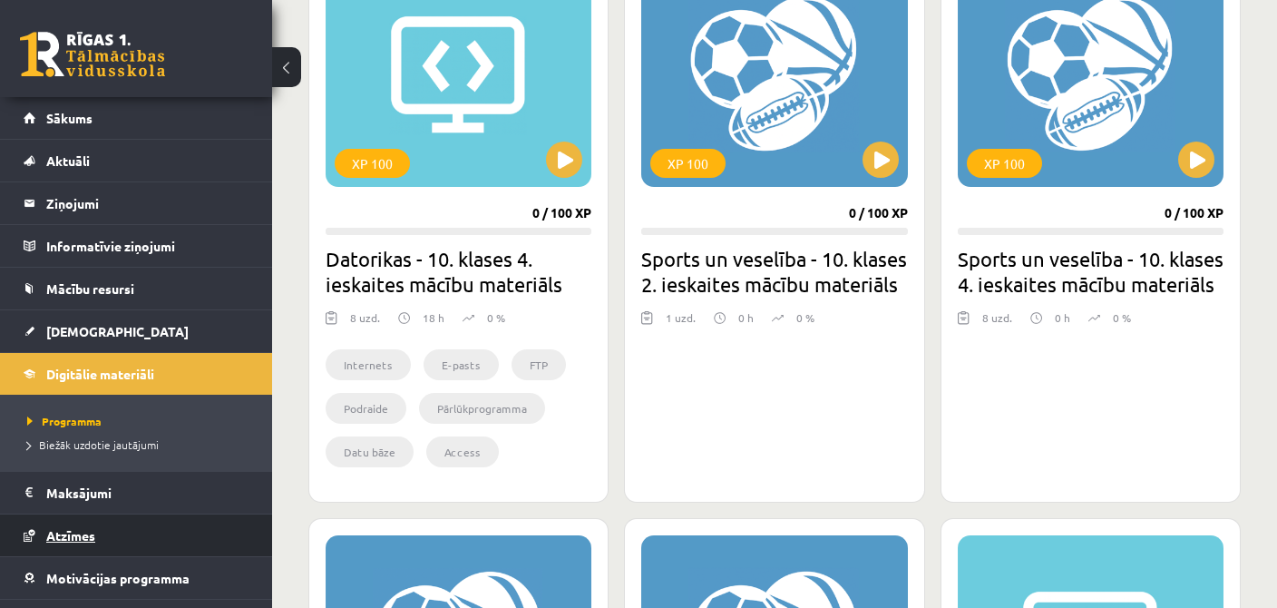
click at [92, 525] on link "Atzīmes" at bounding box center [137, 535] width 226 height 42
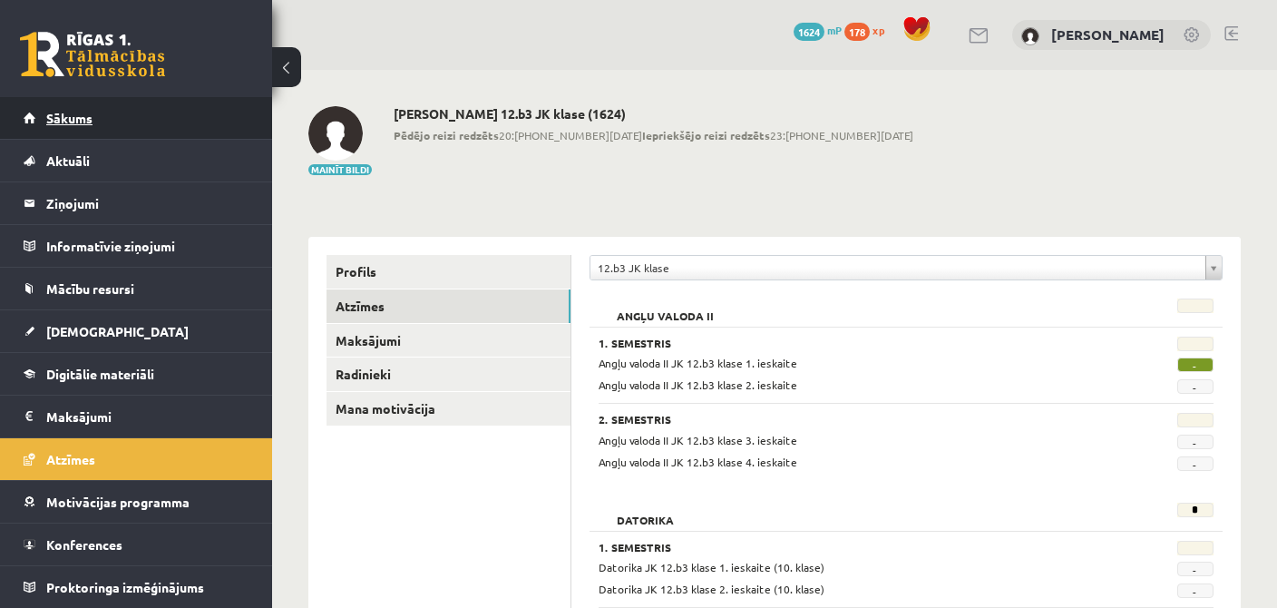
click at [106, 131] on link "Sākums" at bounding box center [137, 118] width 226 height 42
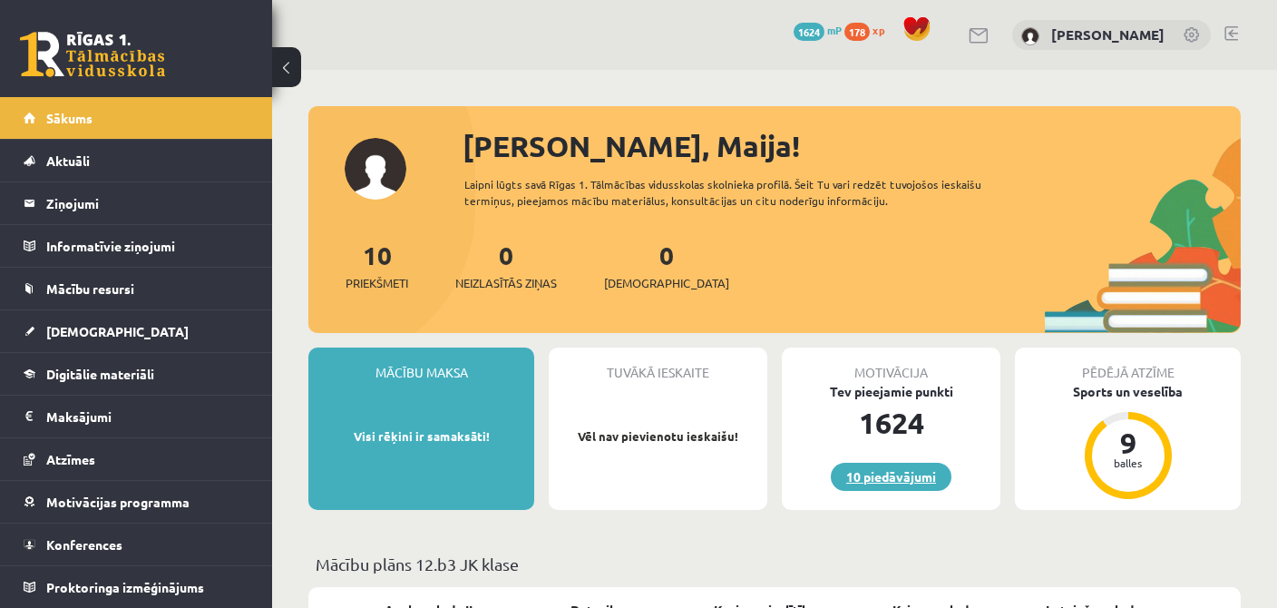
click at [917, 466] on link "10 piedāvājumi" at bounding box center [891, 477] width 121 height 28
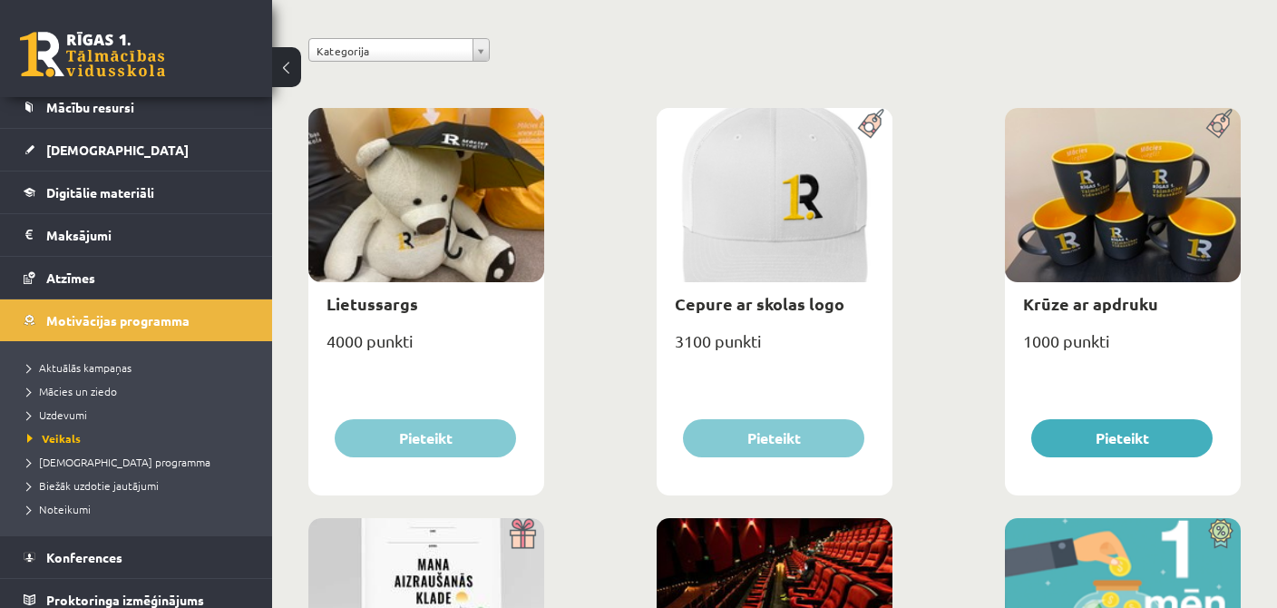
scroll to position [191, 0]
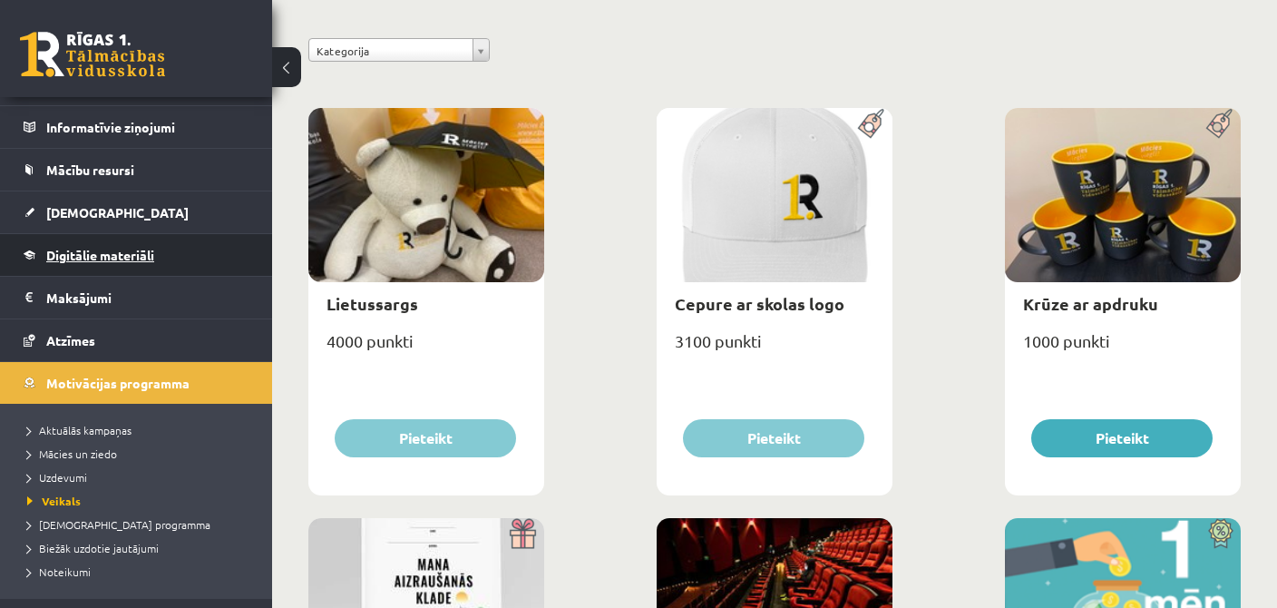
click at [140, 262] on link "Digitālie materiāli" at bounding box center [137, 255] width 226 height 42
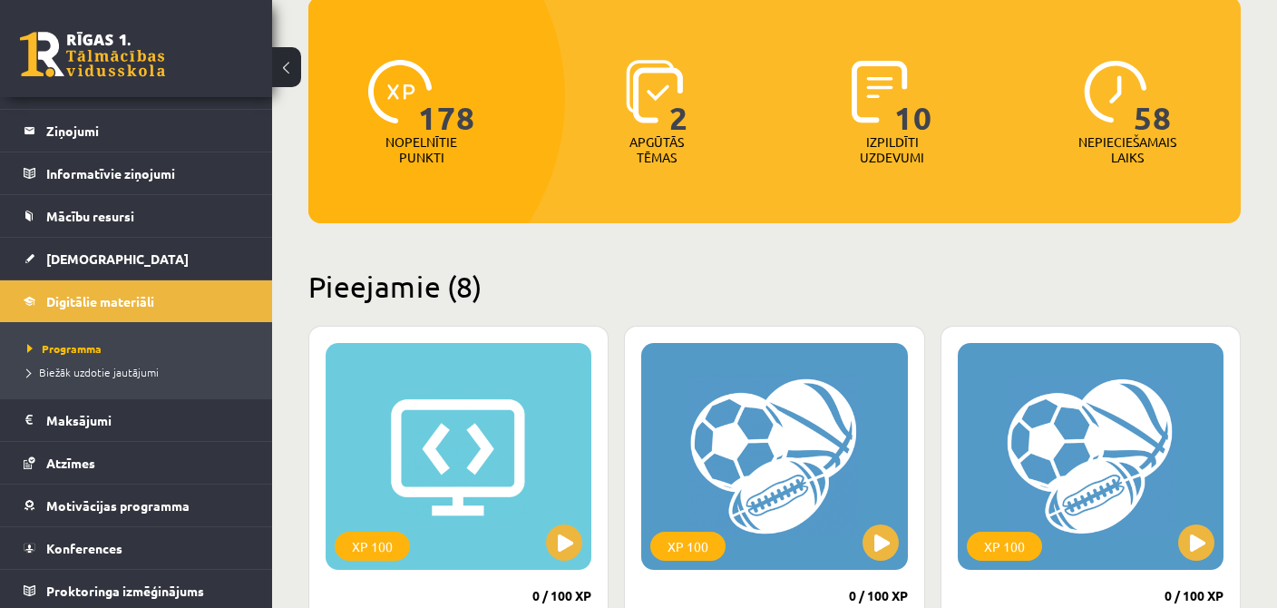
scroll to position [574, 0]
